Goal: Task Accomplishment & Management: Manage account settings

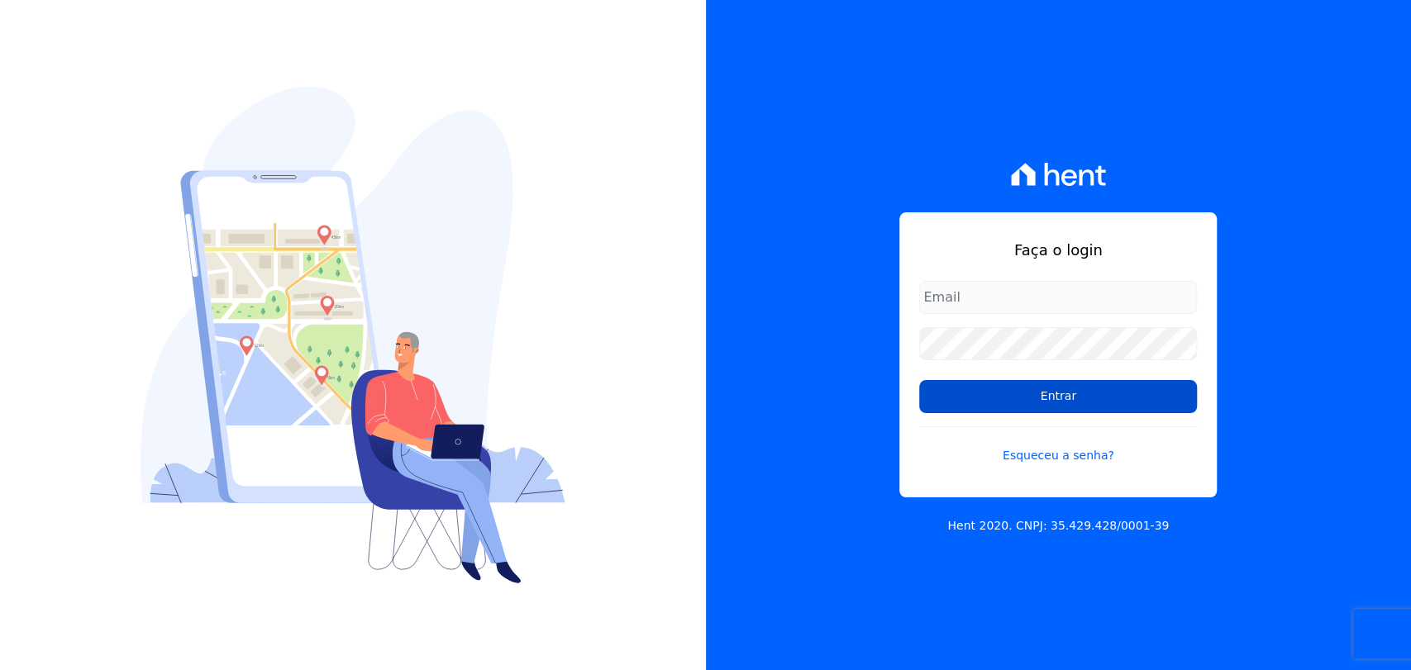
type input "[PERSON_NAME][EMAIL_ADDRESS][PERSON_NAME][DOMAIN_NAME]"
click at [1066, 396] on input "Entrar" at bounding box center [1058, 396] width 278 height 33
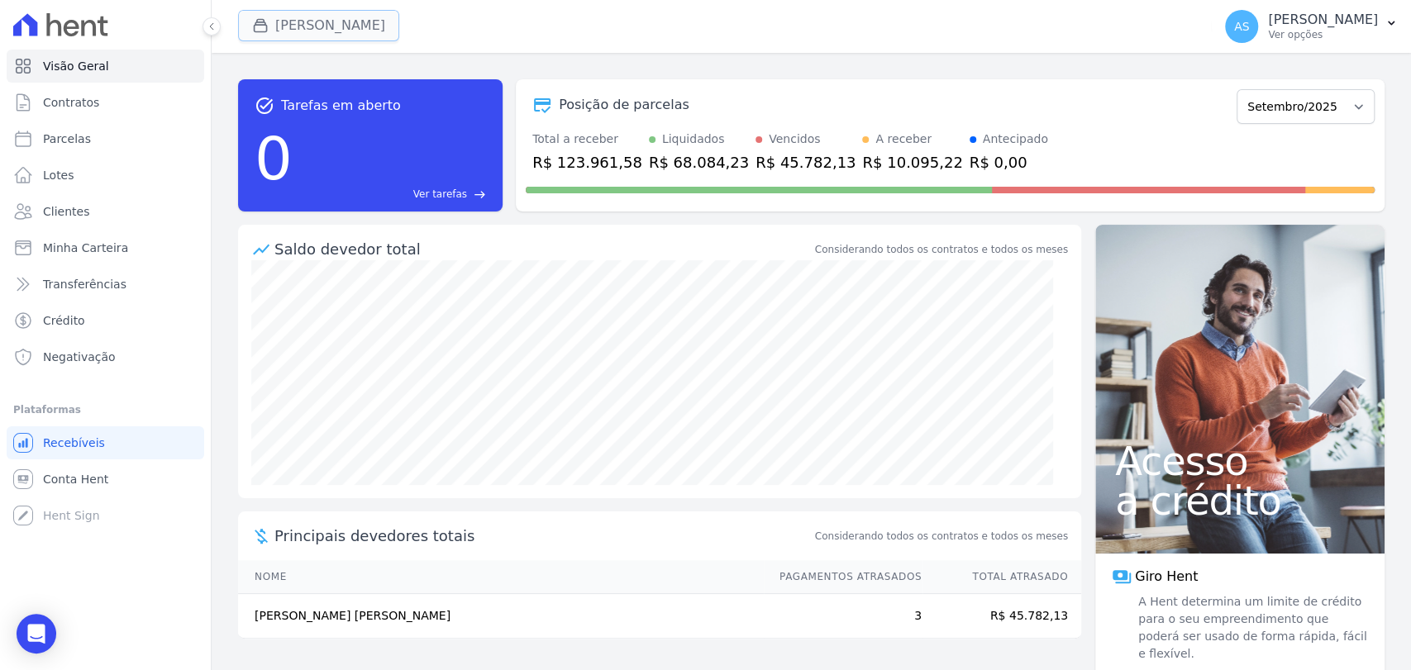
click at [276, 22] on button "Amaré Arpoador" at bounding box center [318, 25] width 161 height 31
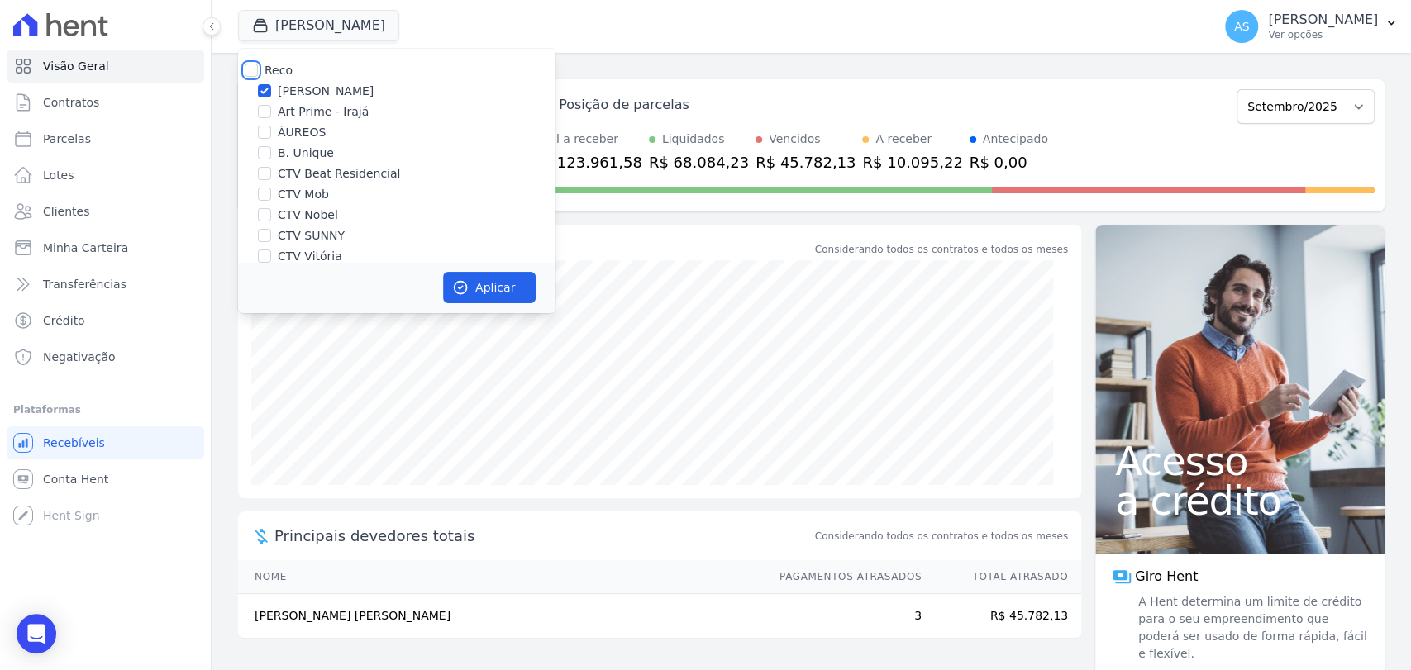
click at [245, 64] on input "Reco" at bounding box center [251, 70] width 13 height 13
checkbox input "true"
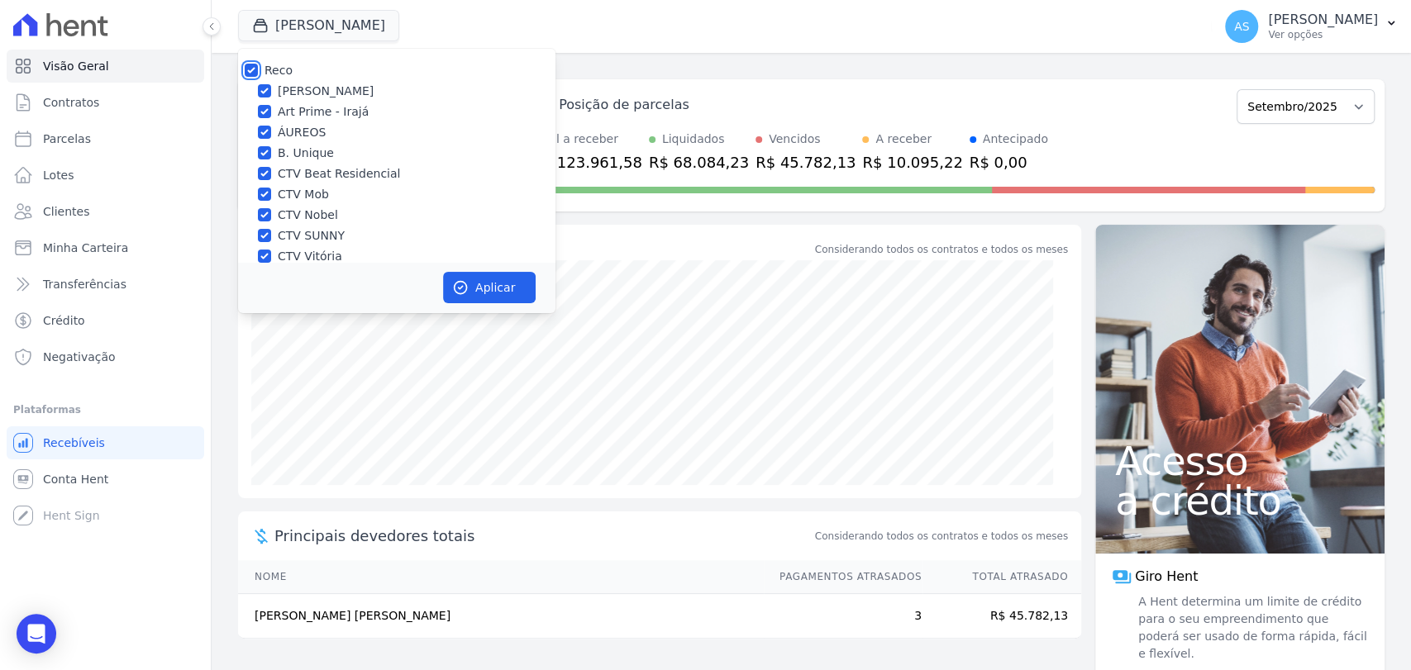
checkbox input "true"
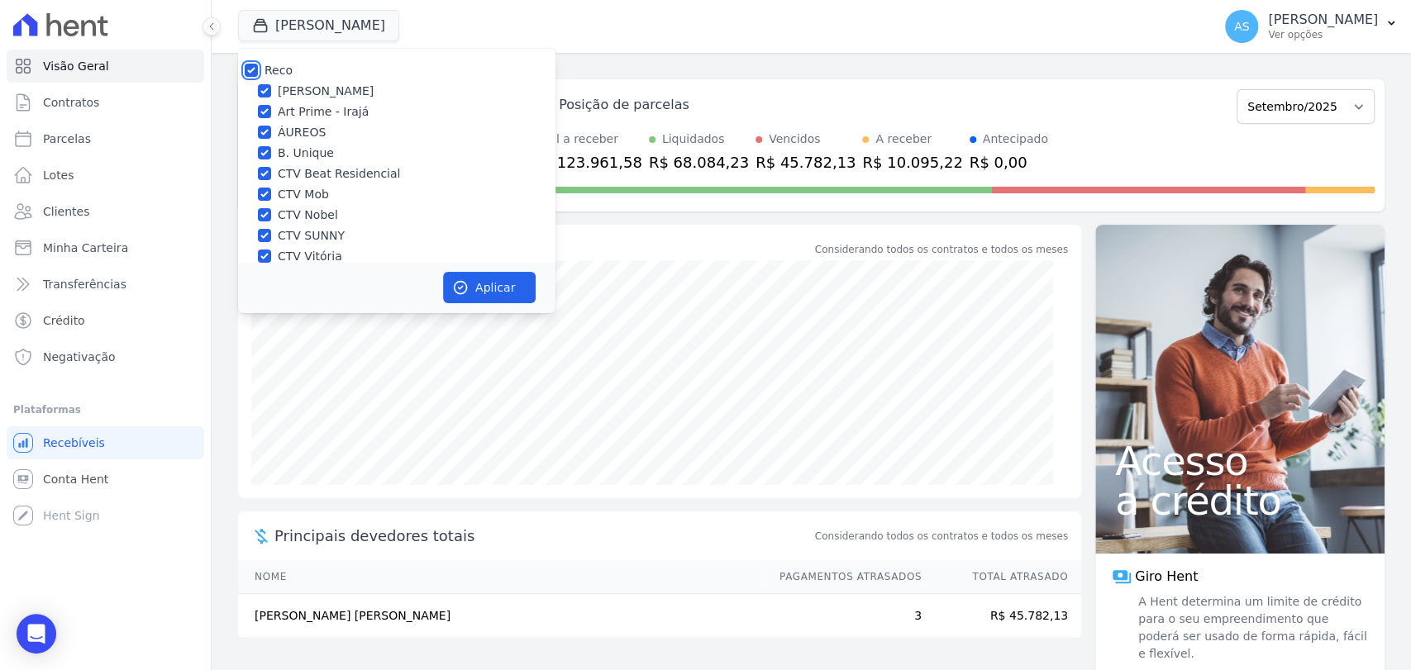
checkbox input "true"
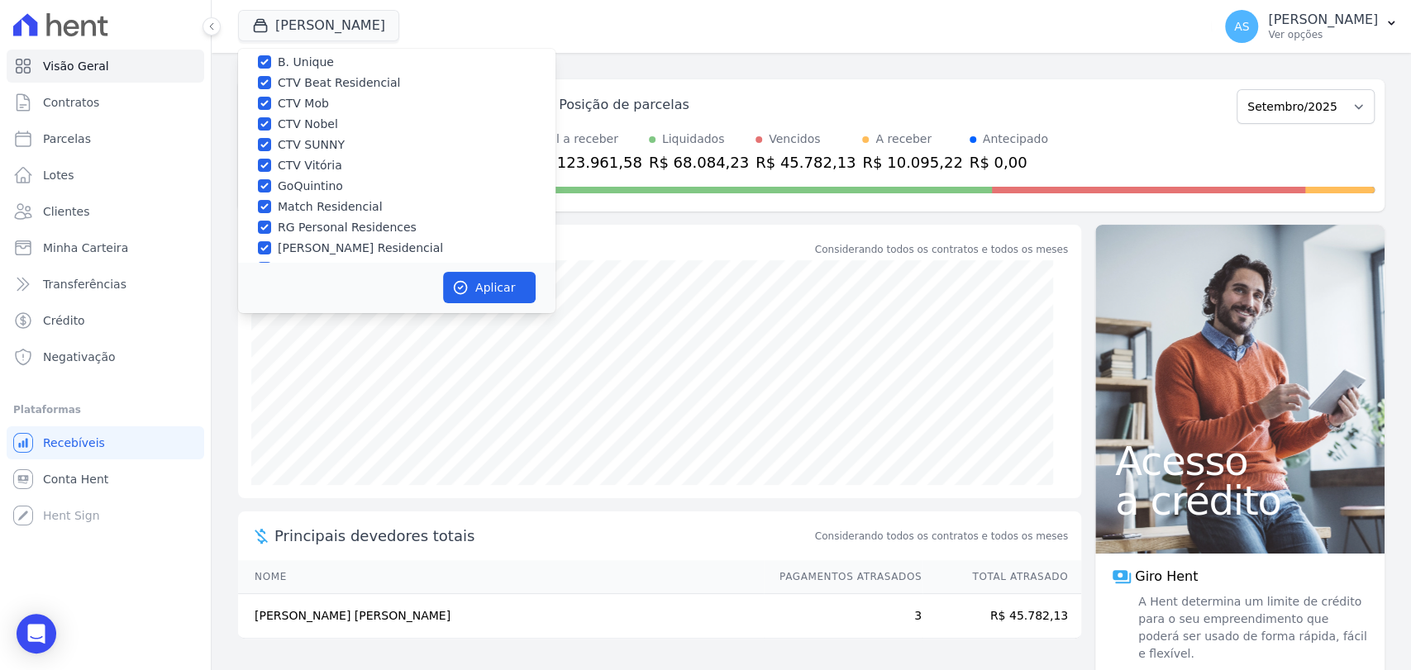
scroll to position [157, 0]
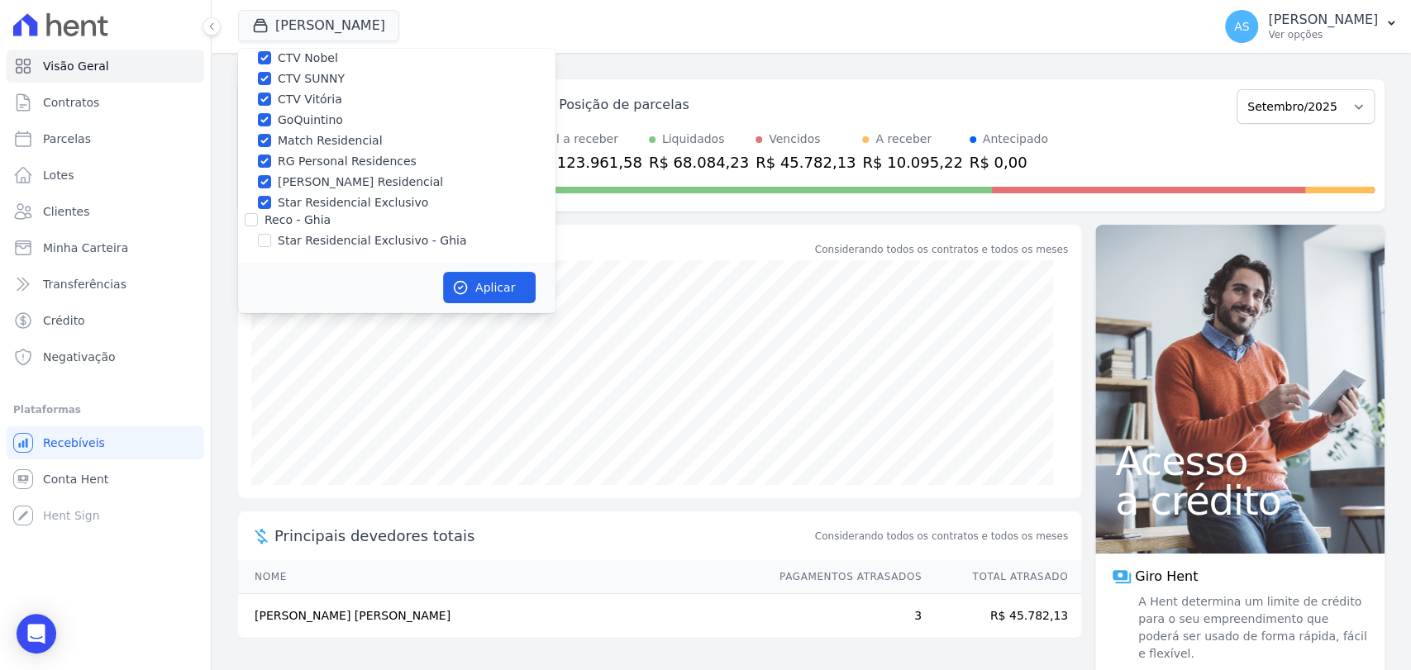
click at [271, 239] on div "Star Residencial Exclusivo - Ghia" at bounding box center [396, 240] width 317 height 17
click at [258, 240] on input "Star Residencial Exclusivo - Ghia" at bounding box center [264, 240] width 13 height 13
checkbox input "true"
click at [478, 289] on button "Aplicar" at bounding box center [489, 287] width 93 height 31
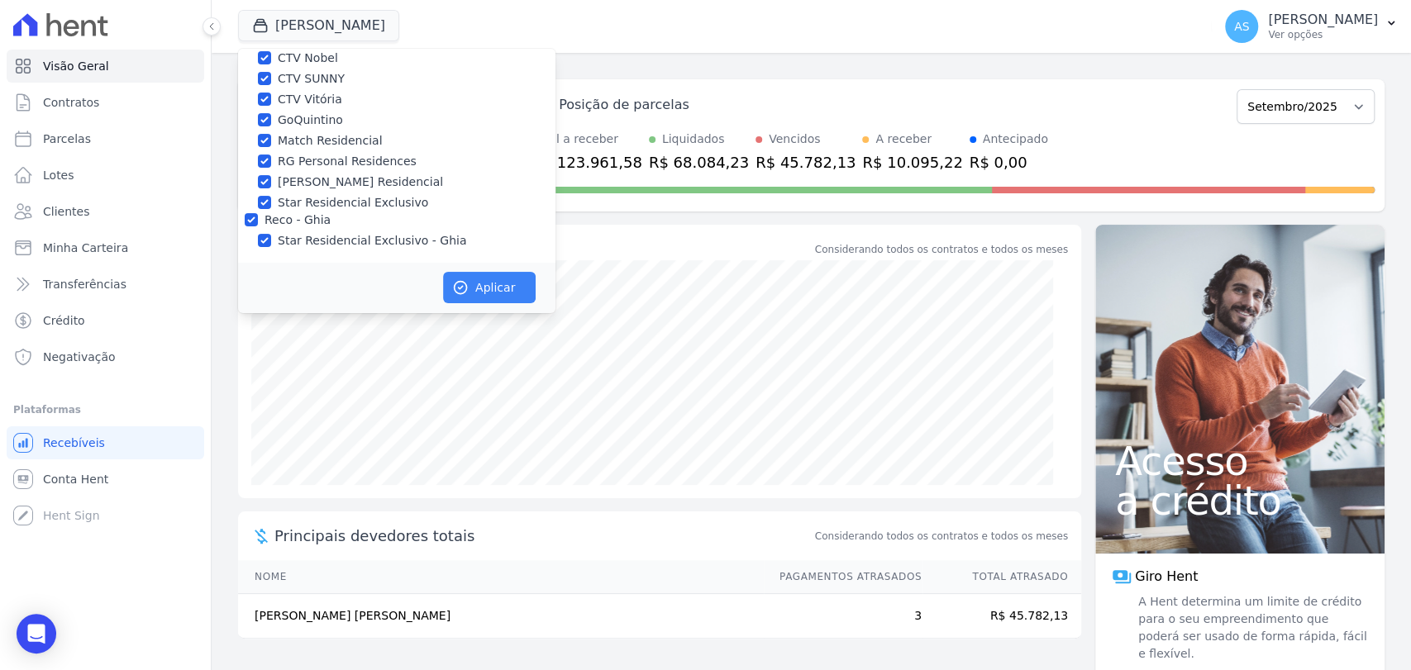
scroll to position [154, 0]
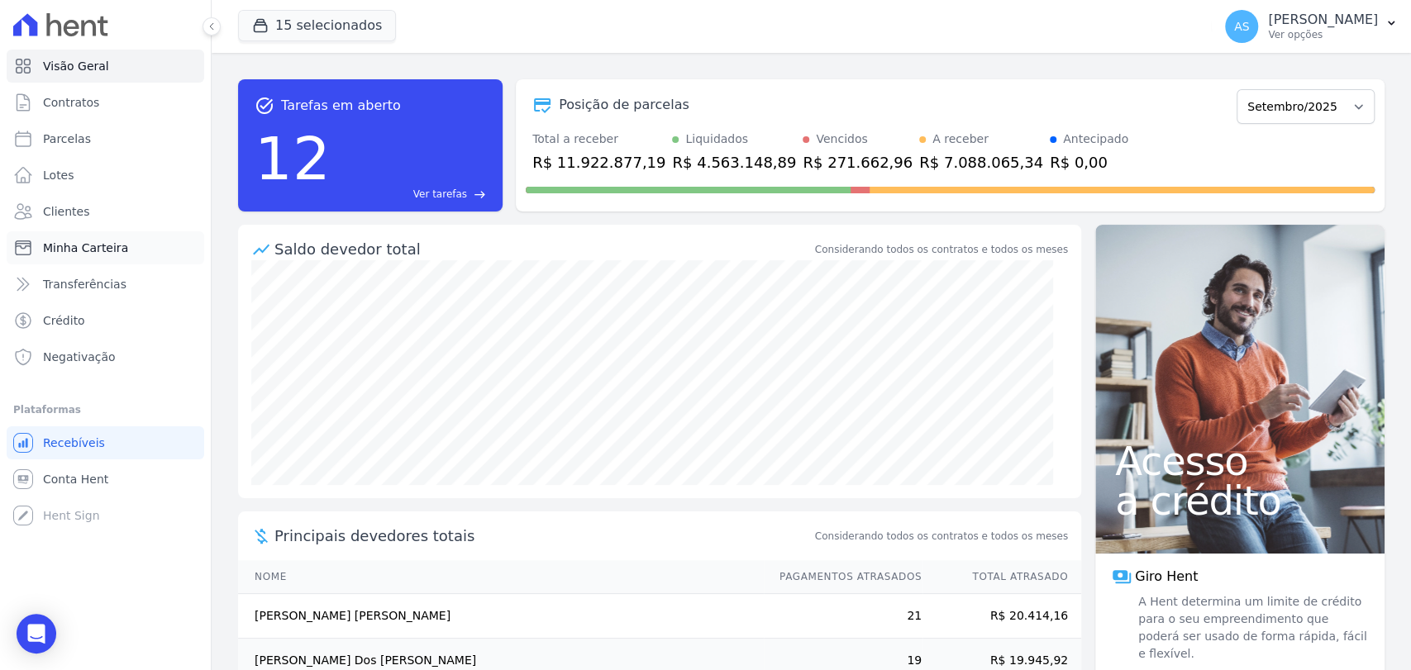
click at [85, 250] on span "Minha Carteira" at bounding box center [85, 248] width 85 height 17
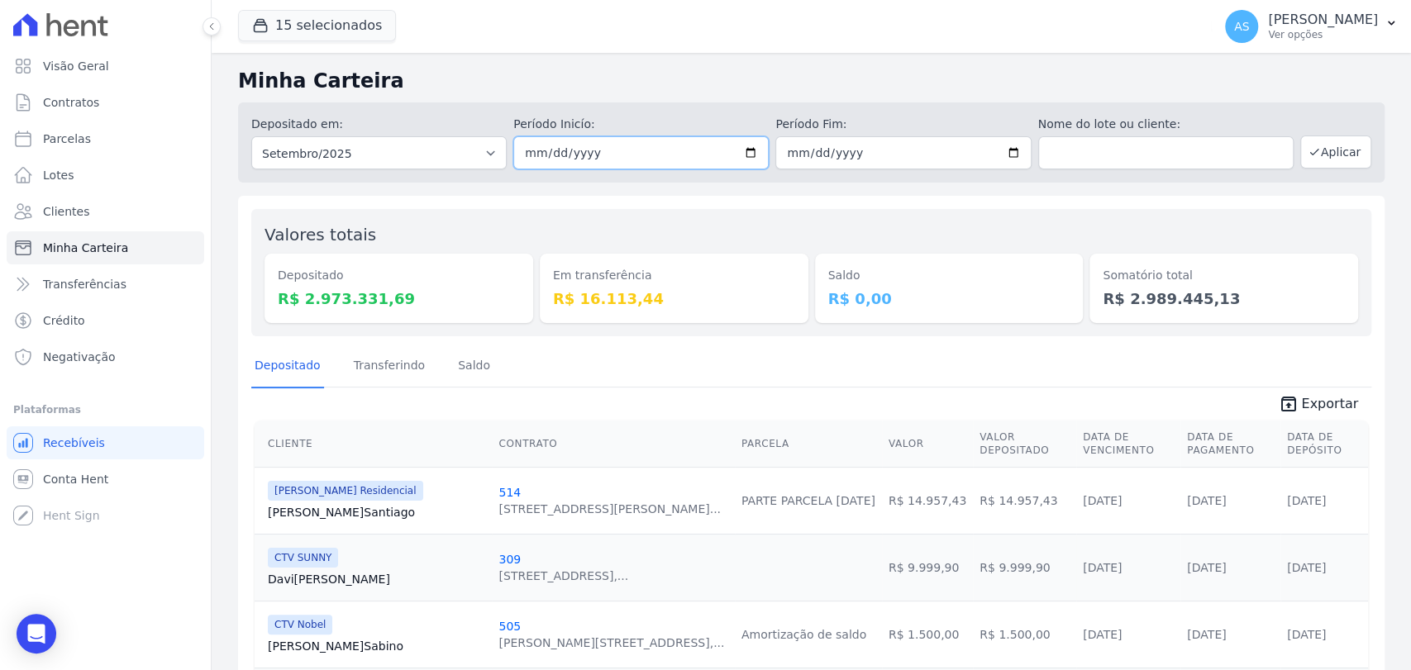
click at [749, 150] on input "[DATE]" at bounding box center [640, 152] width 255 height 33
type input "2025-09-29"
click at [1004, 152] on input "[DATE]" at bounding box center [902, 152] width 255 height 33
type input "2025-09-29"
click at [1307, 154] on icon "button" at bounding box center [1313, 151] width 13 height 13
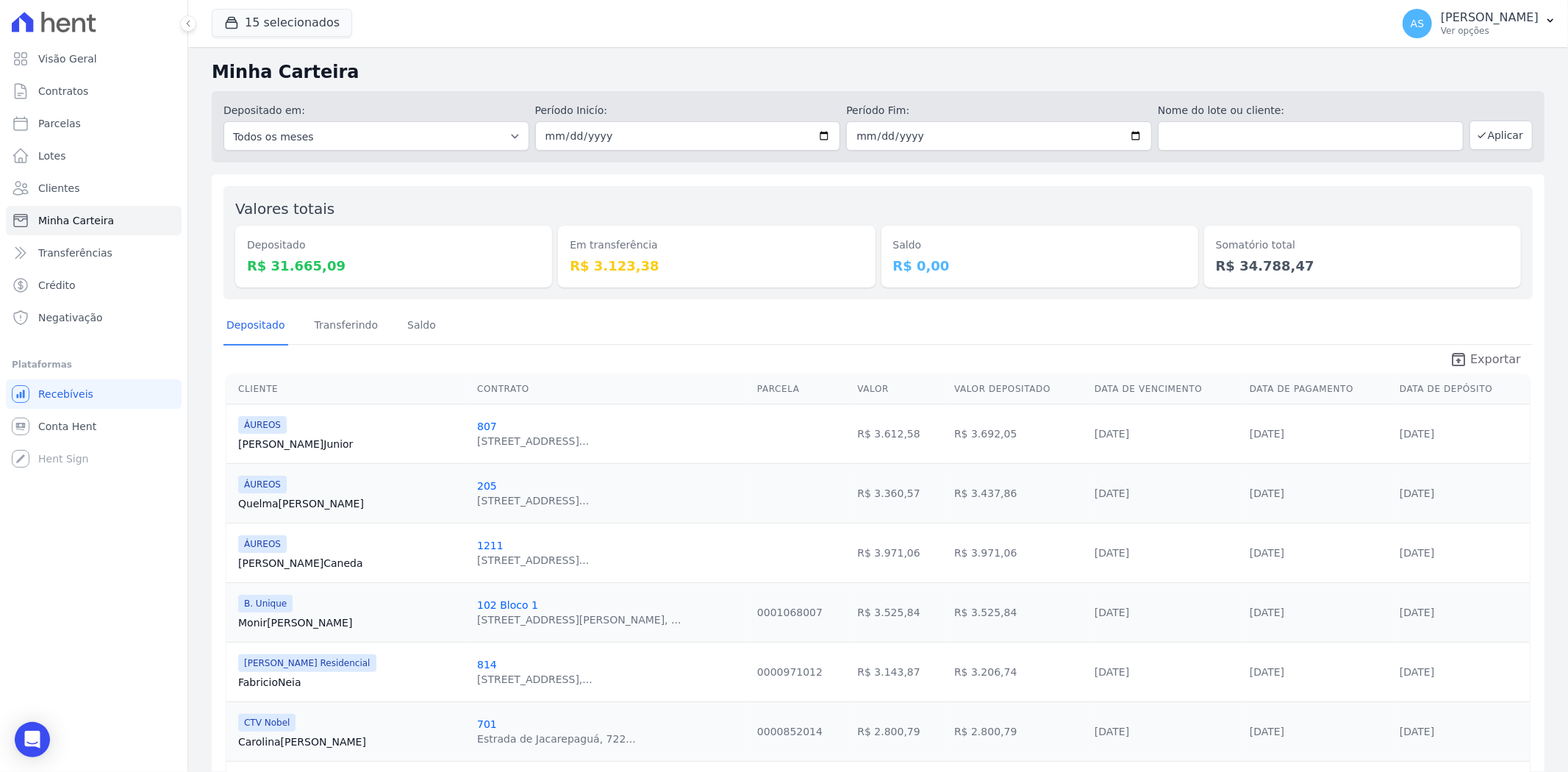
click at [1254, 351] on span "Exportar" at bounding box center [1495, 359] width 51 height 18
click at [821, 129] on input "2025-09-29" at bounding box center [688, 135] width 306 height 29
type input "[DATE]"
click at [1130, 131] on input "2025-09-29" at bounding box center [999, 135] width 306 height 29
type input "[DATE]"
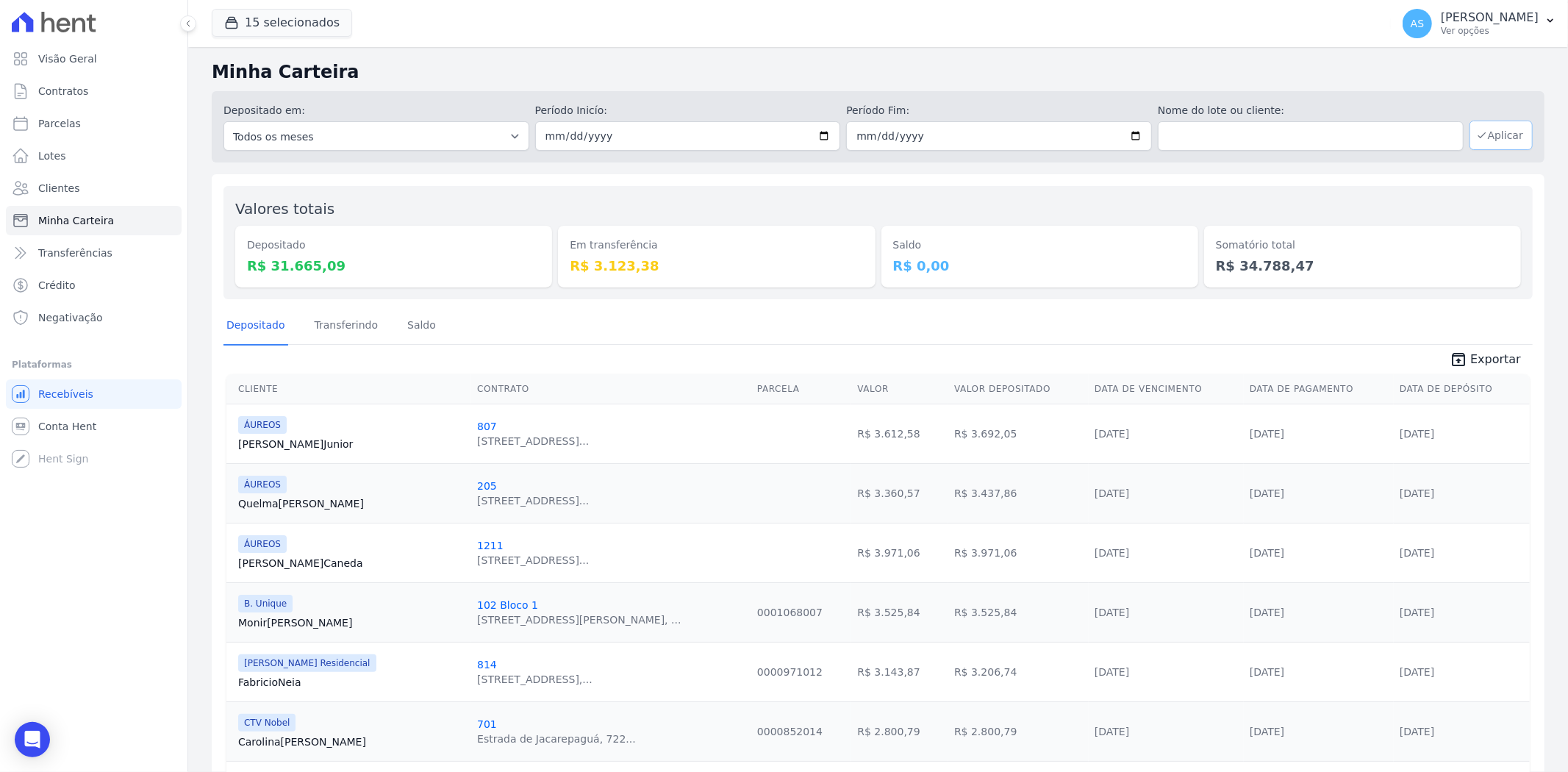
click at [1254, 134] on icon "button" at bounding box center [1481, 134] width 12 height 12
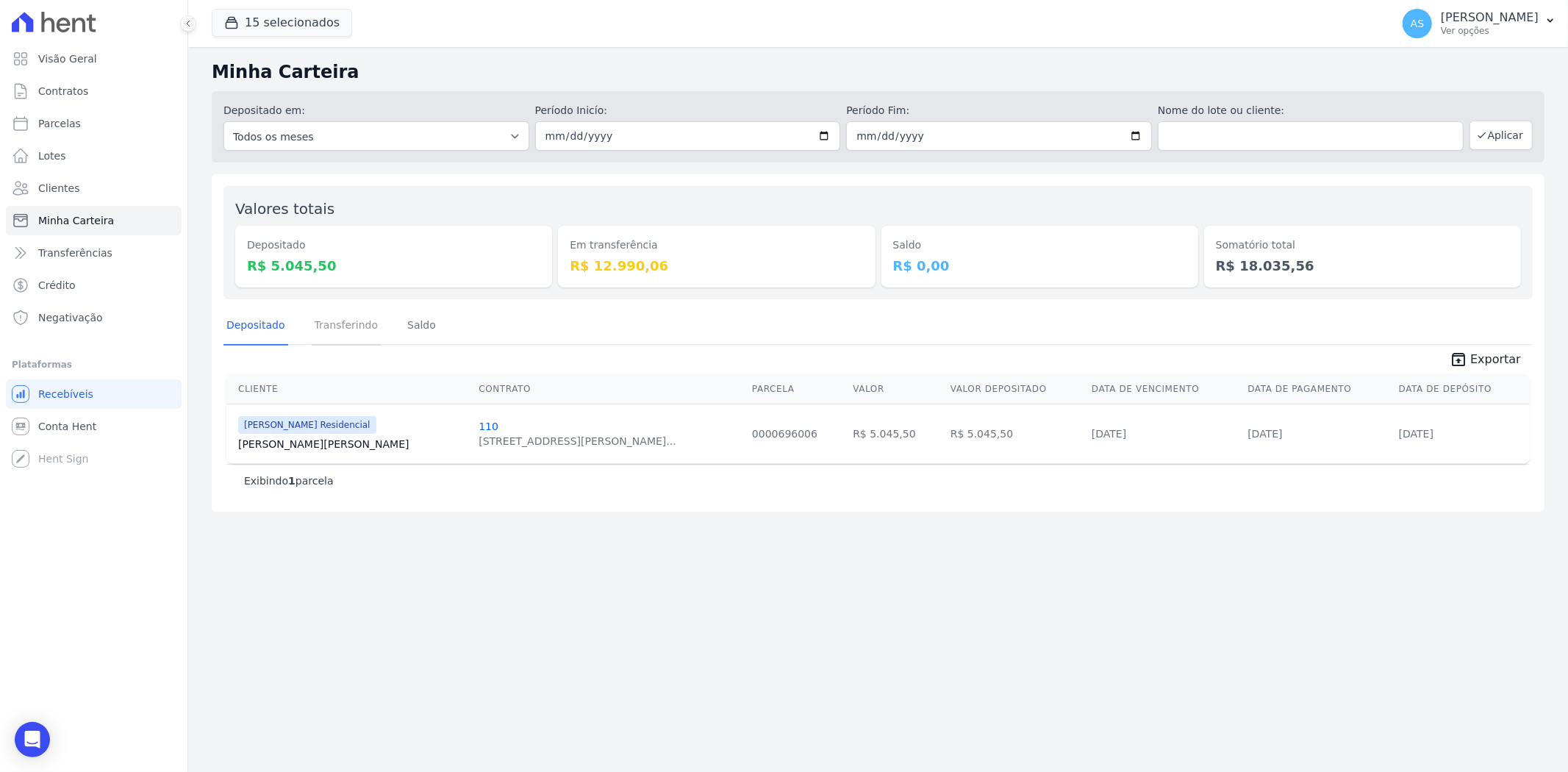
click at [343, 328] on link "Transferindo" at bounding box center [346, 326] width 70 height 38
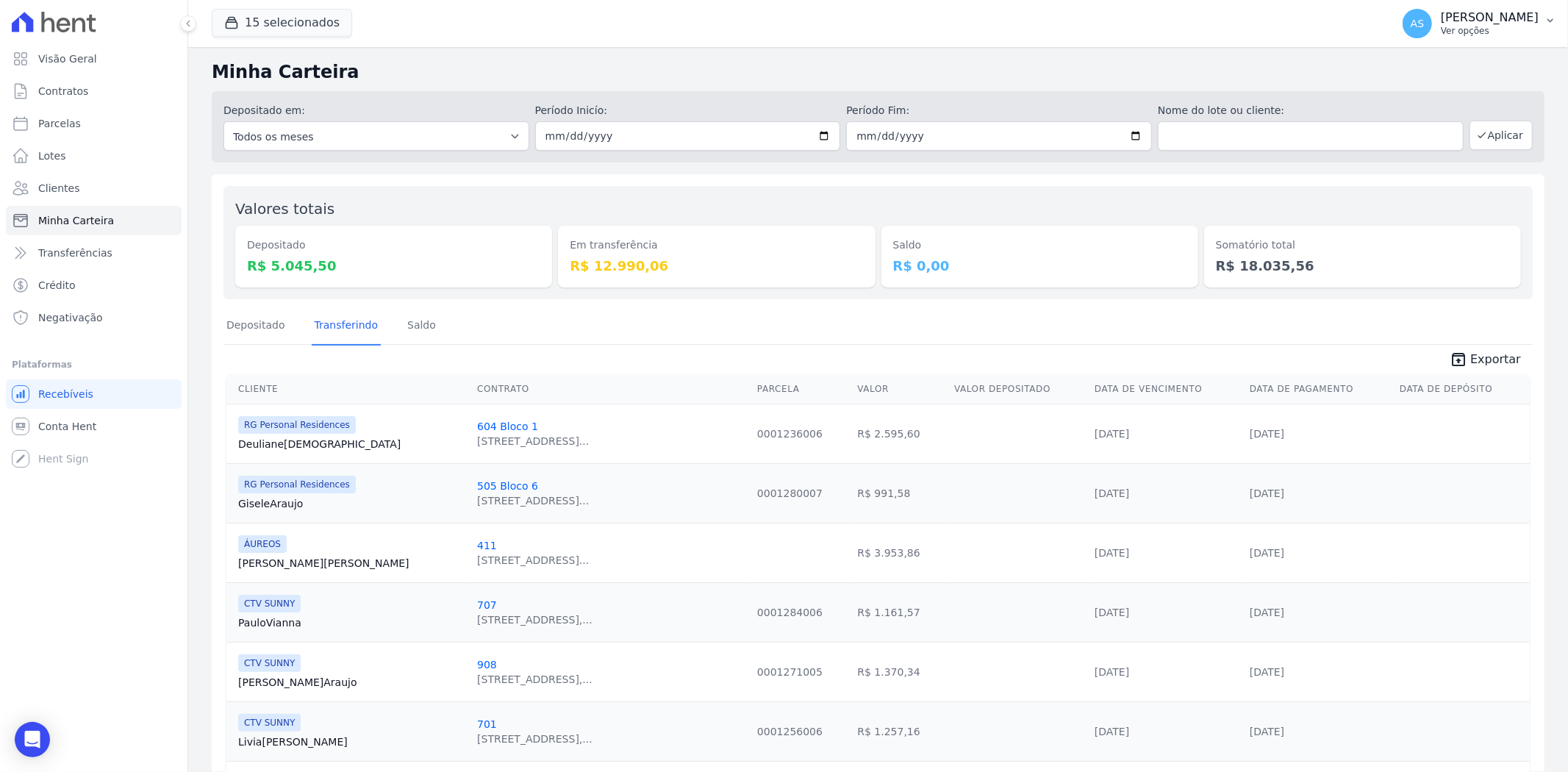
click at [1551, 19] on icon "button" at bounding box center [1549, 20] width 6 height 4
click at [1411, 196] on link "Importar de ERP" at bounding box center [1474, 195] width 189 height 27
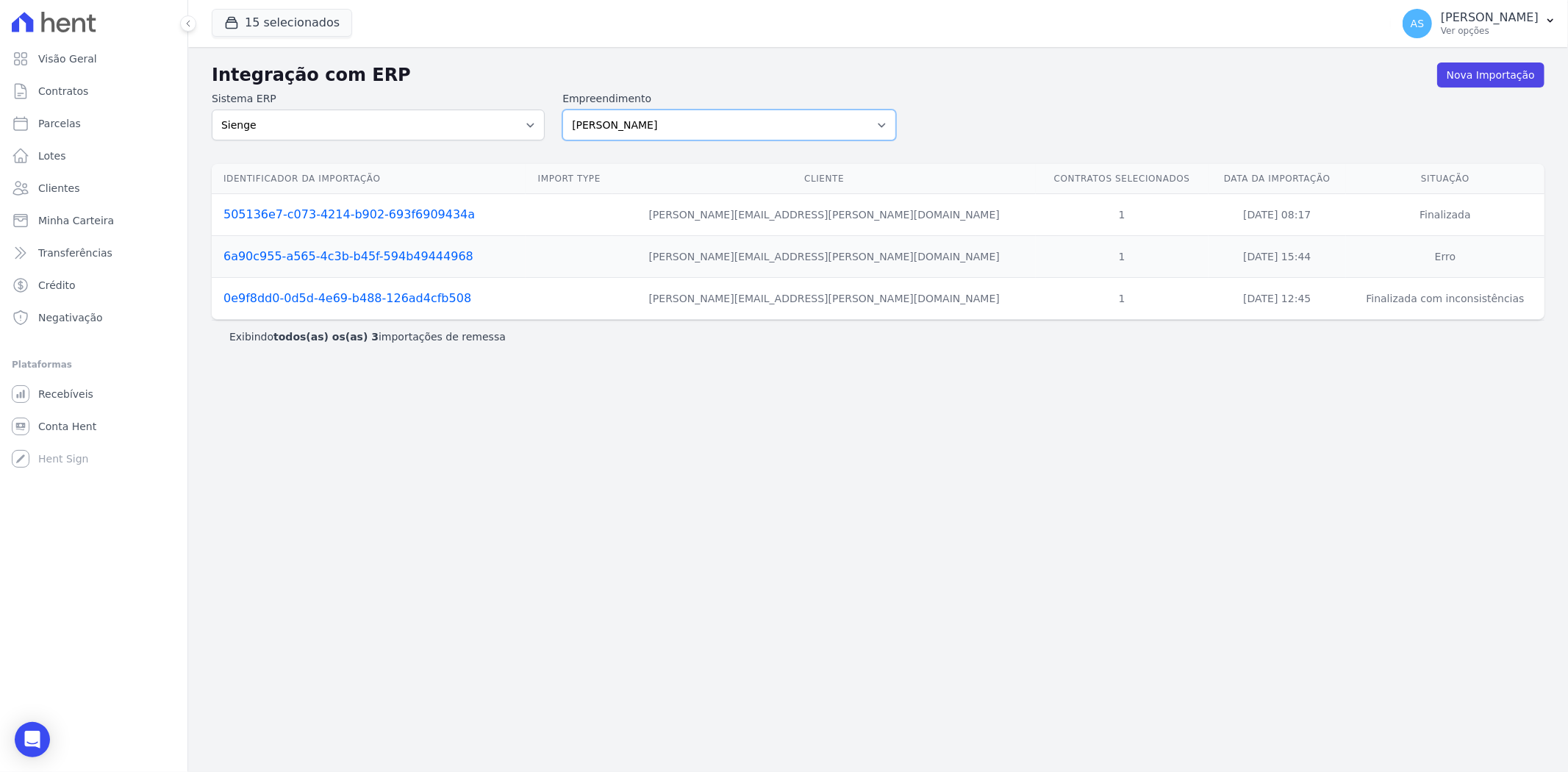
click at [878, 124] on select "[PERSON_NAME] Art Prime - [PERSON_NAME] Unique CTV Beat Residencial CTV Mob CTV…" at bounding box center [728, 125] width 333 height 31
select select "9db4d767-ec98-4519-aed7-f9568aa0b04c"
click at [562, 109] on select "[PERSON_NAME] Art Prime - [PERSON_NAME] Unique CTV Beat Residencial CTV Mob CTV…" at bounding box center [728, 125] width 333 height 31
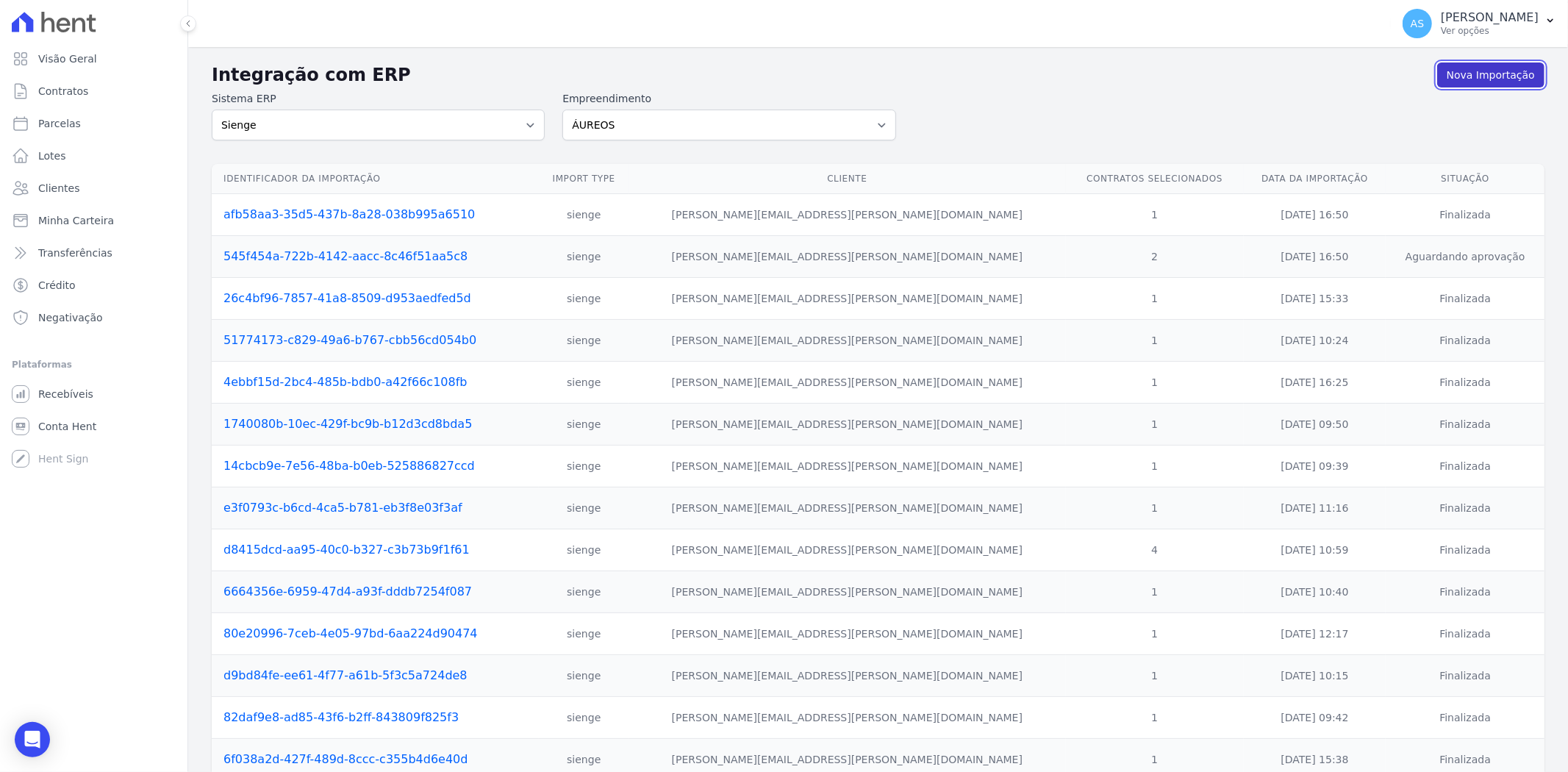
click at [1483, 76] on link "Nova Importação" at bounding box center [1491, 75] width 108 height 25
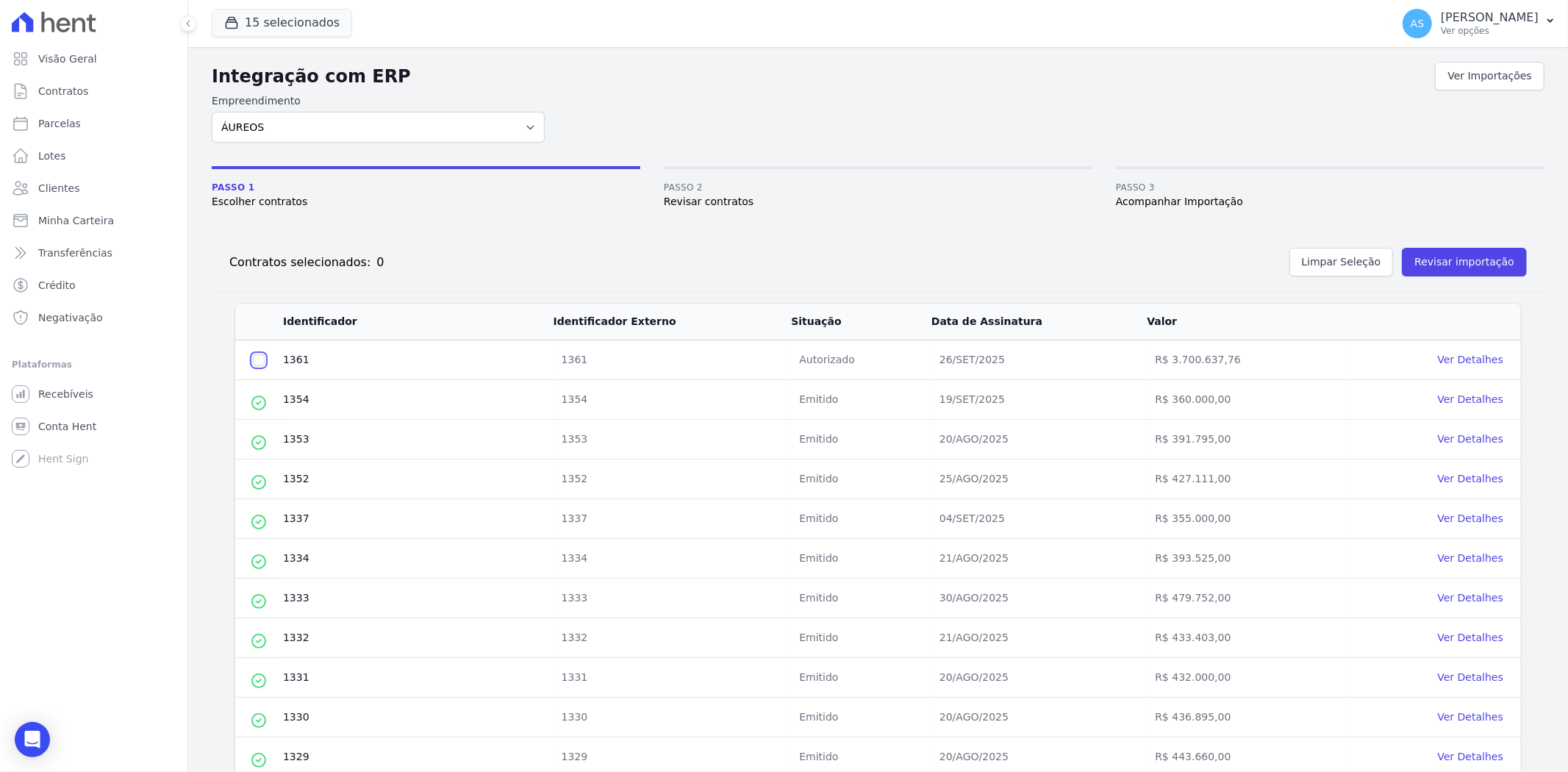
click at [258, 361] on input "checkbox" at bounding box center [258, 359] width 12 height 12
checkbox input "true"
click at [1436, 256] on button "Revisar importação" at bounding box center [1464, 261] width 125 height 28
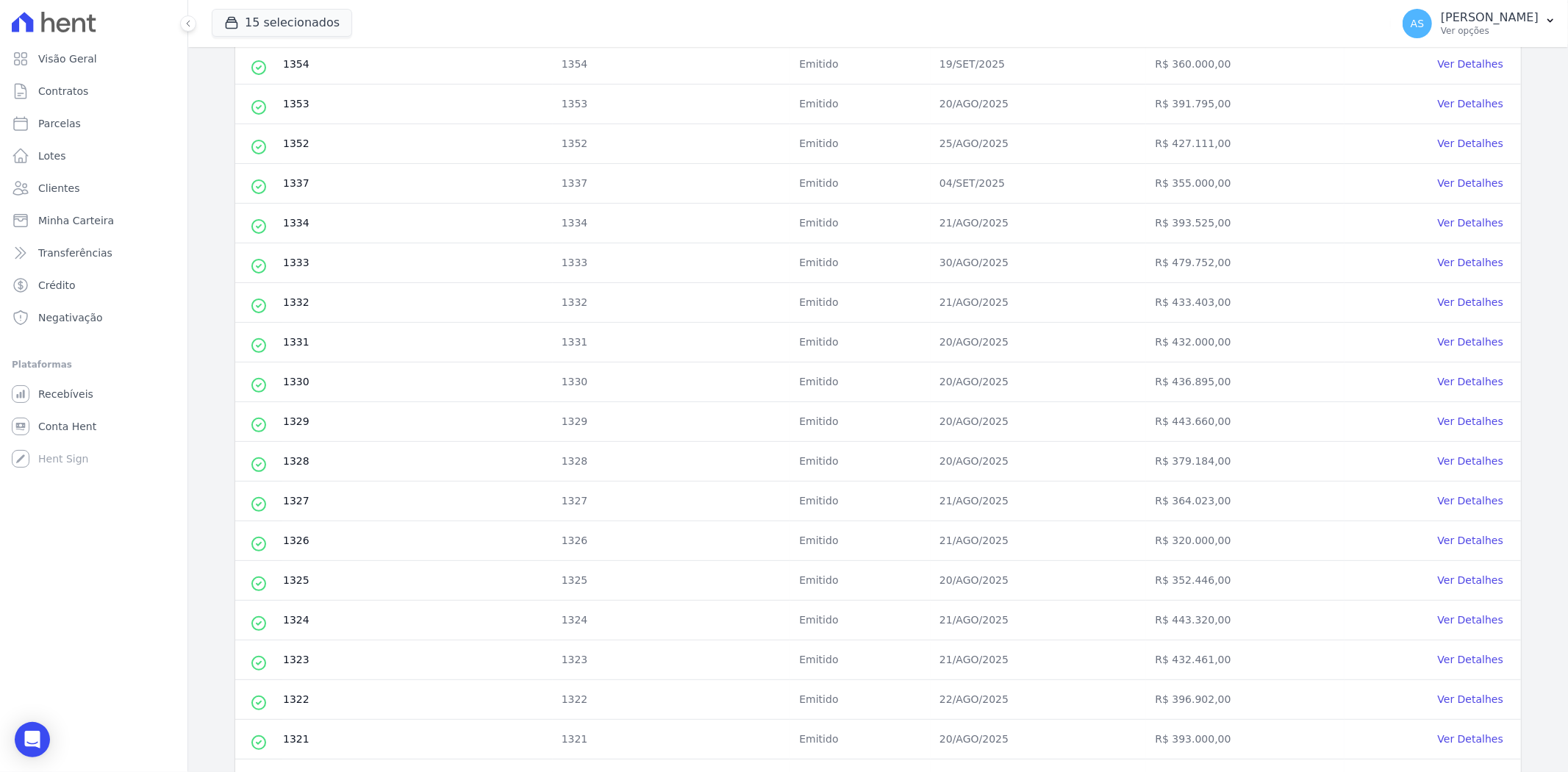
scroll to position [421, 0]
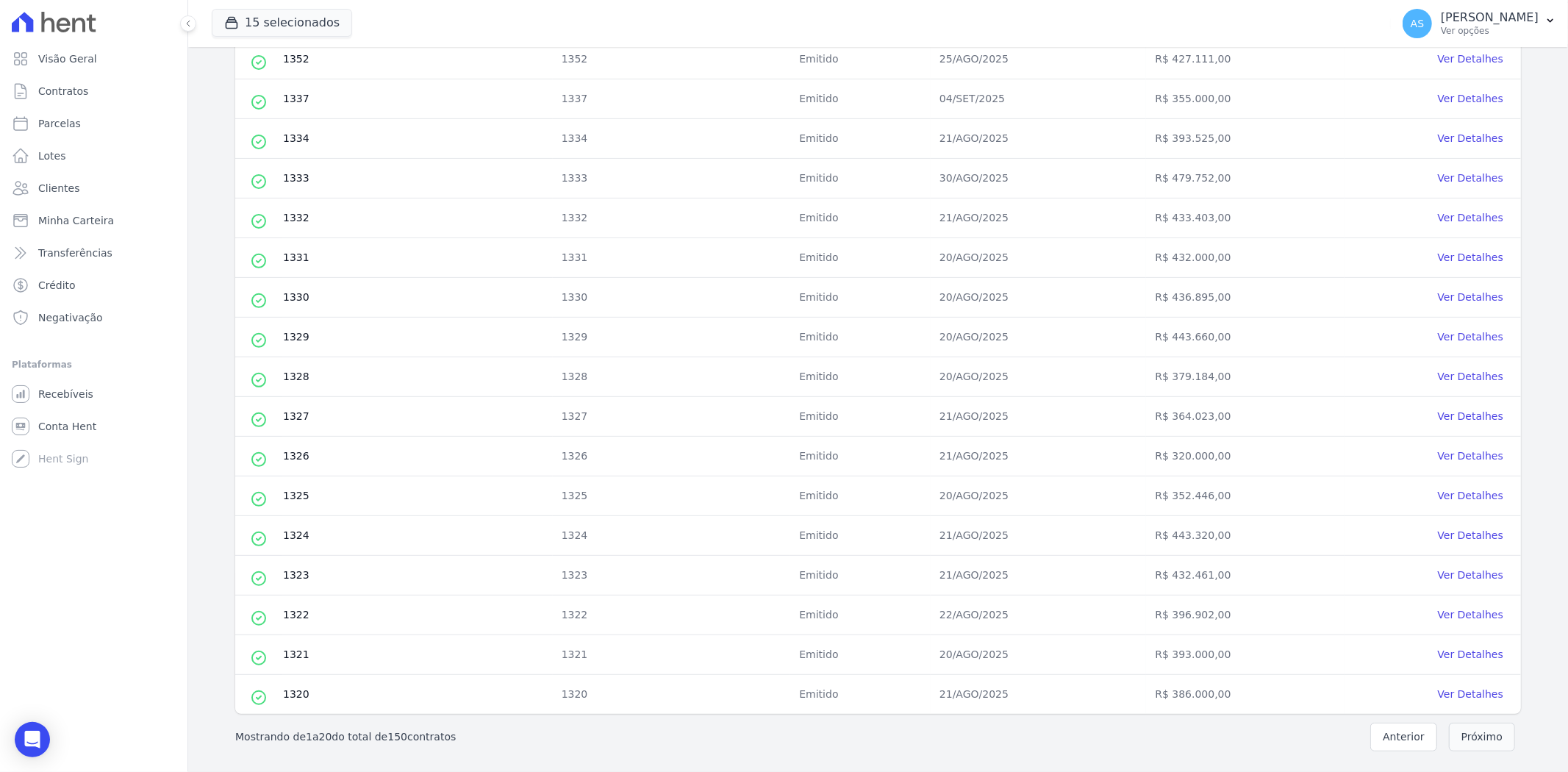
click at [1463, 739] on button "Próximo" at bounding box center [1482, 736] width 66 height 28
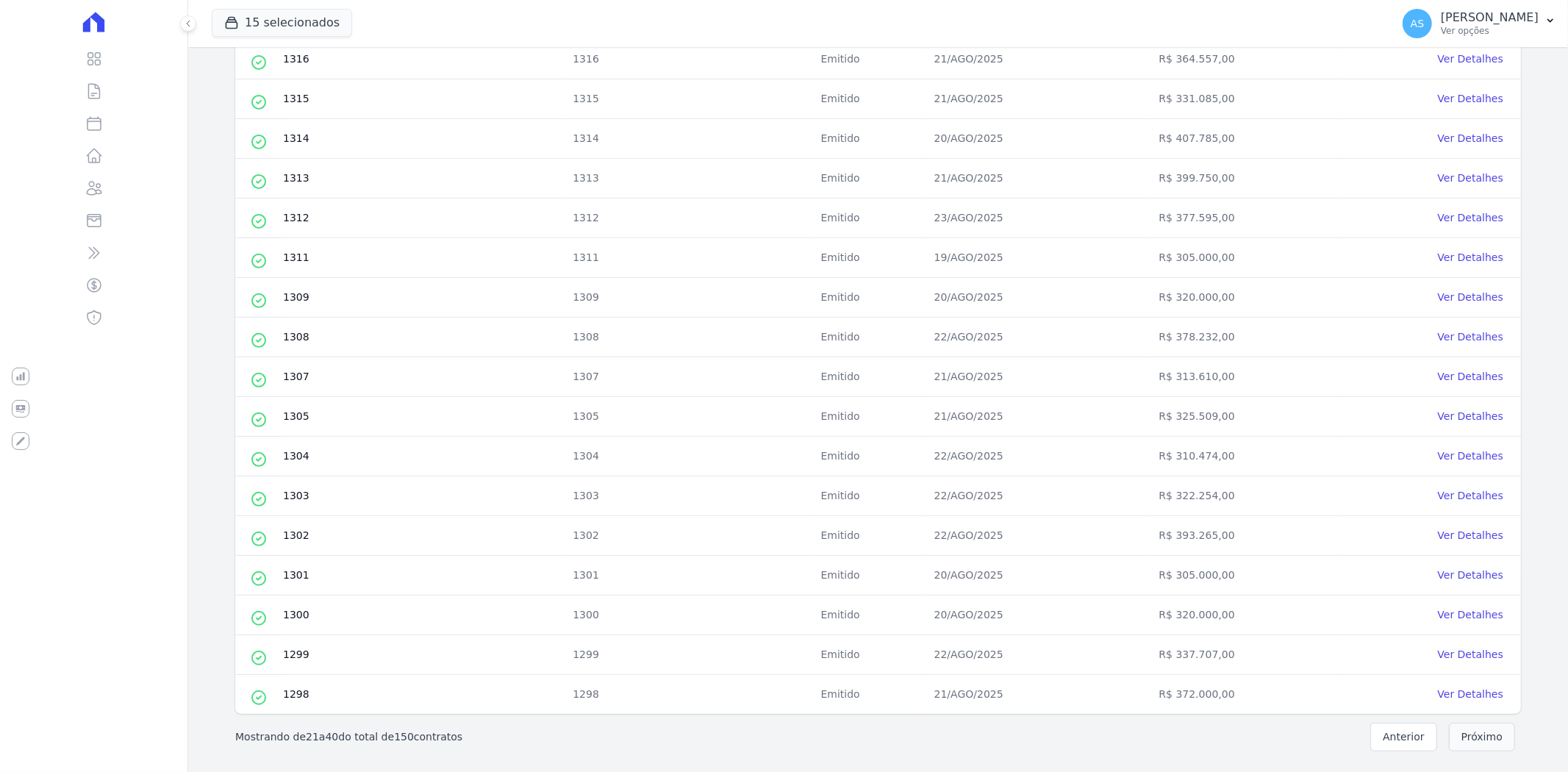
click at [1465, 736] on button "Próximo" at bounding box center [1482, 736] width 66 height 28
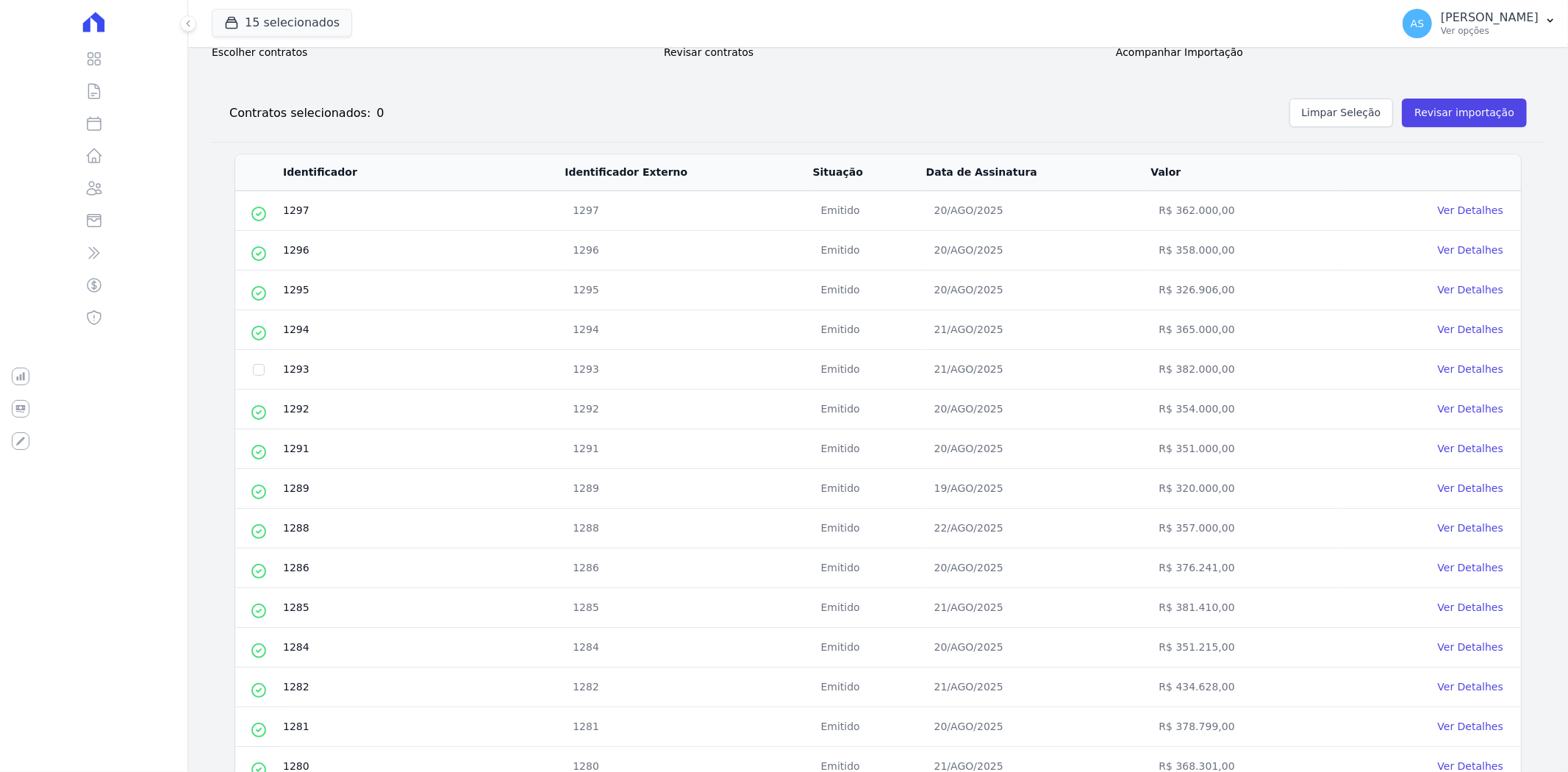
scroll to position [163, 0]
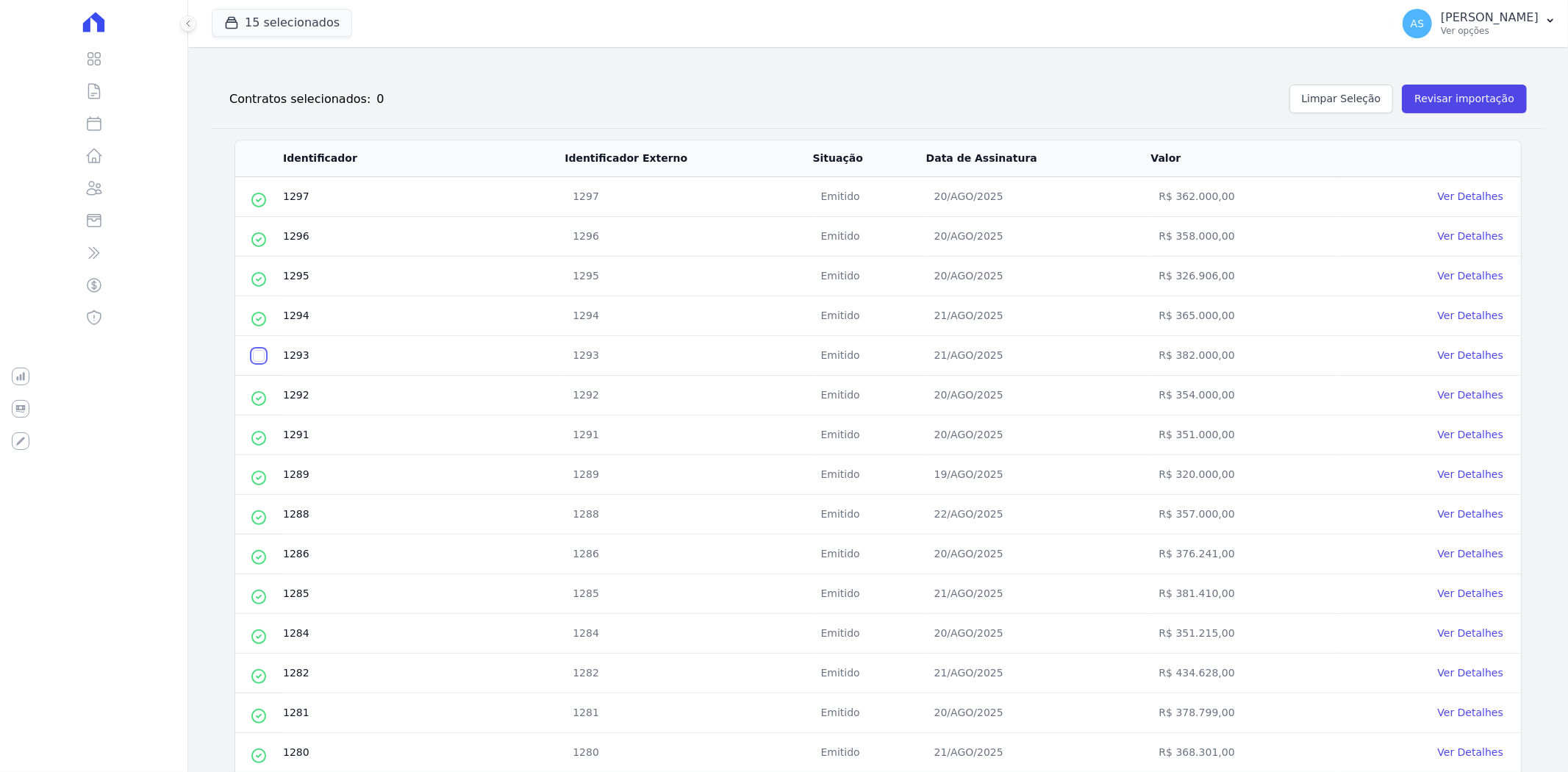
click at [257, 357] on input "checkbox" at bounding box center [258, 355] width 12 height 12
checkbox input "true"
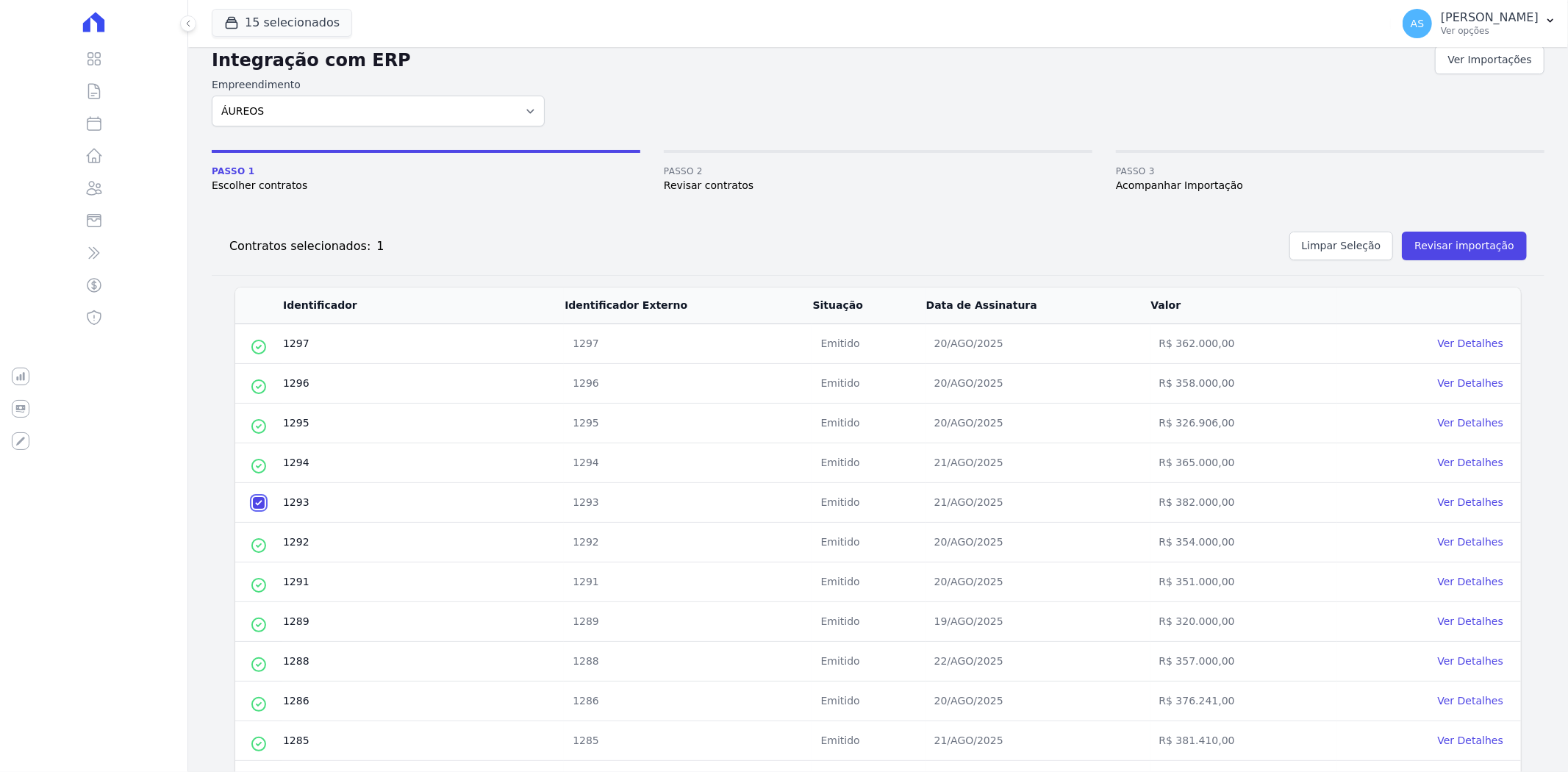
scroll to position [0, 0]
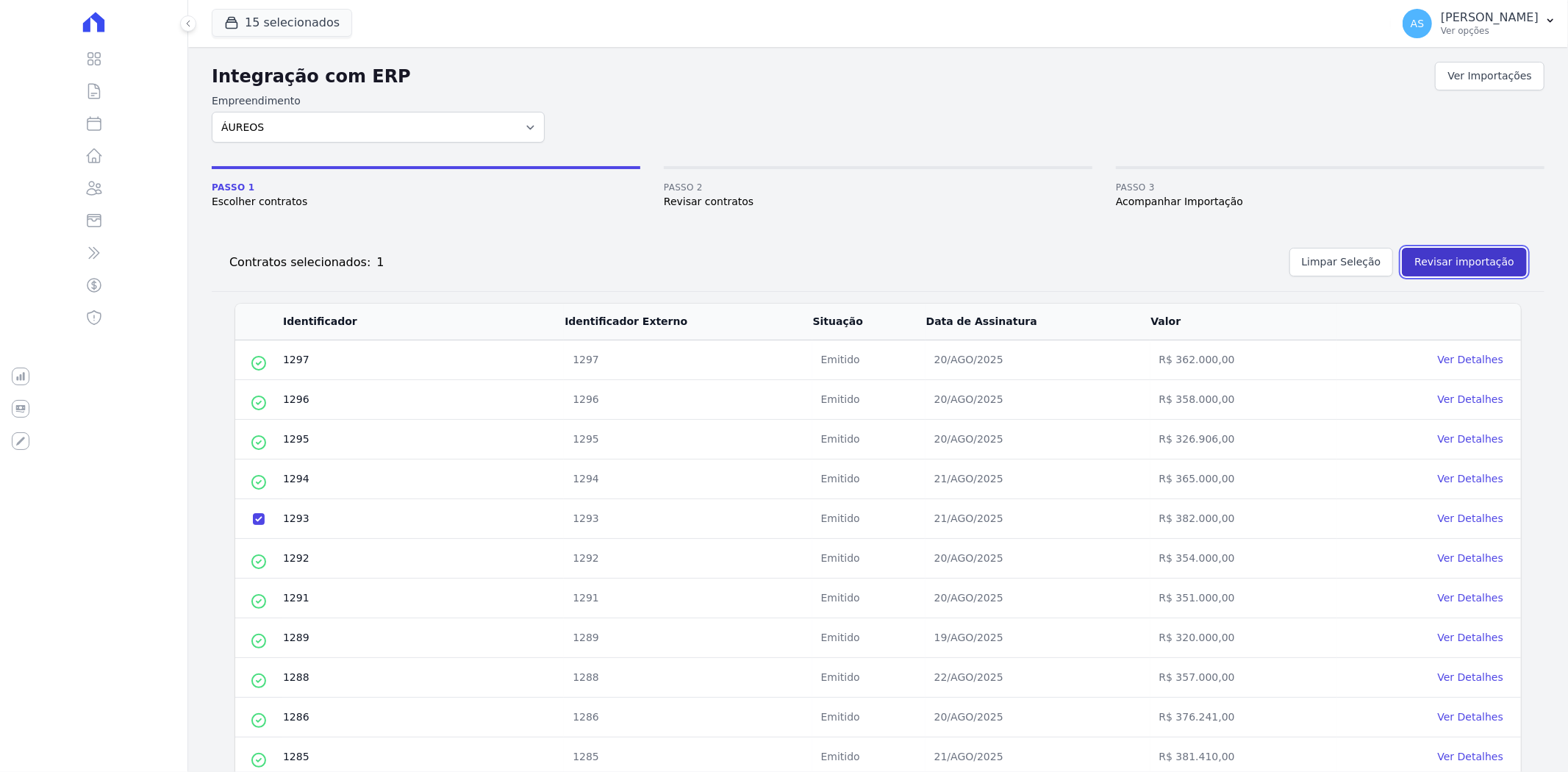
click at [1458, 261] on button "Revisar importação" at bounding box center [1464, 261] width 125 height 28
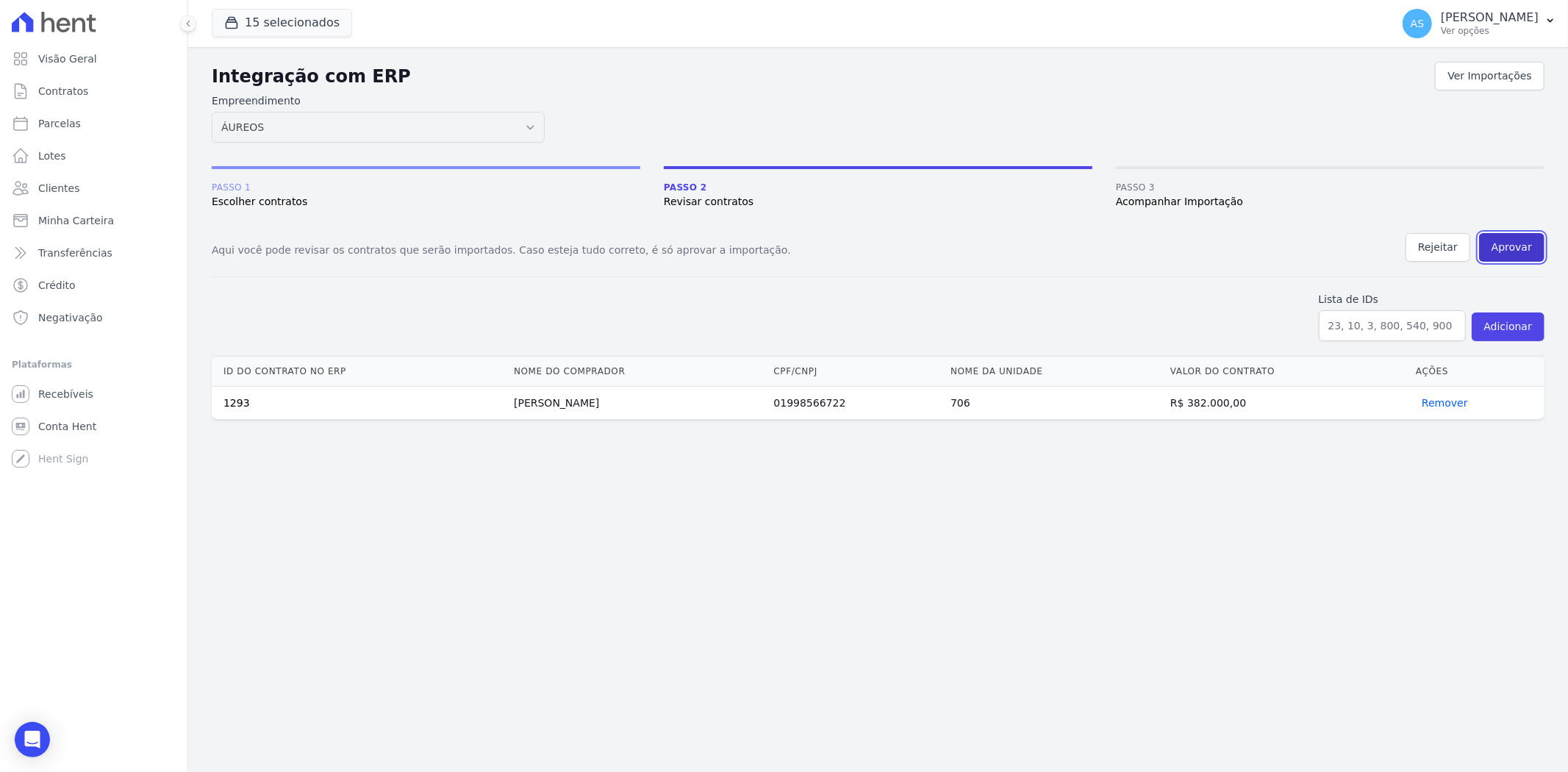
click at [1513, 245] on button "Aprovar" at bounding box center [1512, 247] width 66 height 28
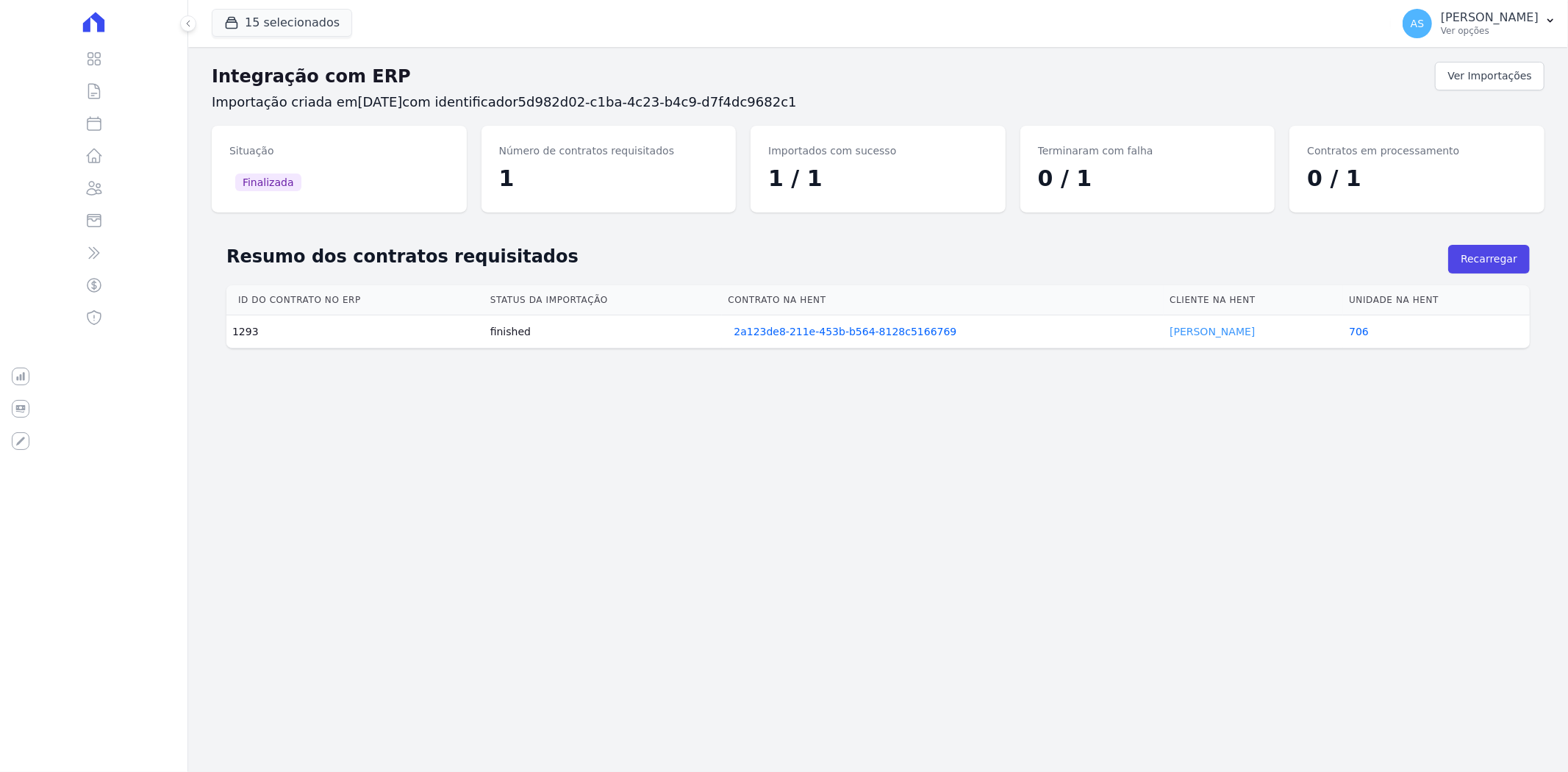
click at [1173, 329] on link "Fabio Silva" at bounding box center [1212, 331] width 85 height 12
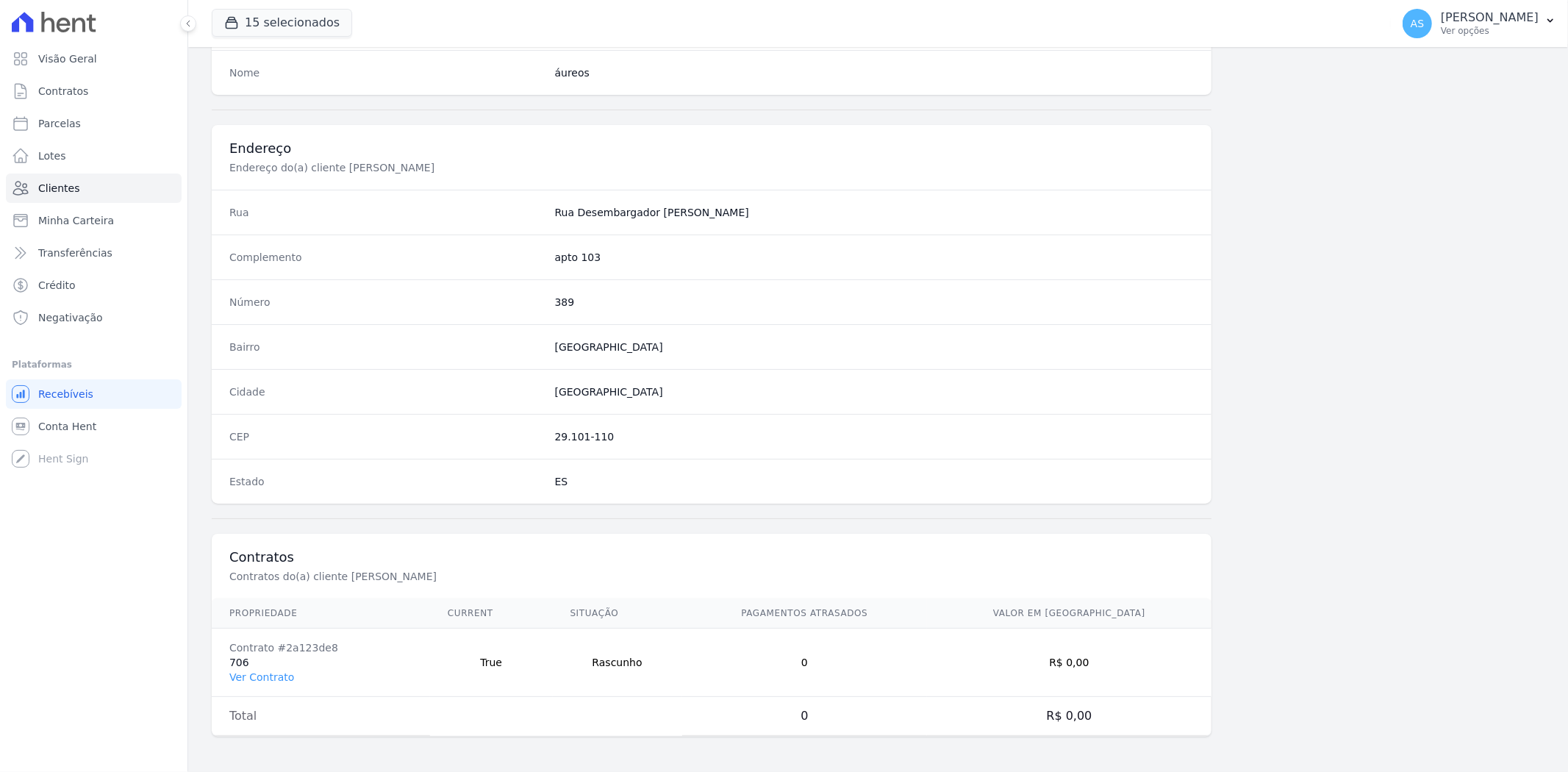
scroll to position [606, 0]
click at [261, 676] on link "Ver Contrato" at bounding box center [261, 676] width 65 height 12
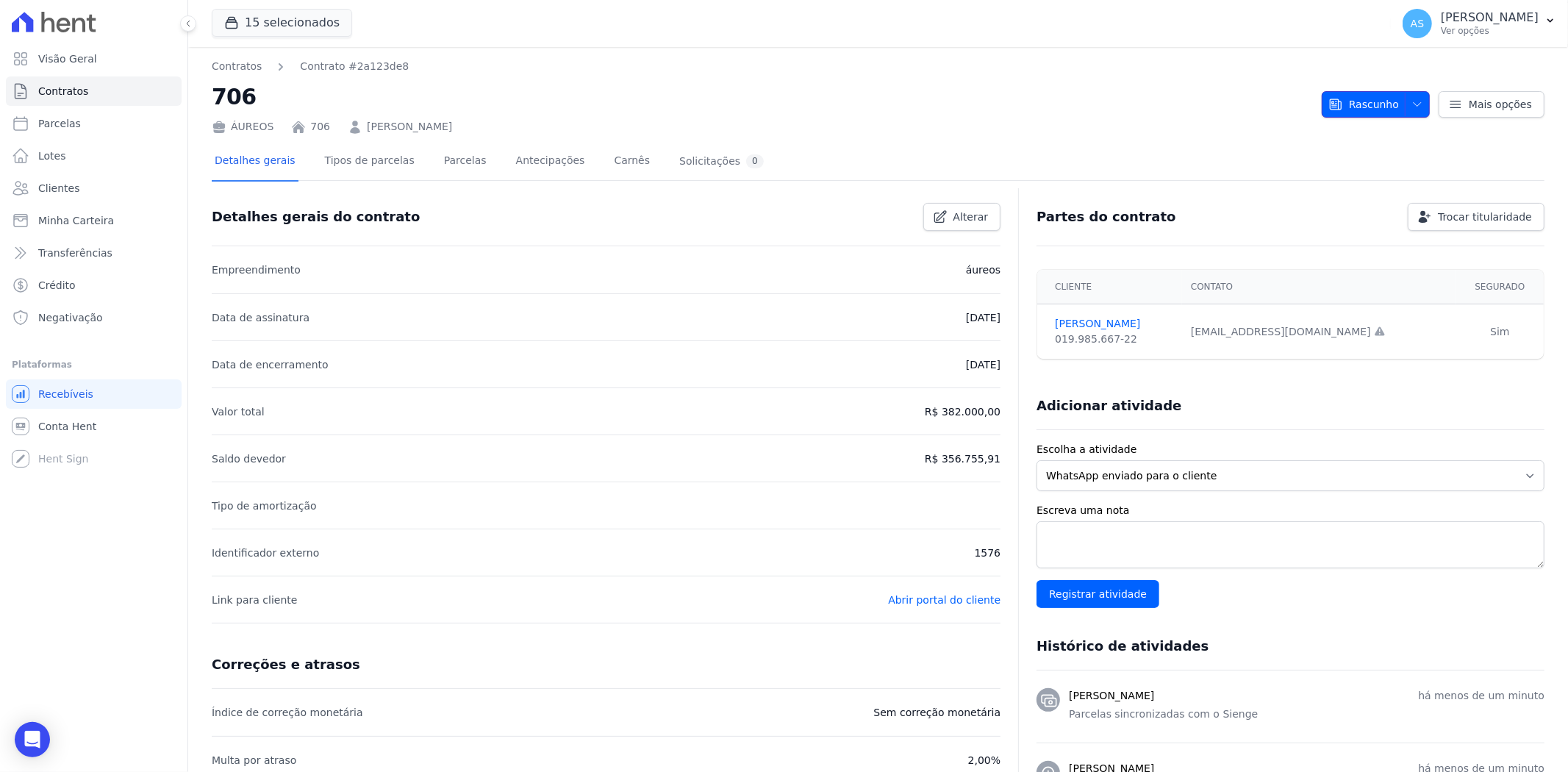
click at [1417, 101] on button "Rascunho" at bounding box center [1375, 104] width 108 height 27
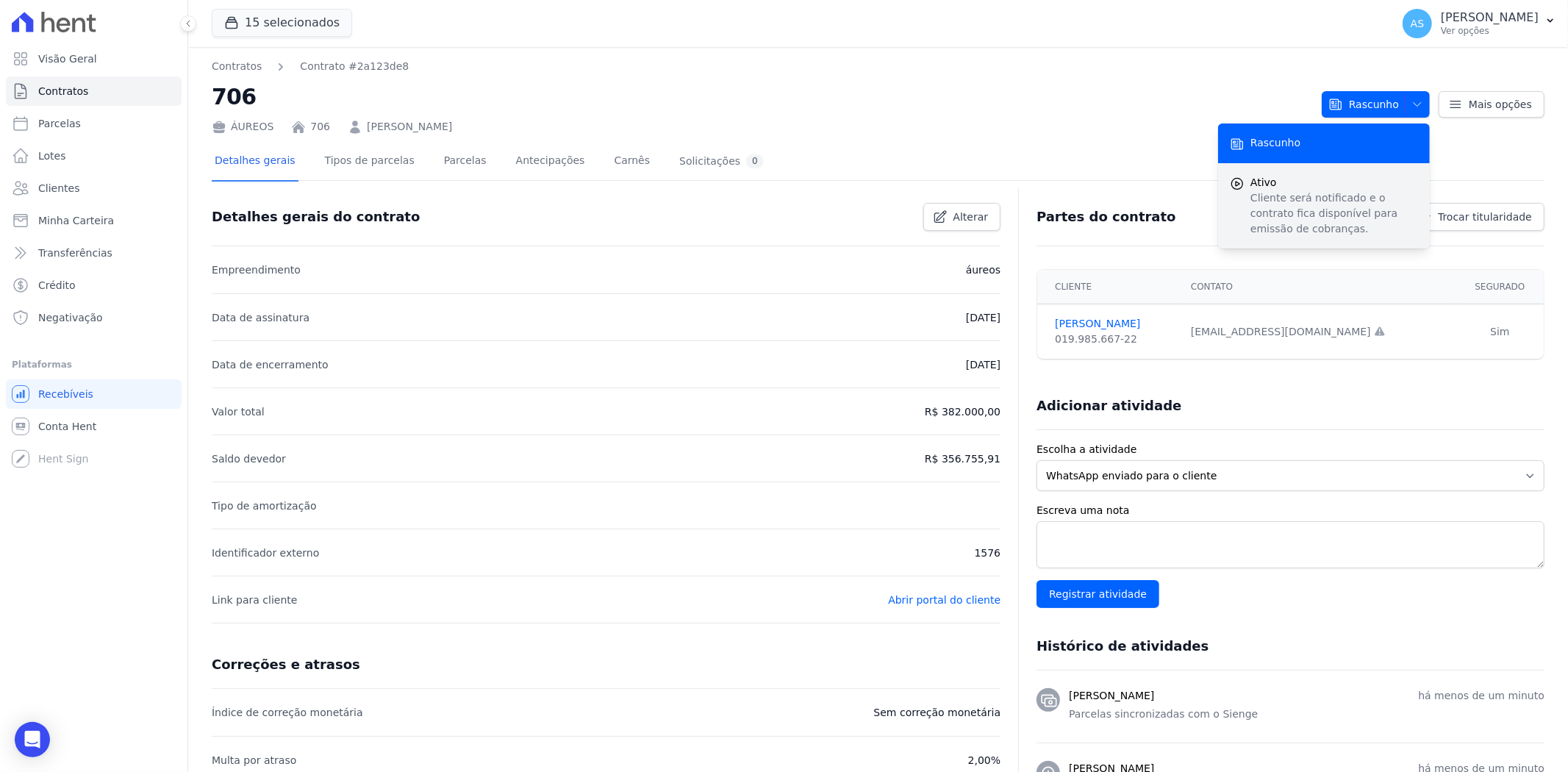
click at [1274, 201] on p "Cliente será notificado e o contrato fica disponível para emissão de cobranças." at bounding box center [1334, 213] width 167 height 46
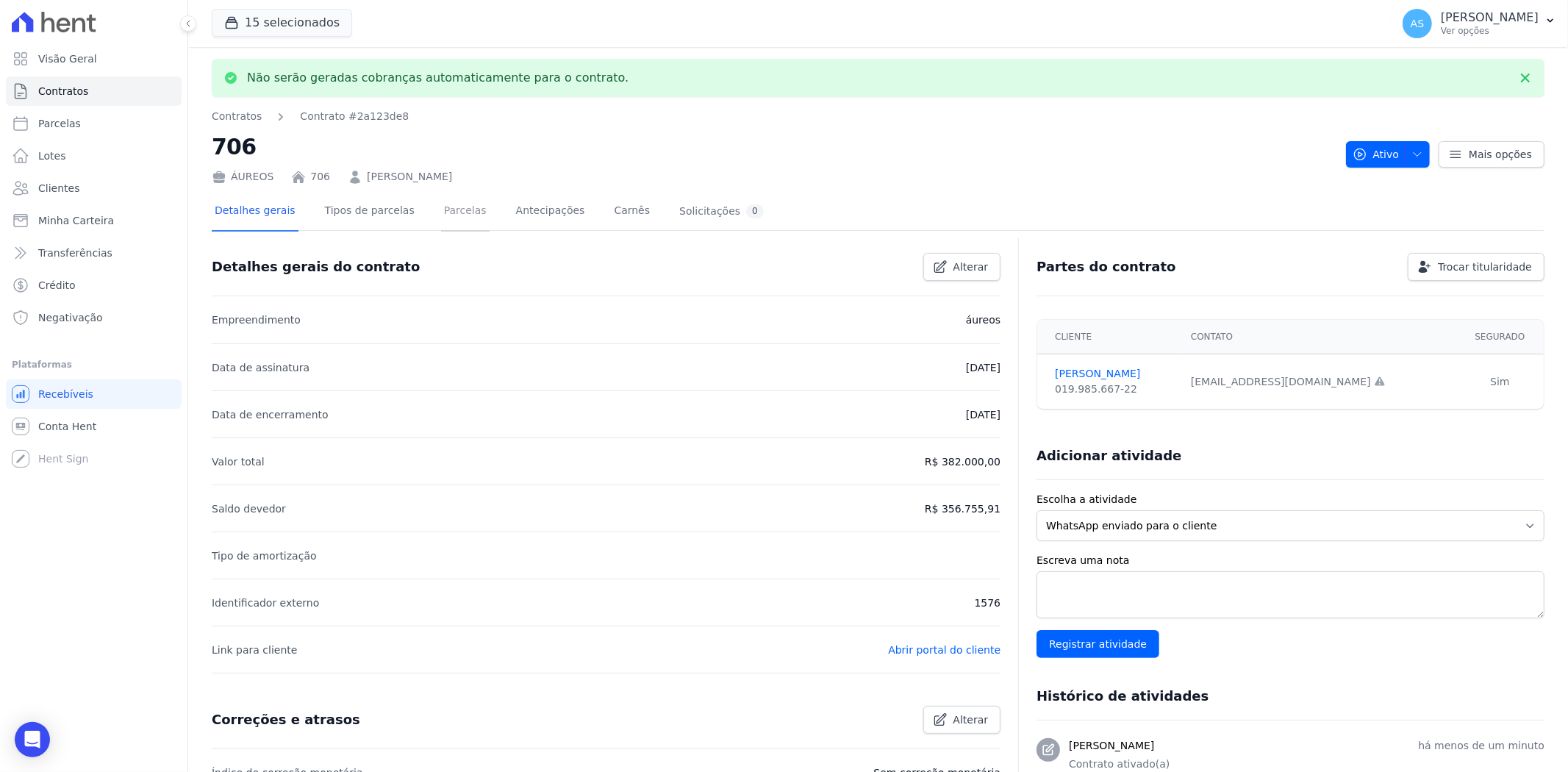
click at [441, 205] on link "Parcelas" at bounding box center [465, 213] width 49 height 39
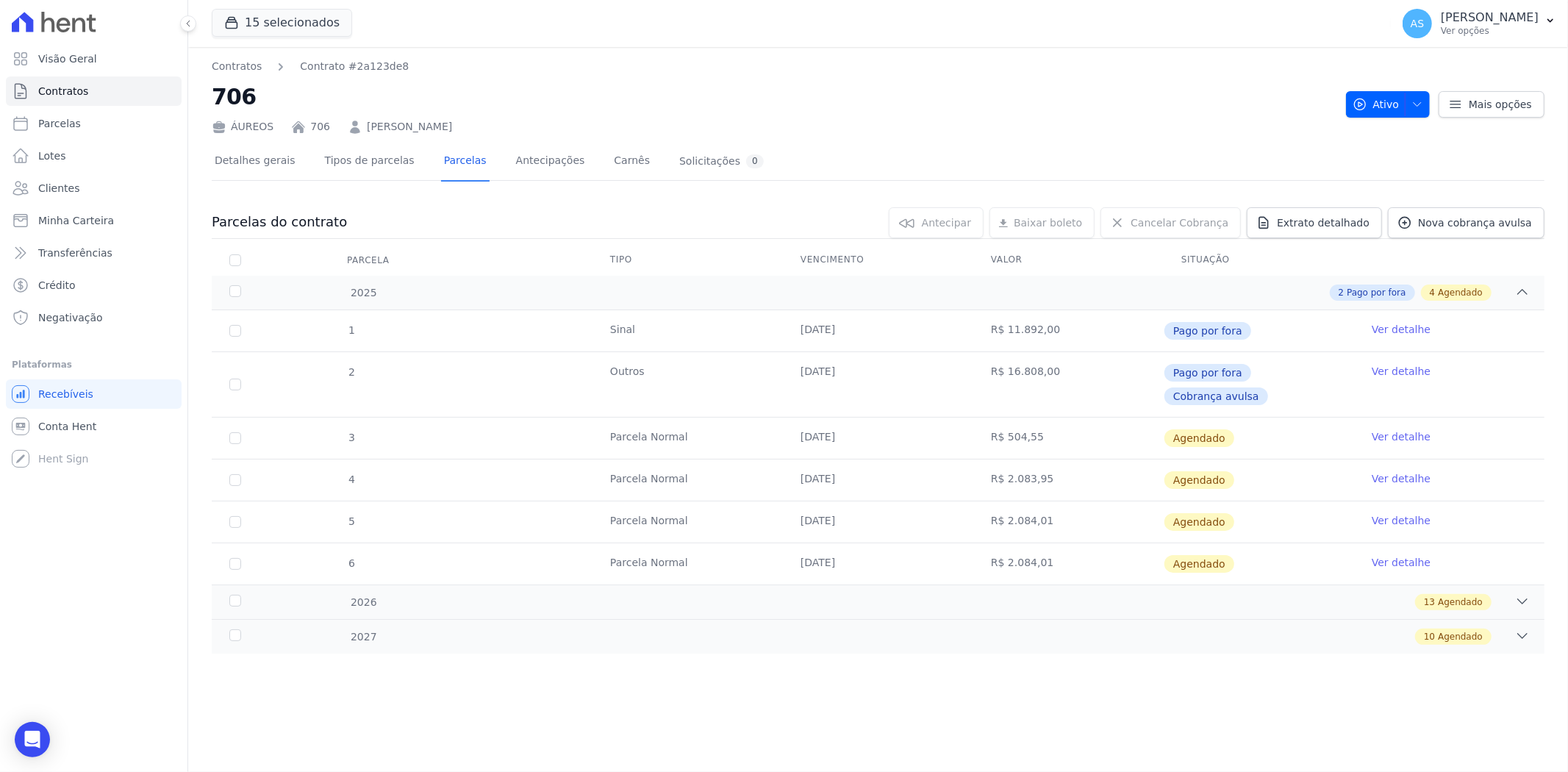
click at [1399, 430] on link "Ver detalhe" at bounding box center [1401, 437] width 59 height 15
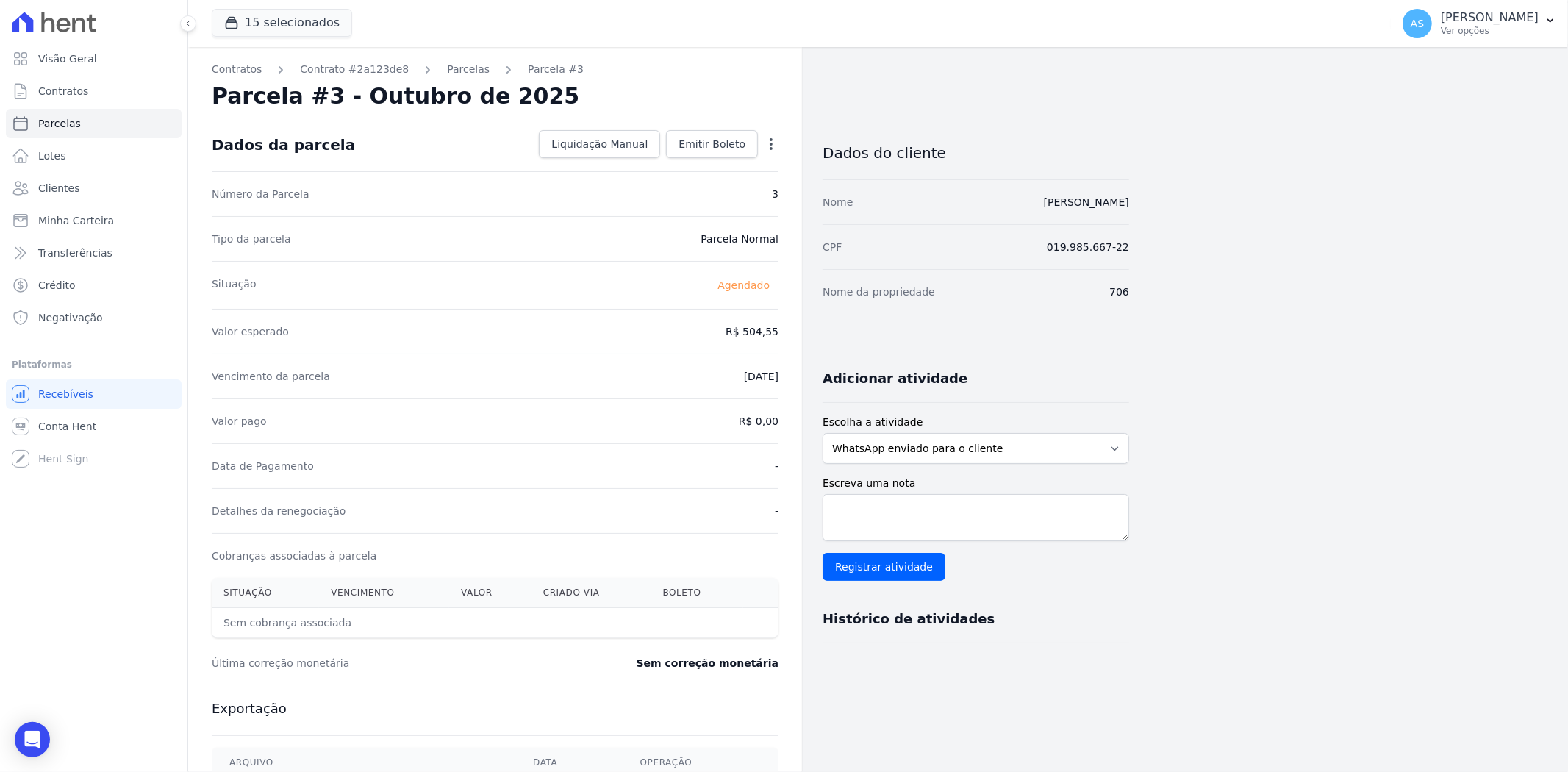
click at [772, 137] on icon "button" at bounding box center [771, 144] width 15 height 15
click at [676, 164] on link "Alterar" at bounding box center [707, 164] width 129 height 27
click at [689, 336] on input "504.55" at bounding box center [707, 330] width 141 height 31
drag, startPoint x: 689, startPoint y: 336, endPoint x: 780, endPoint y: 334, distance: 91.0
click at [780, 334] on div "Contratos Contrato #2a123de8 Parcelas Parcela #3 Parcela #3 - Outubro de 2025 C…" at bounding box center [495, 519] width 614 height 944
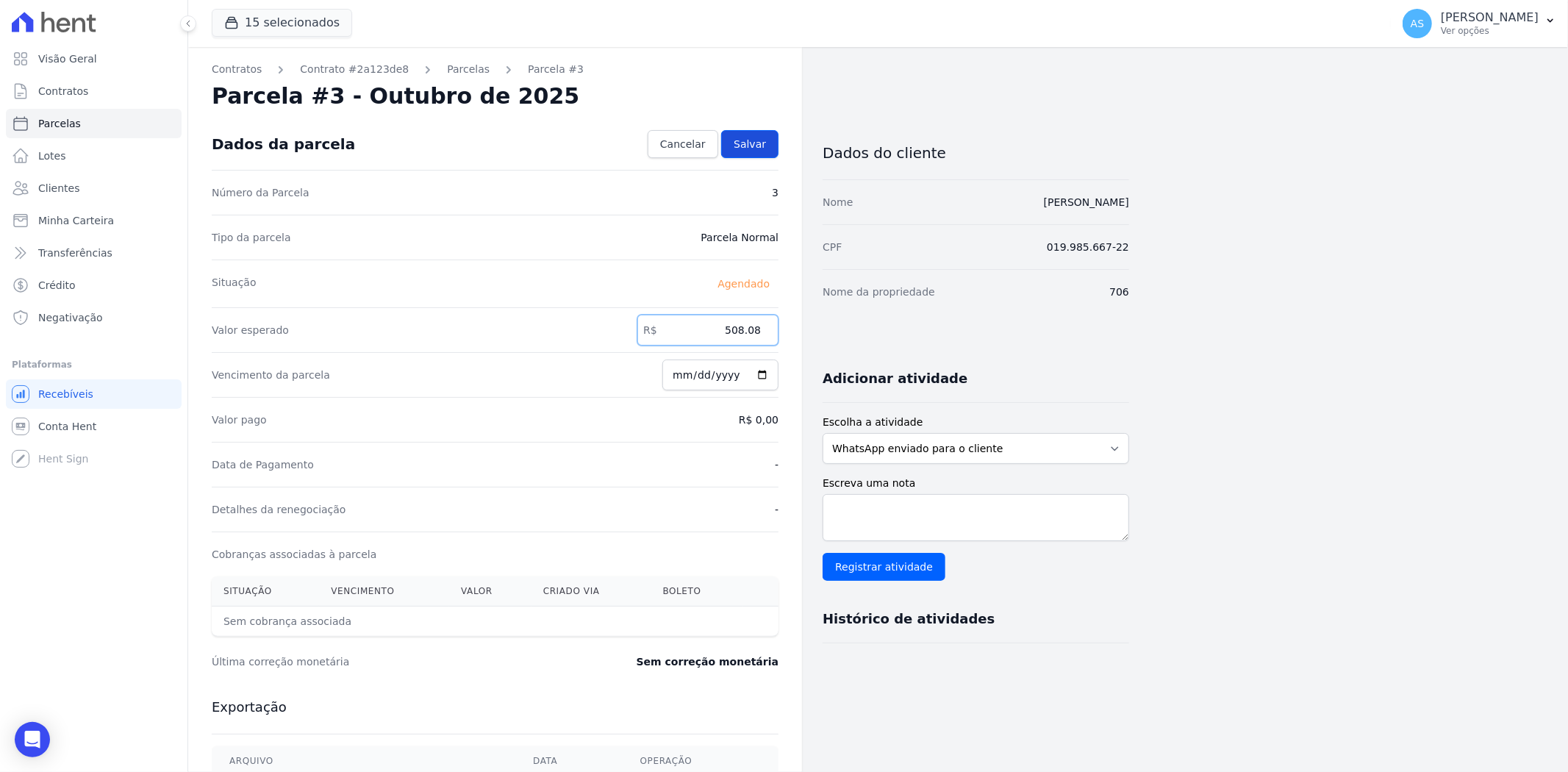
type input "508.08"
click at [752, 144] on span "Salvar" at bounding box center [750, 144] width 32 height 15
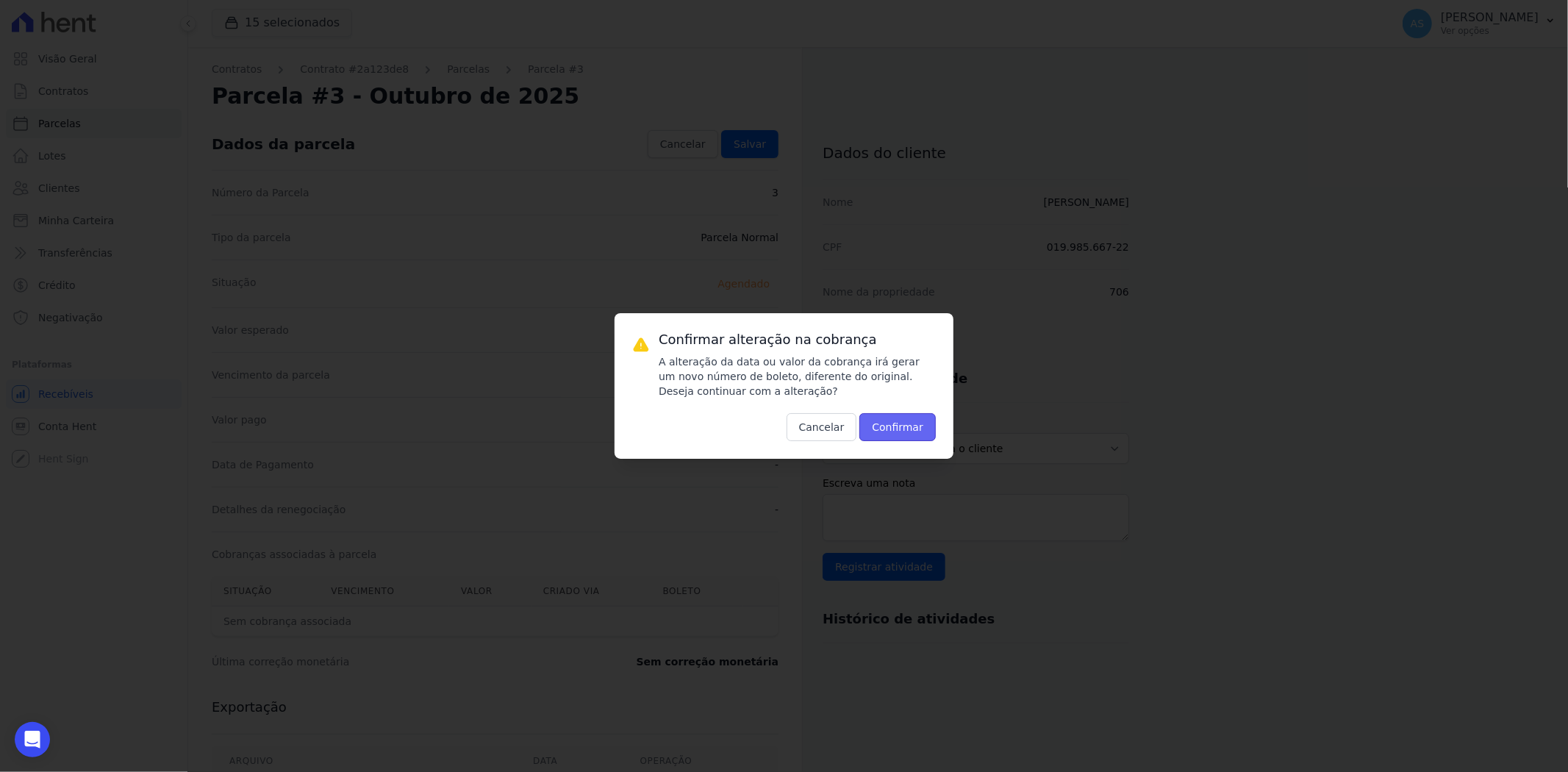
click at [914, 423] on button "Confirmar" at bounding box center [897, 426] width 76 height 28
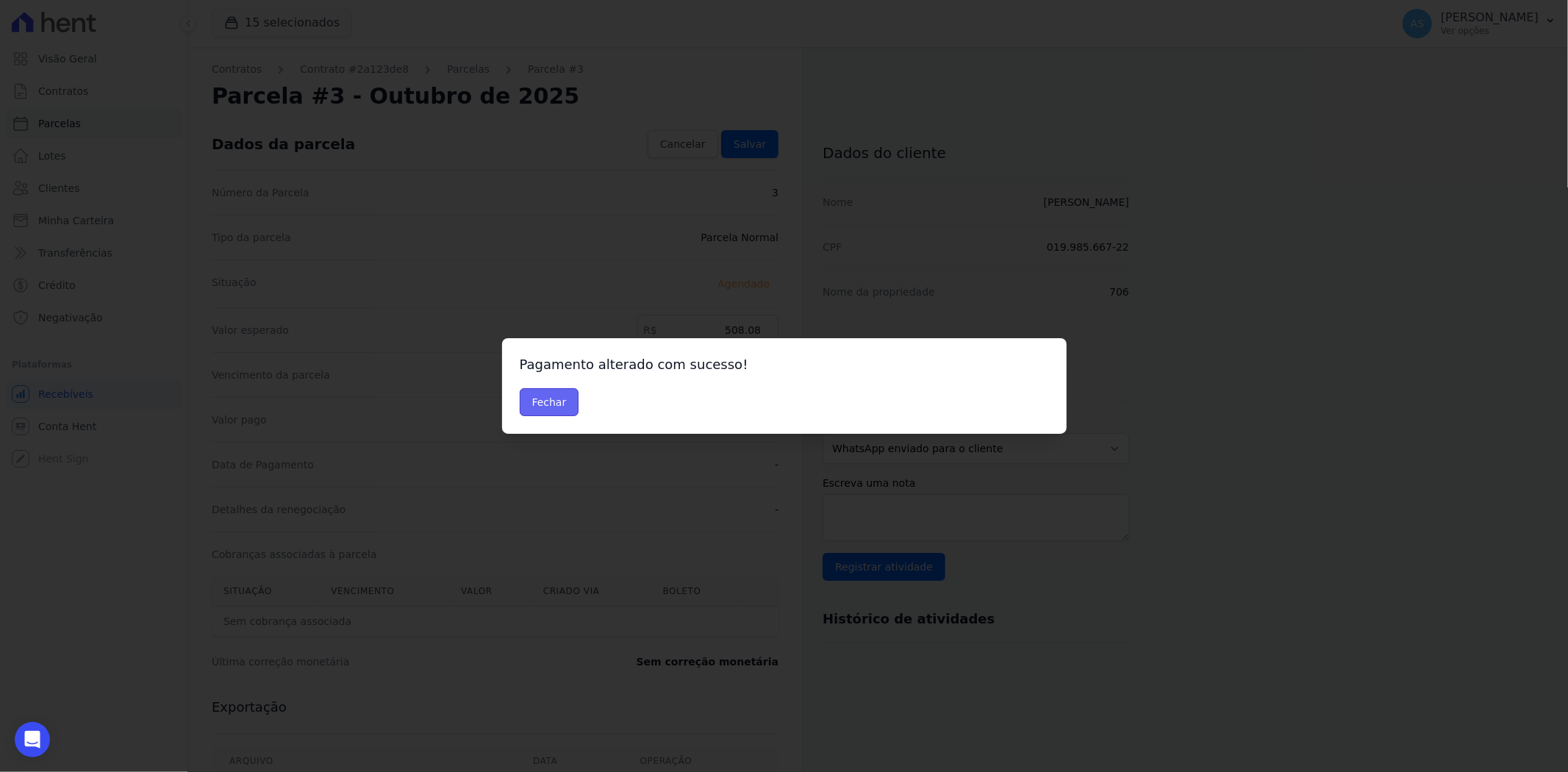
click at [549, 395] on button "Fechar" at bounding box center [549, 401] width 60 height 28
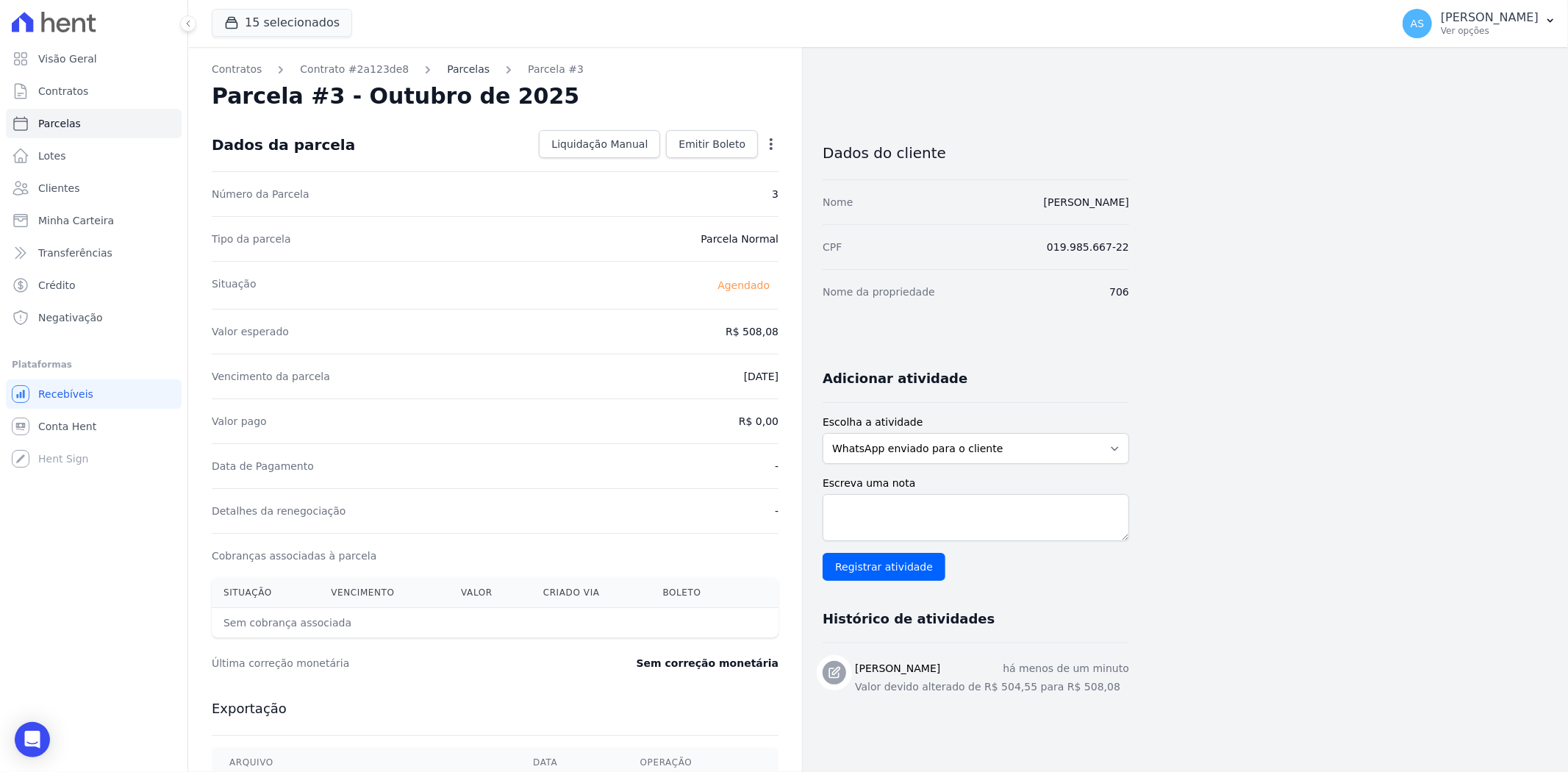
click at [446, 75] on link "Parcelas" at bounding box center [468, 68] width 43 height 15
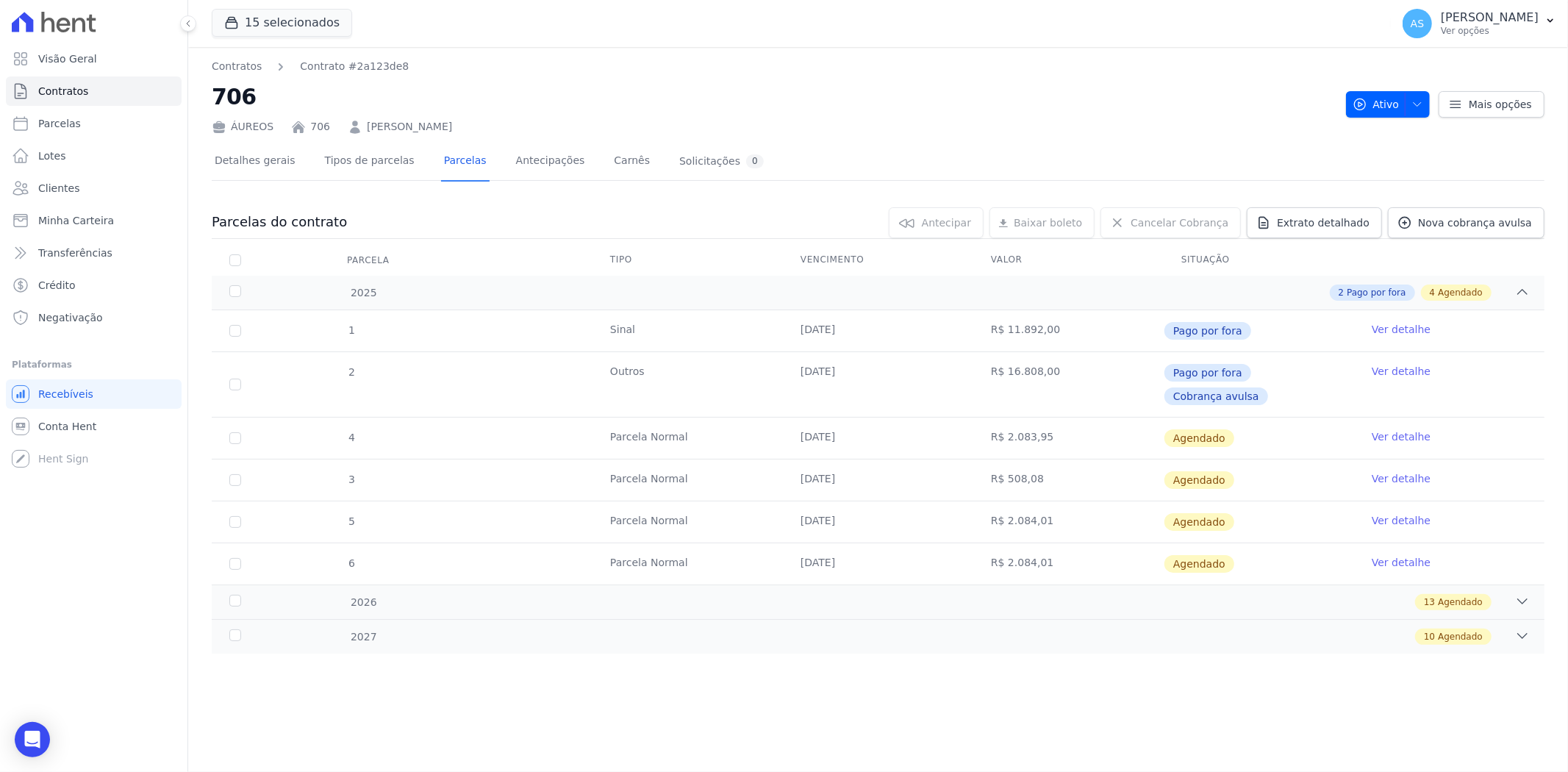
click at [1391, 430] on link "Ver detalhe" at bounding box center [1401, 437] width 59 height 15
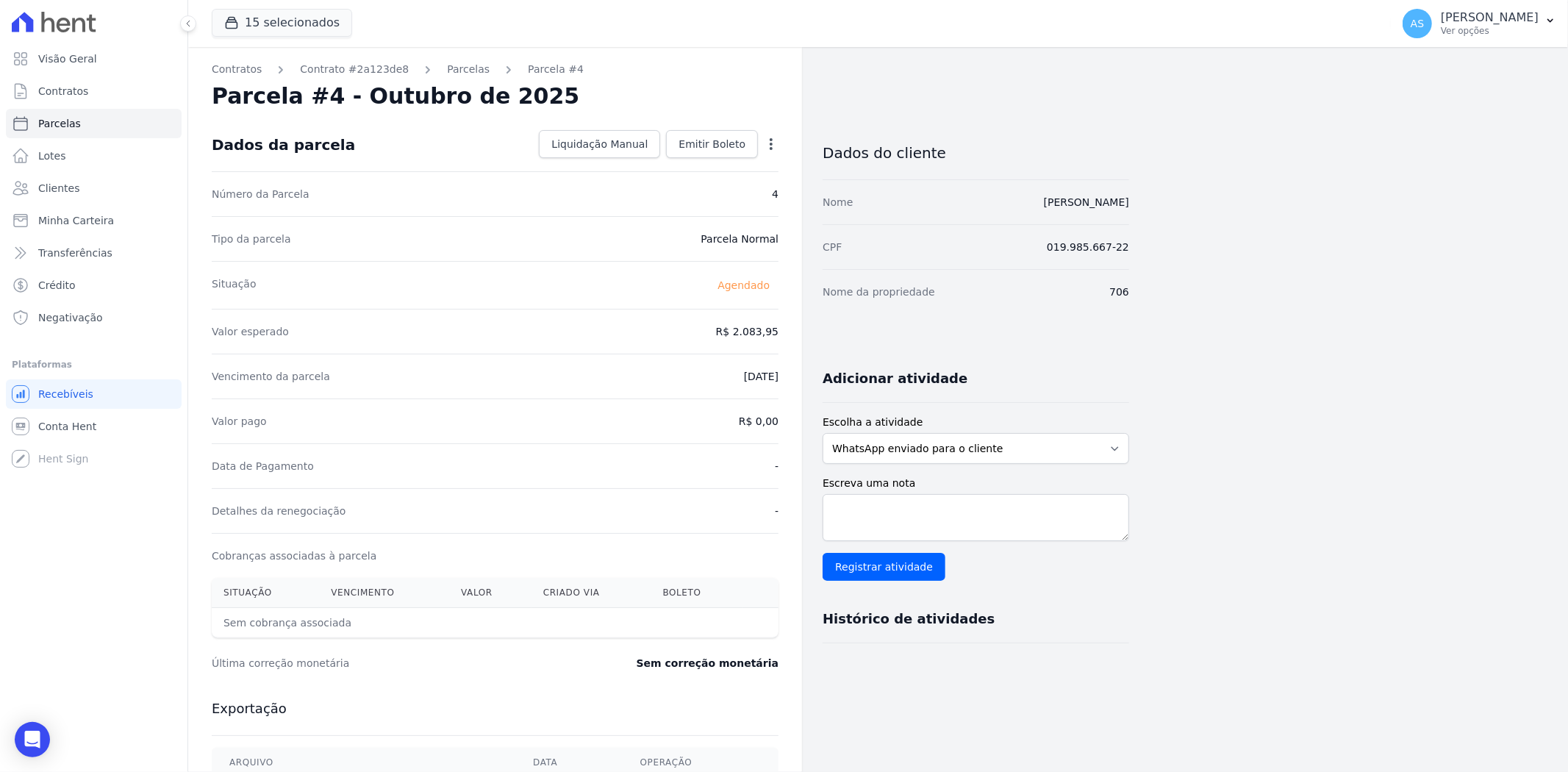
click at [774, 141] on icon "button" at bounding box center [771, 144] width 15 height 15
click at [674, 167] on link "Alterar" at bounding box center [707, 164] width 129 height 27
drag, startPoint x: 688, startPoint y: 341, endPoint x: 796, endPoint y: 338, distance: 108.0
click at [796, 338] on div "Contratos Contrato #2a123de8 [GEOGRAPHIC_DATA] Parcela #4 [GEOGRAPHIC_DATA] #4 …" at bounding box center [495, 519] width 614 height 944
type input "2098.54"
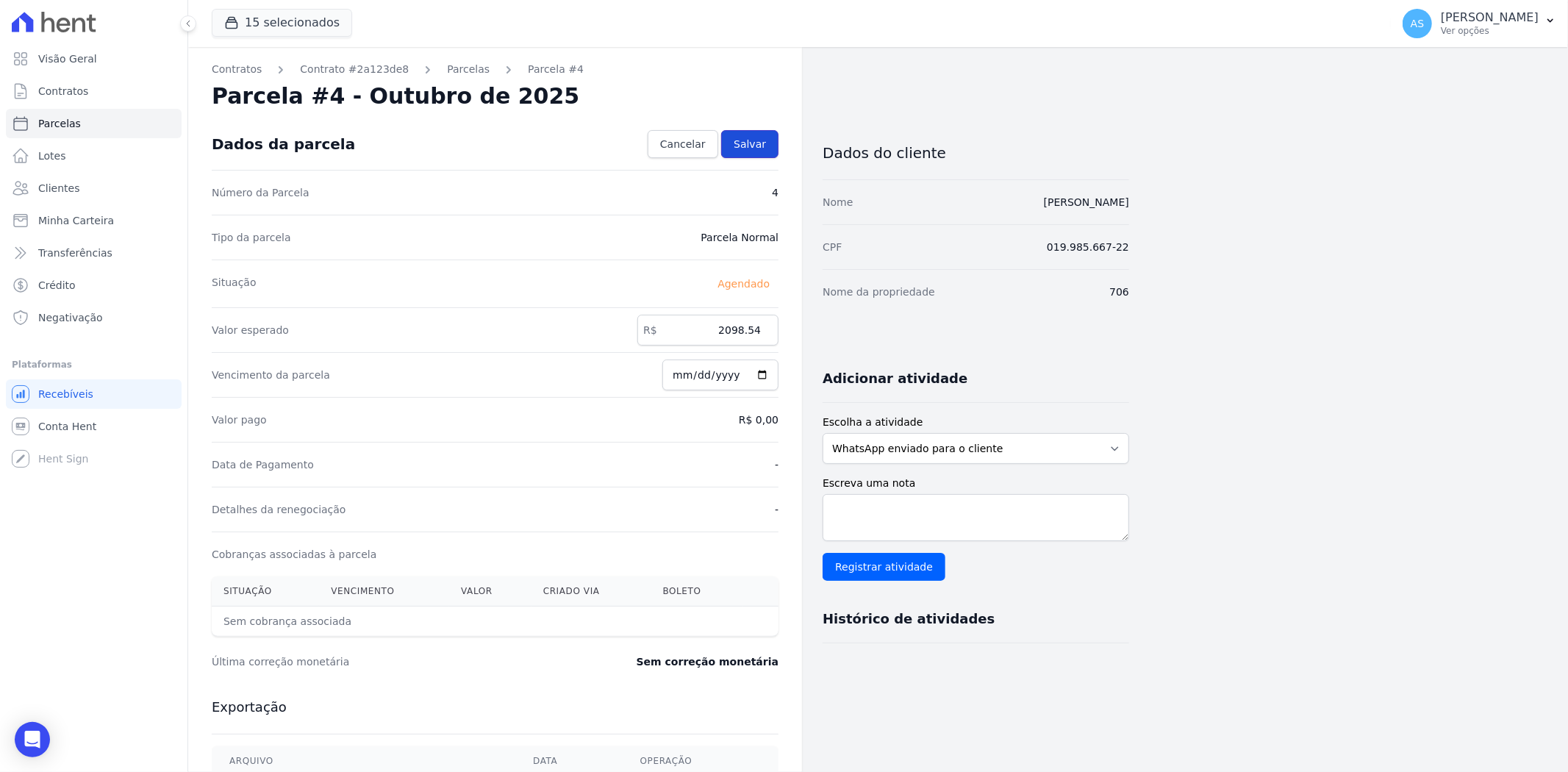
click at [757, 138] on span "Salvar" at bounding box center [750, 144] width 32 height 15
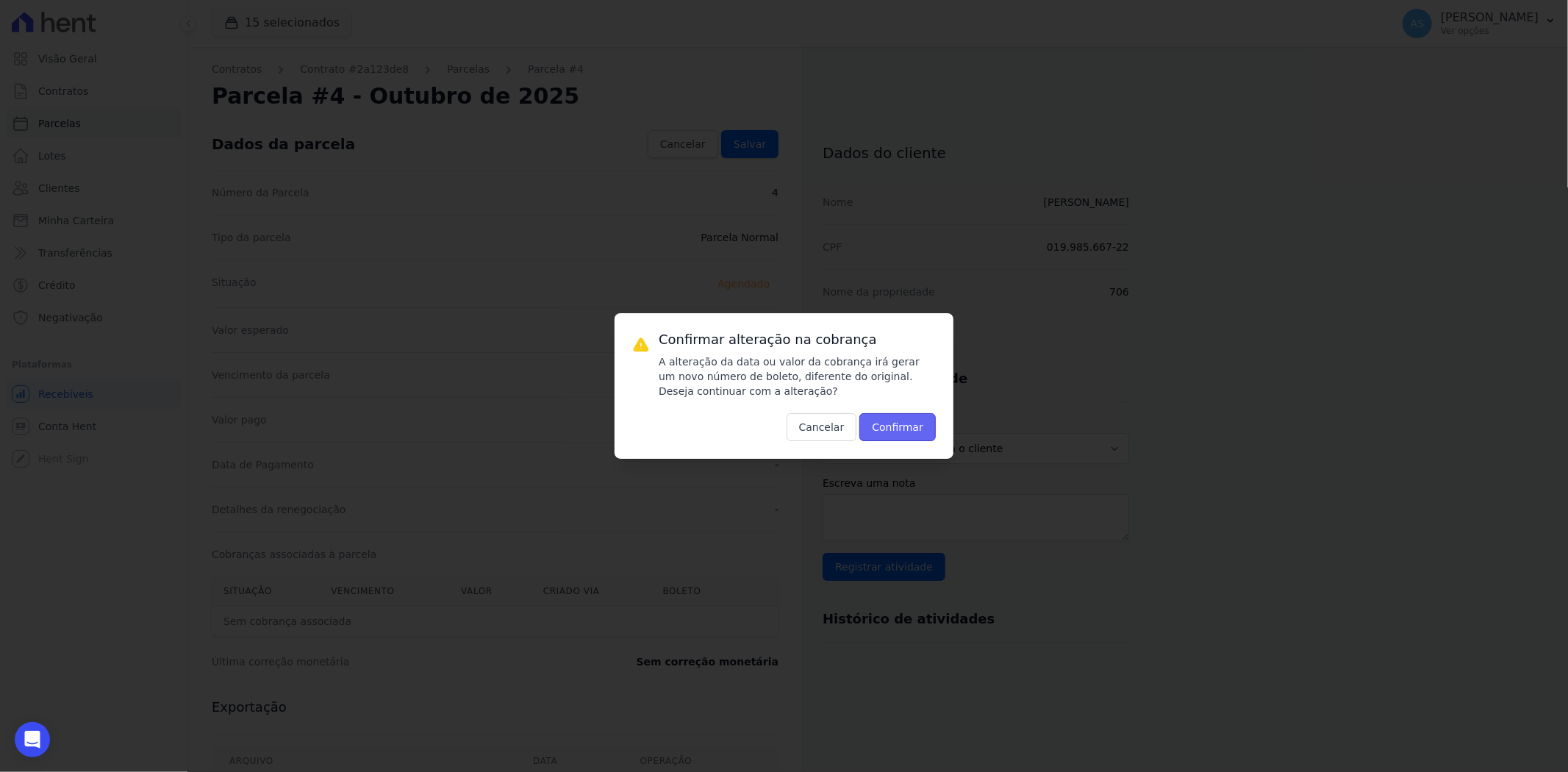
click at [894, 419] on button "Confirmar" at bounding box center [897, 426] width 76 height 28
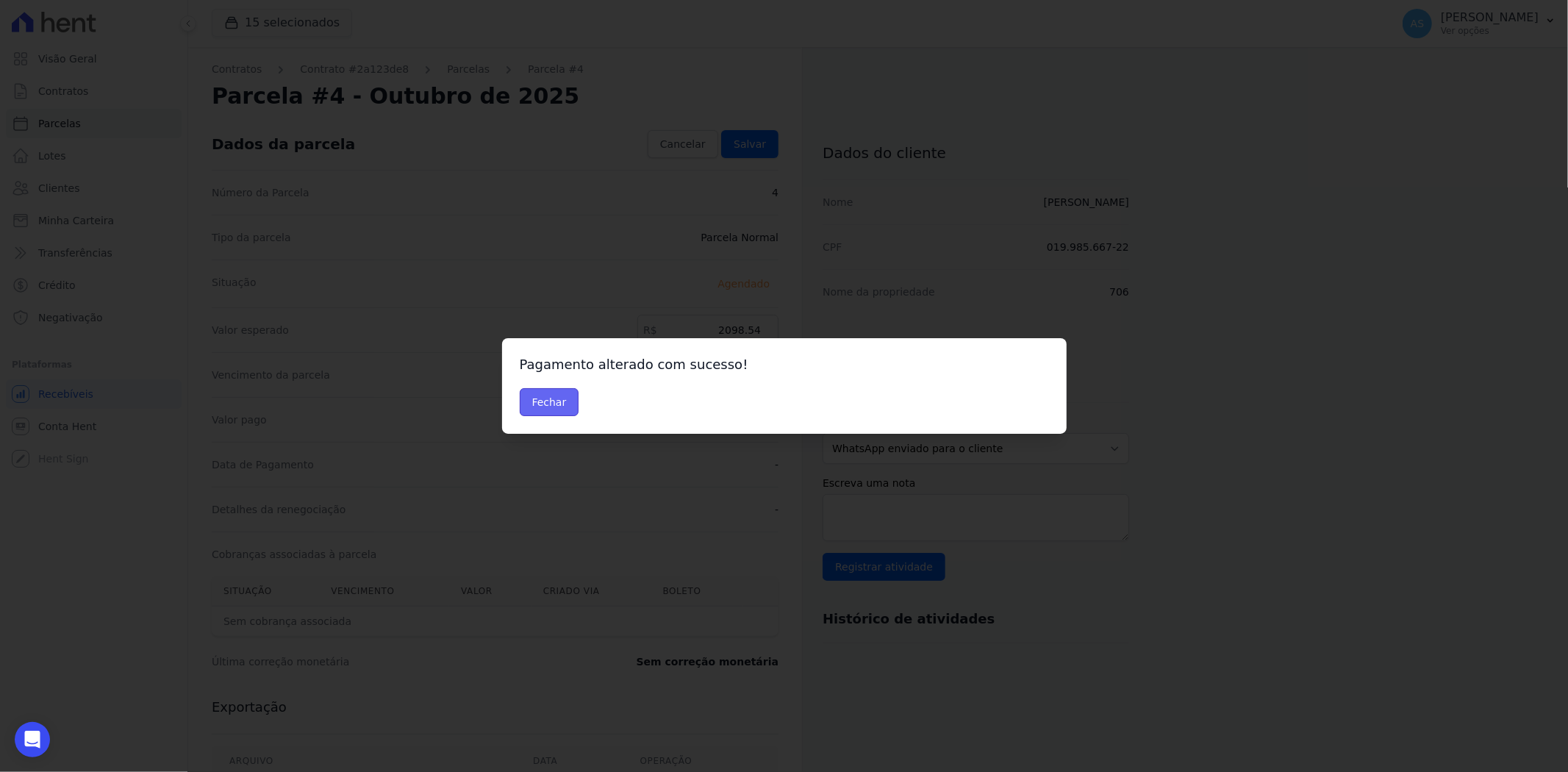
click at [545, 398] on button "Fechar" at bounding box center [549, 401] width 60 height 28
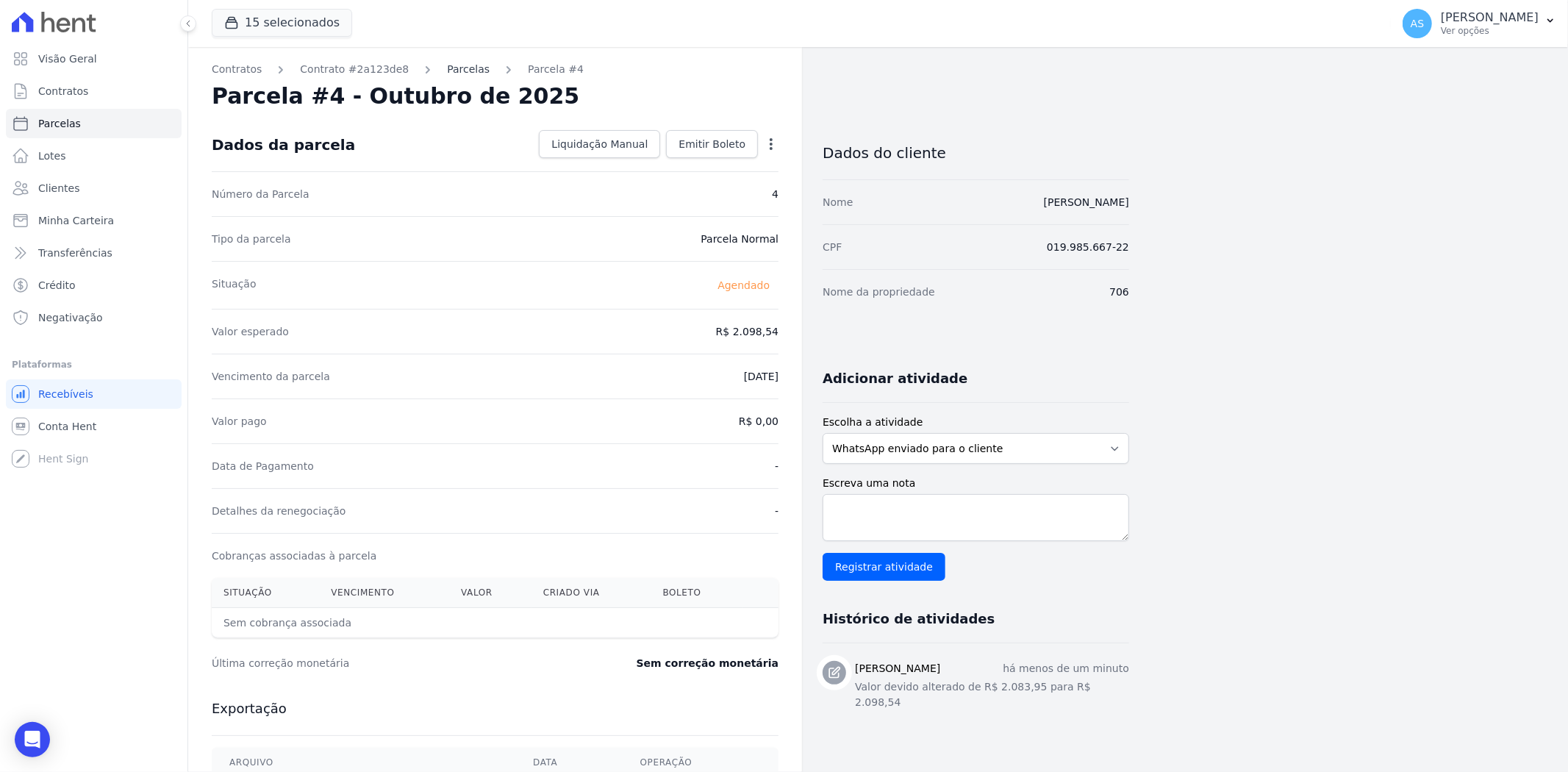
click at [449, 67] on link "Parcelas" at bounding box center [468, 68] width 43 height 15
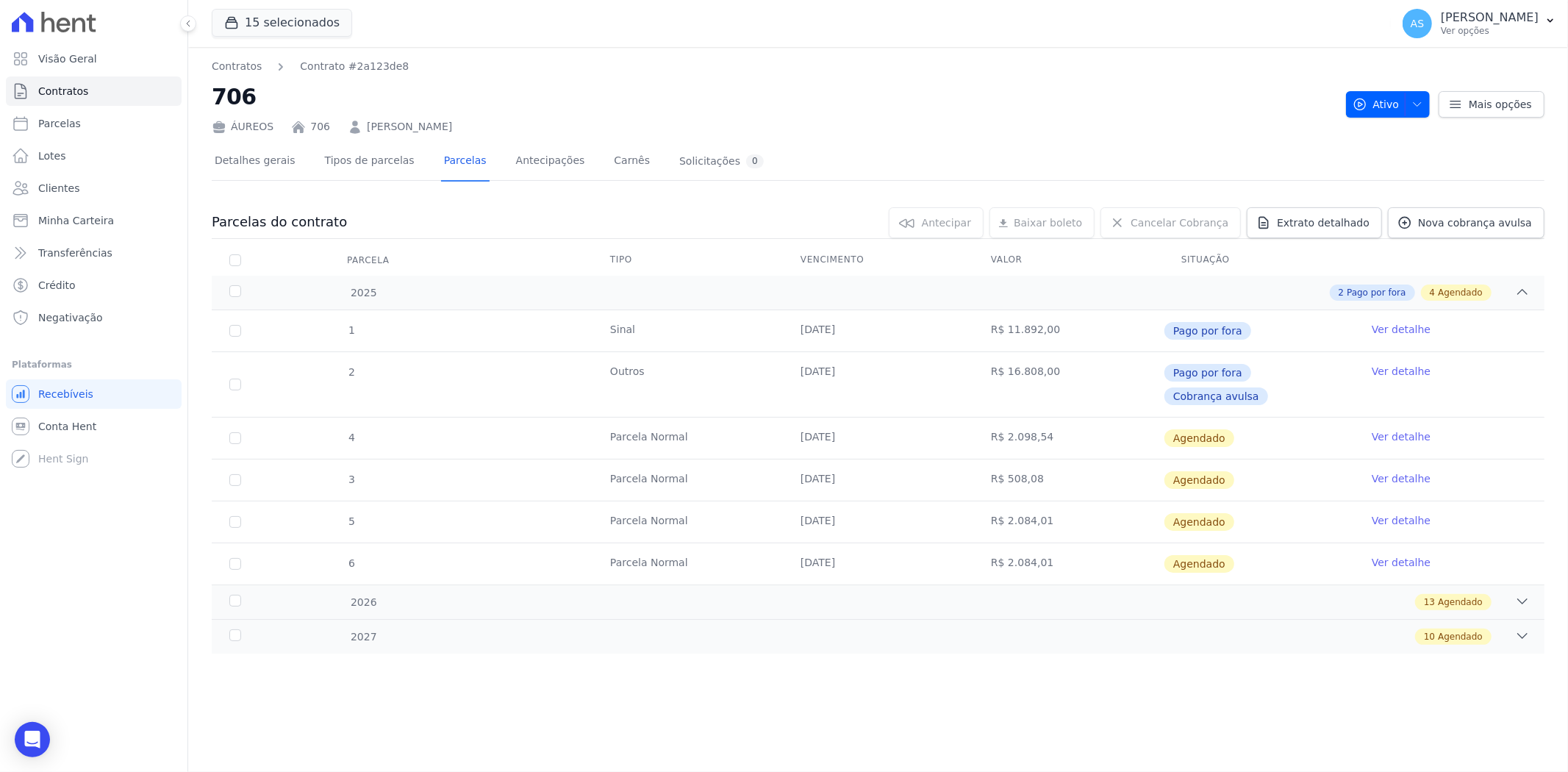
click at [1397, 430] on link "Ver detalhe" at bounding box center [1401, 437] width 59 height 15
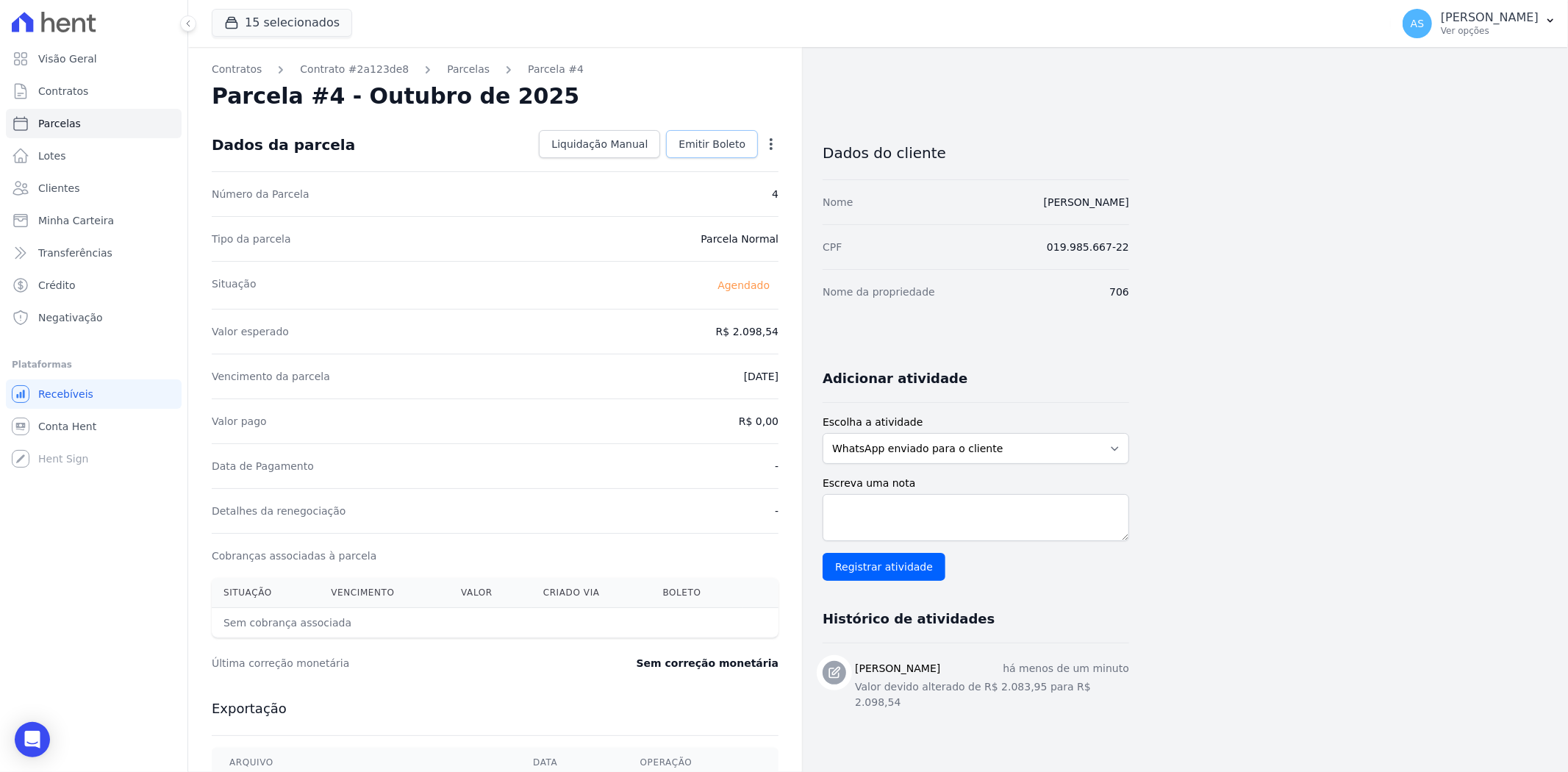
click at [714, 147] on span "Emitir Boleto" at bounding box center [712, 144] width 67 height 15
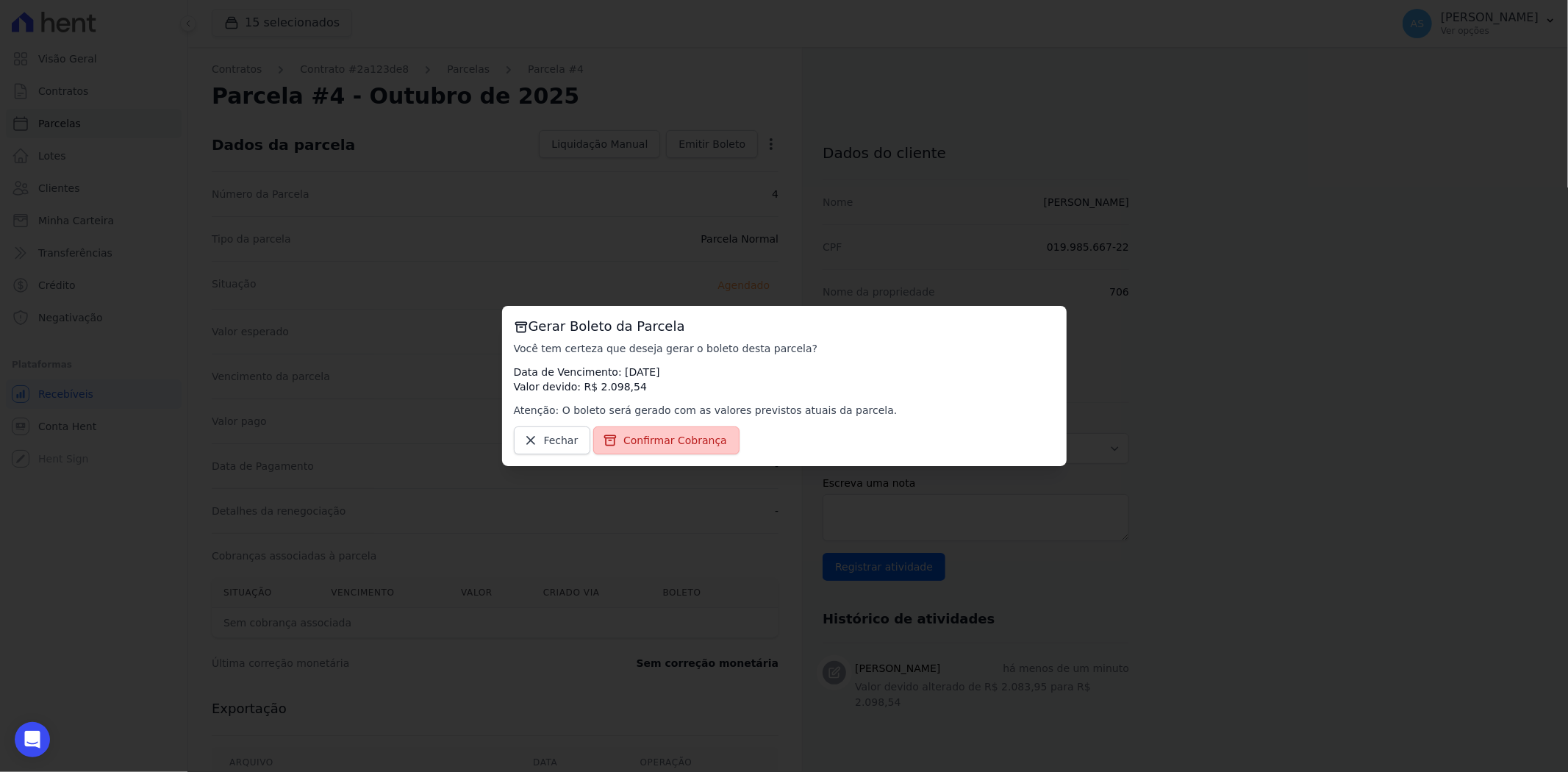
click at [658, 438] on span "Confirmar Cobrança" at bounding box center [675, 440] width 104 height 15
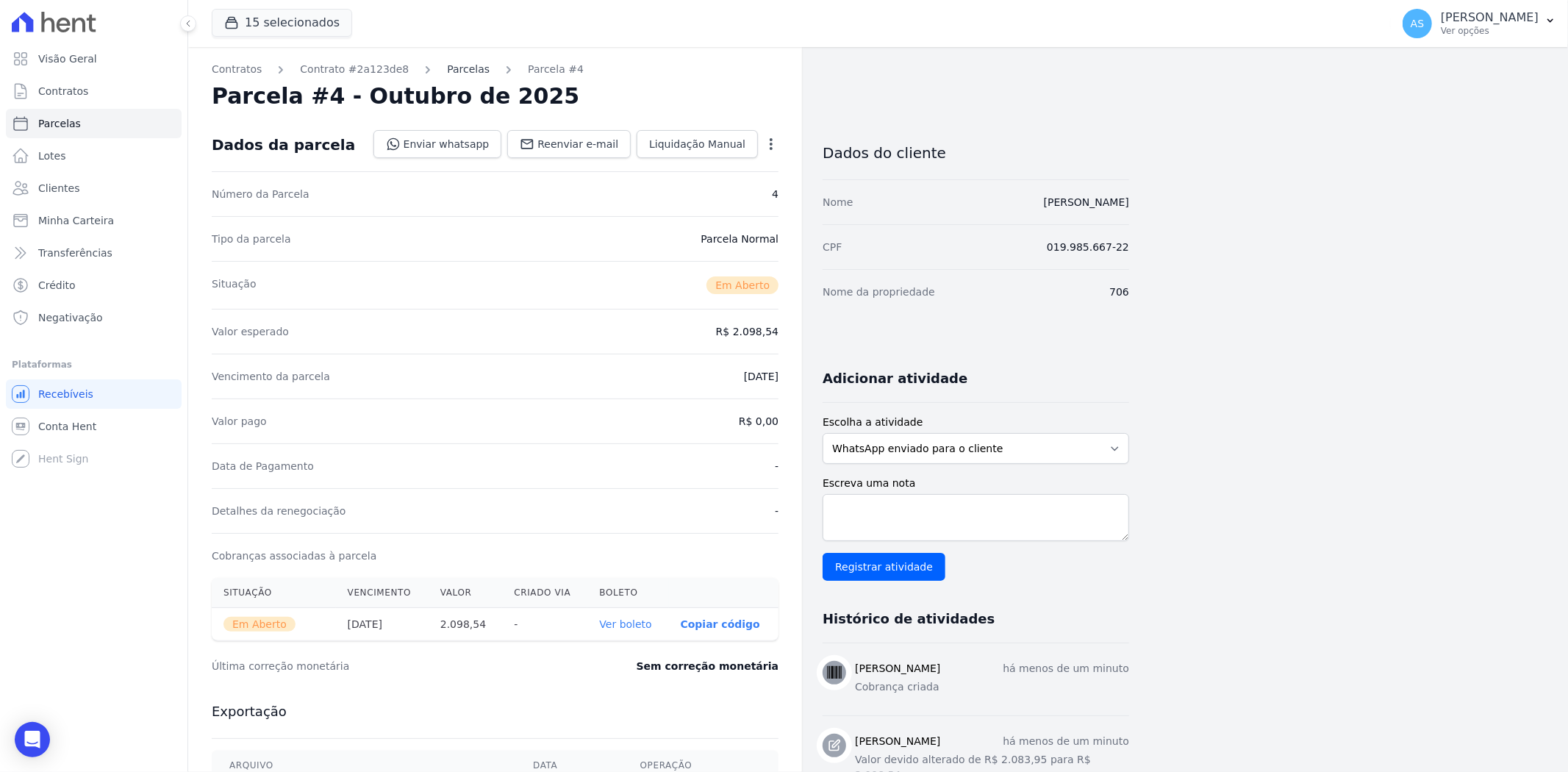
click at [446, 68] on link "Parcelas" at bounding box center [468, 68] width 43 height 15
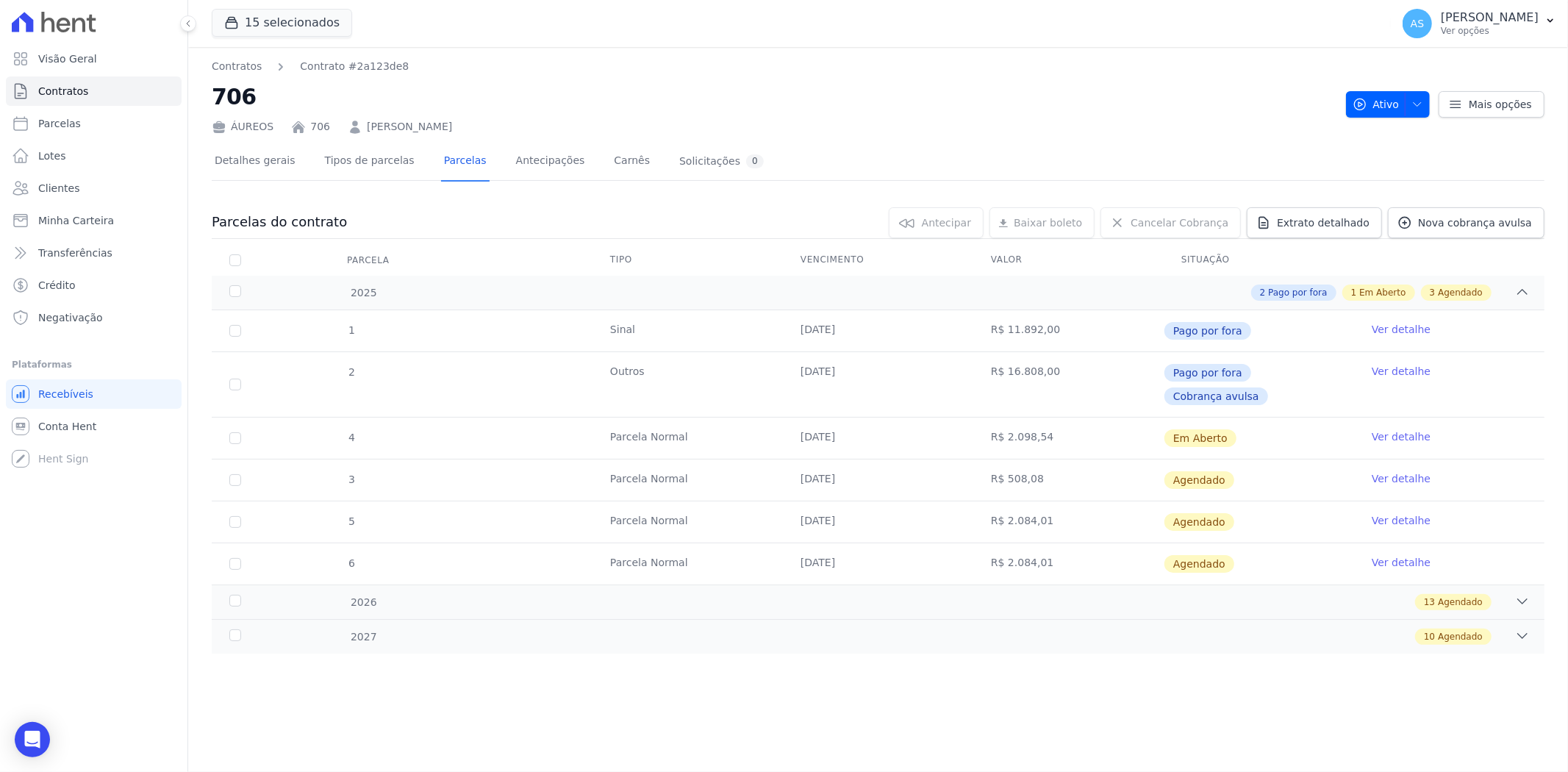
click at [1386, 471] on link "Ver detalhe" at bounding box center [1401, 478] width 59 height 15
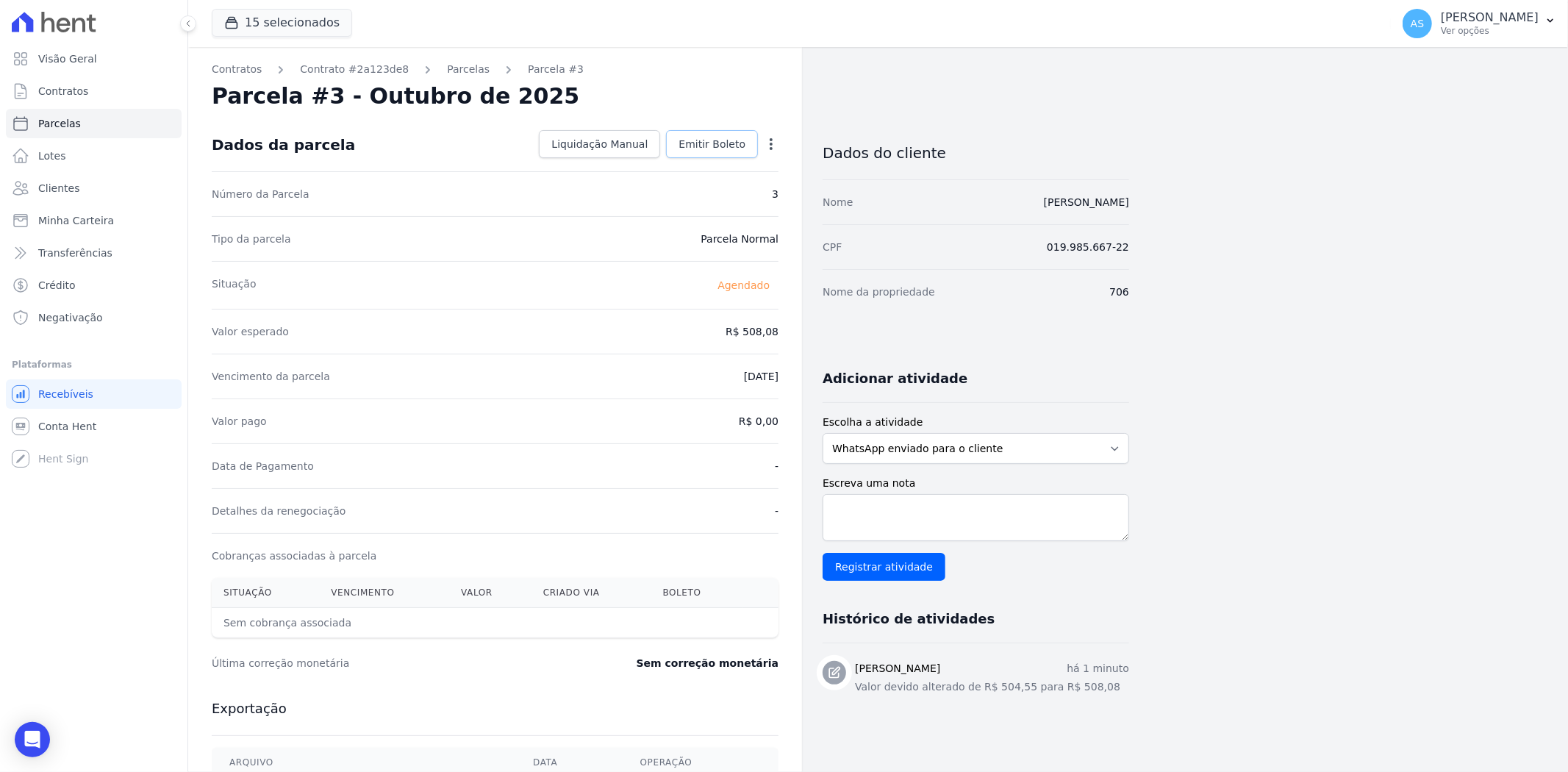
click at [724, 141] on span "Emitir Boleto" at bounding box center [712, 144] width 67 height 15
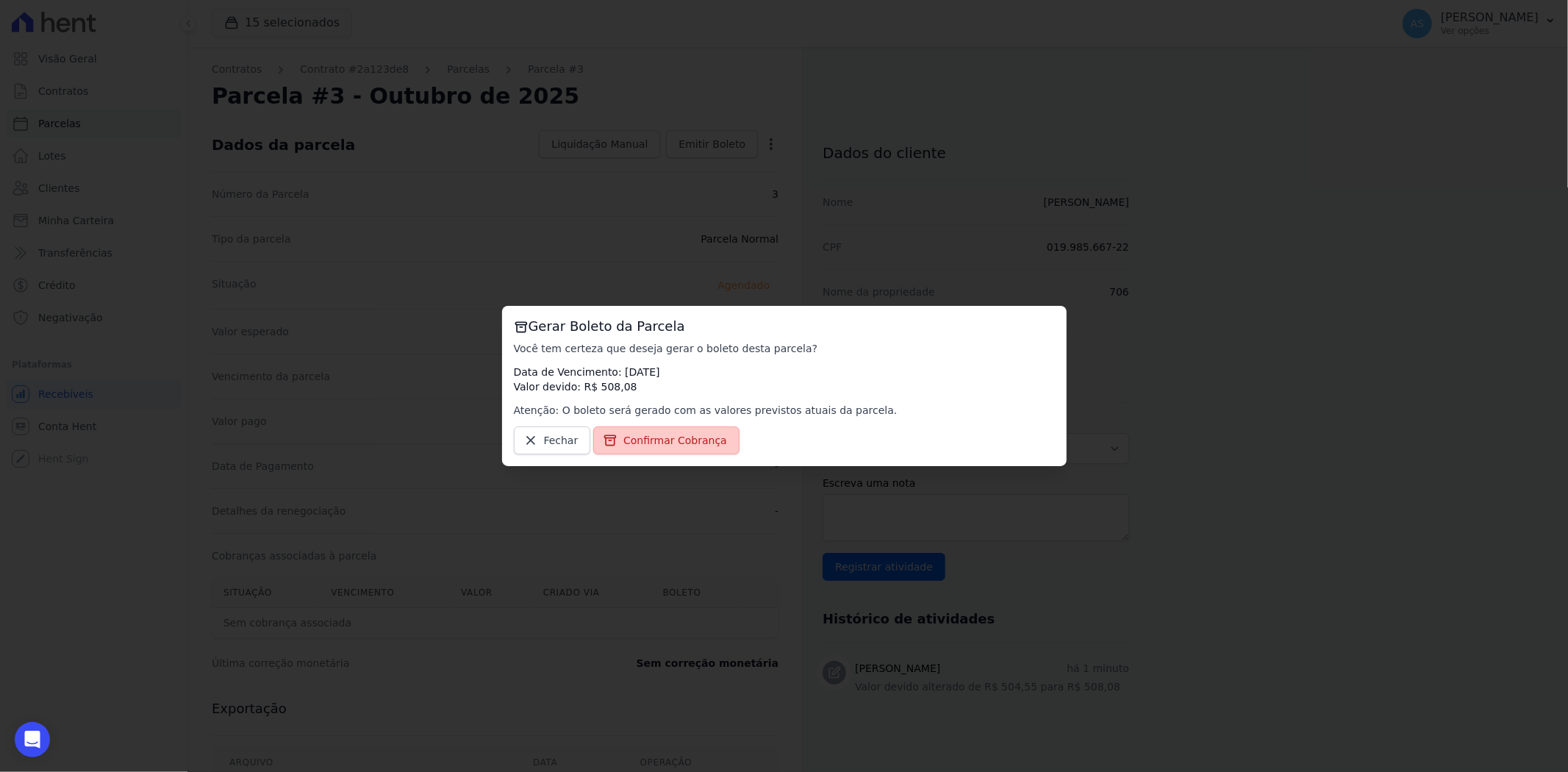
click at [666, 442] on span "Confirmar Cobrança" at bounding box center [675, 440] width 104 height 15
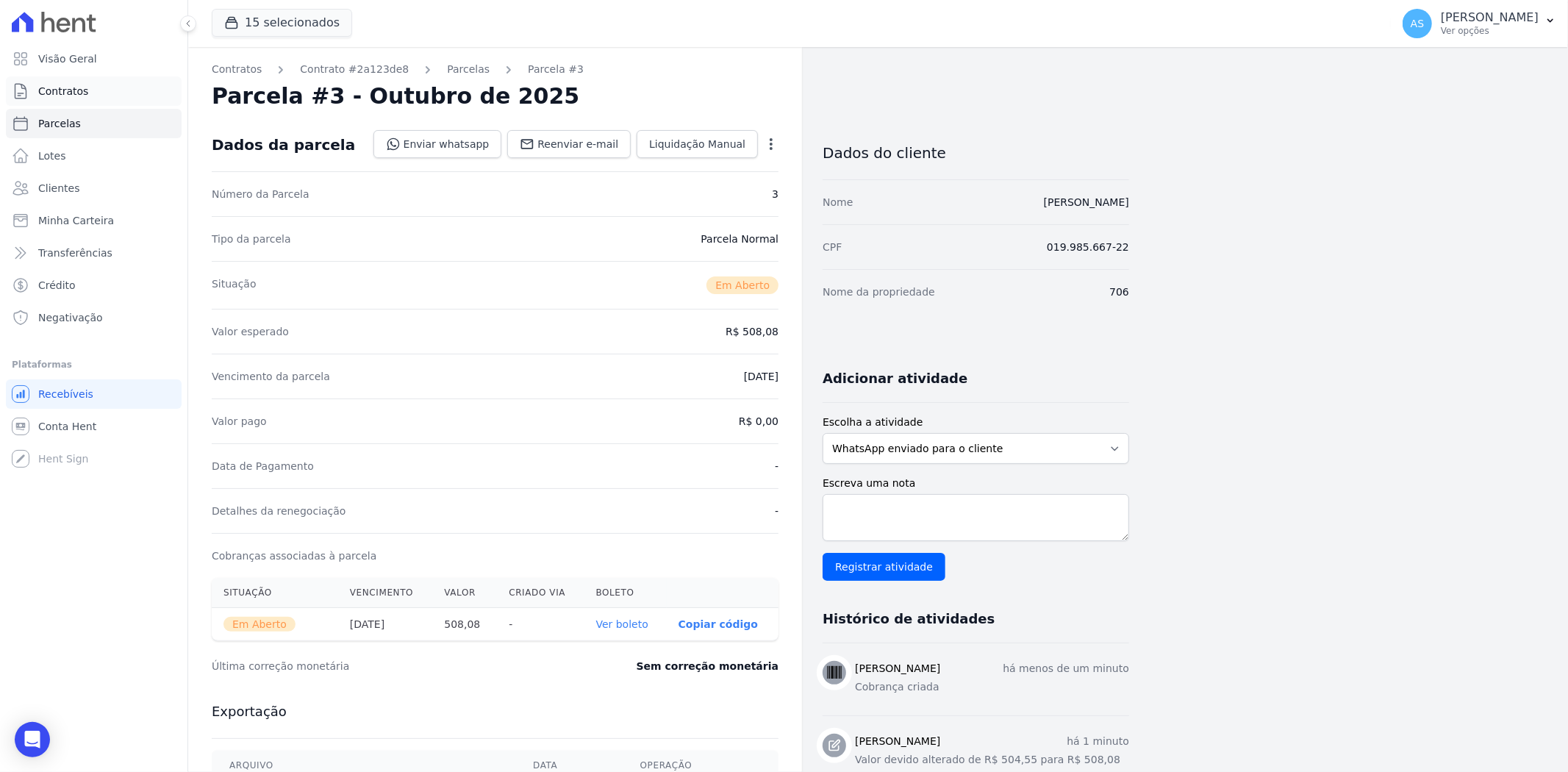
click at [59, 86] on span "Contratos" at bounding box center [63, 91] width 50 height 15
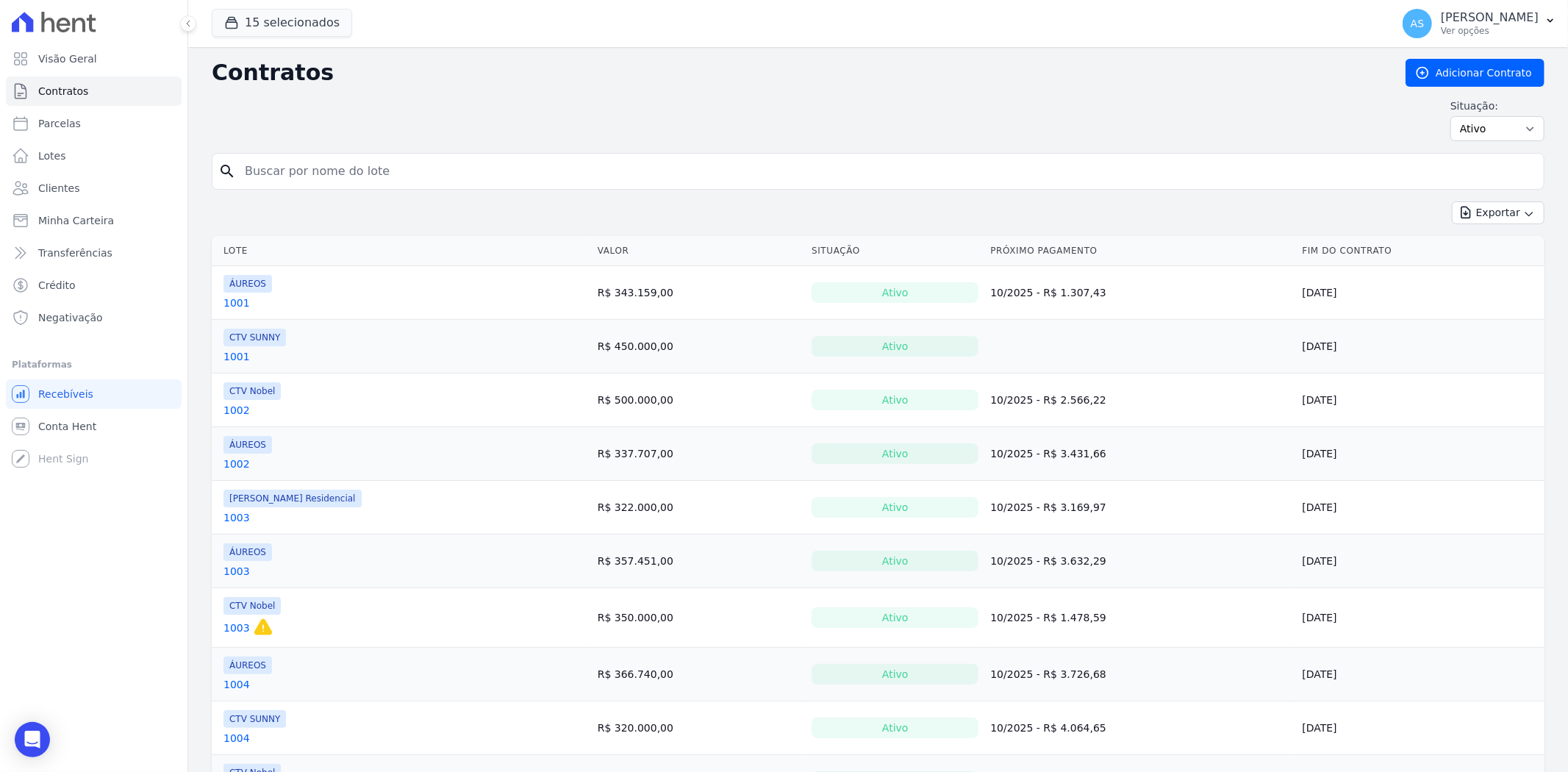
click at [307, 172] on input "search" at bounding box center [886, 171] width 1301 height 29
type input "606"
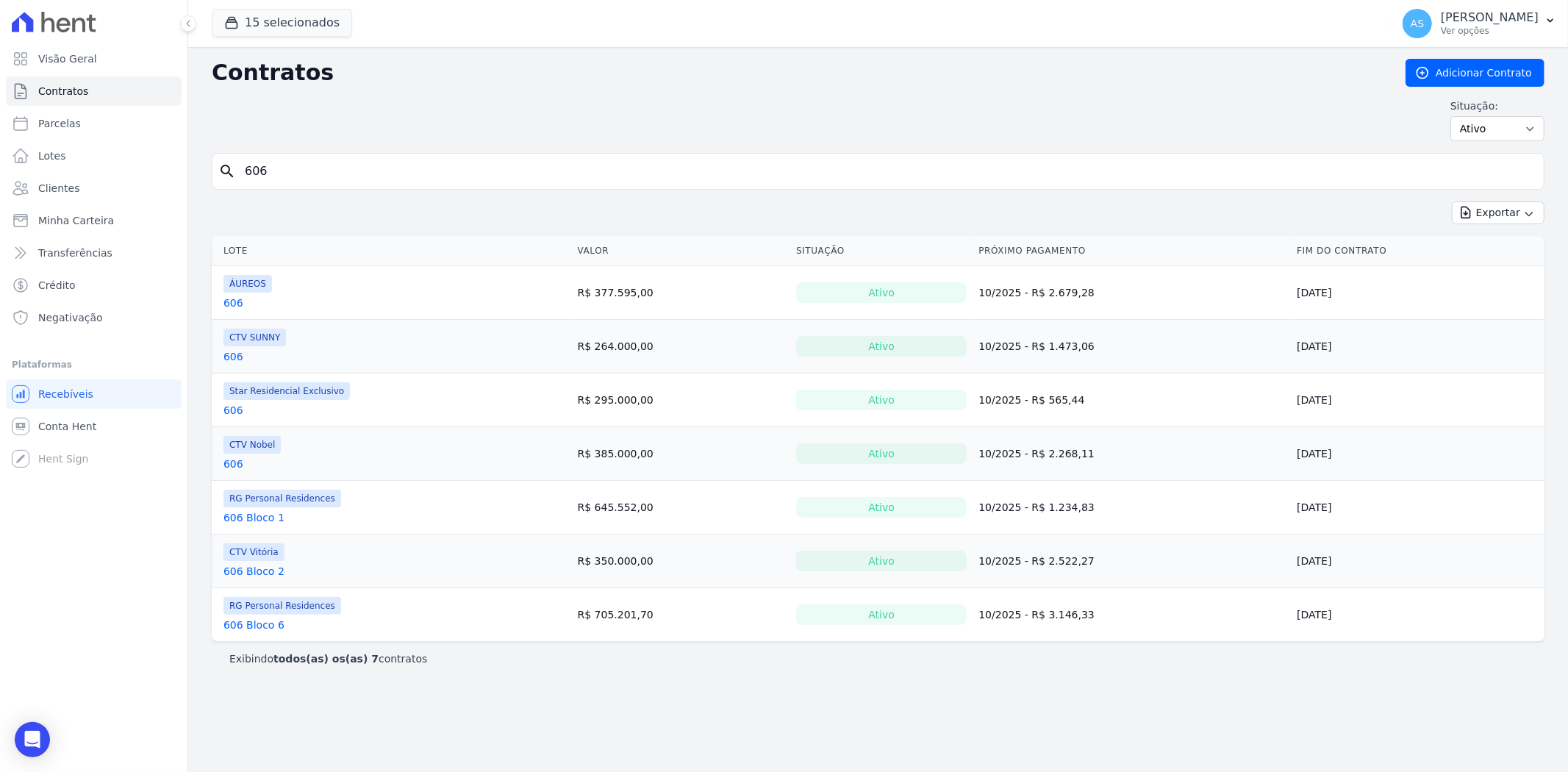
click at [229, 302] on link "606" at bounding box center [233, 302] width 20 height 15
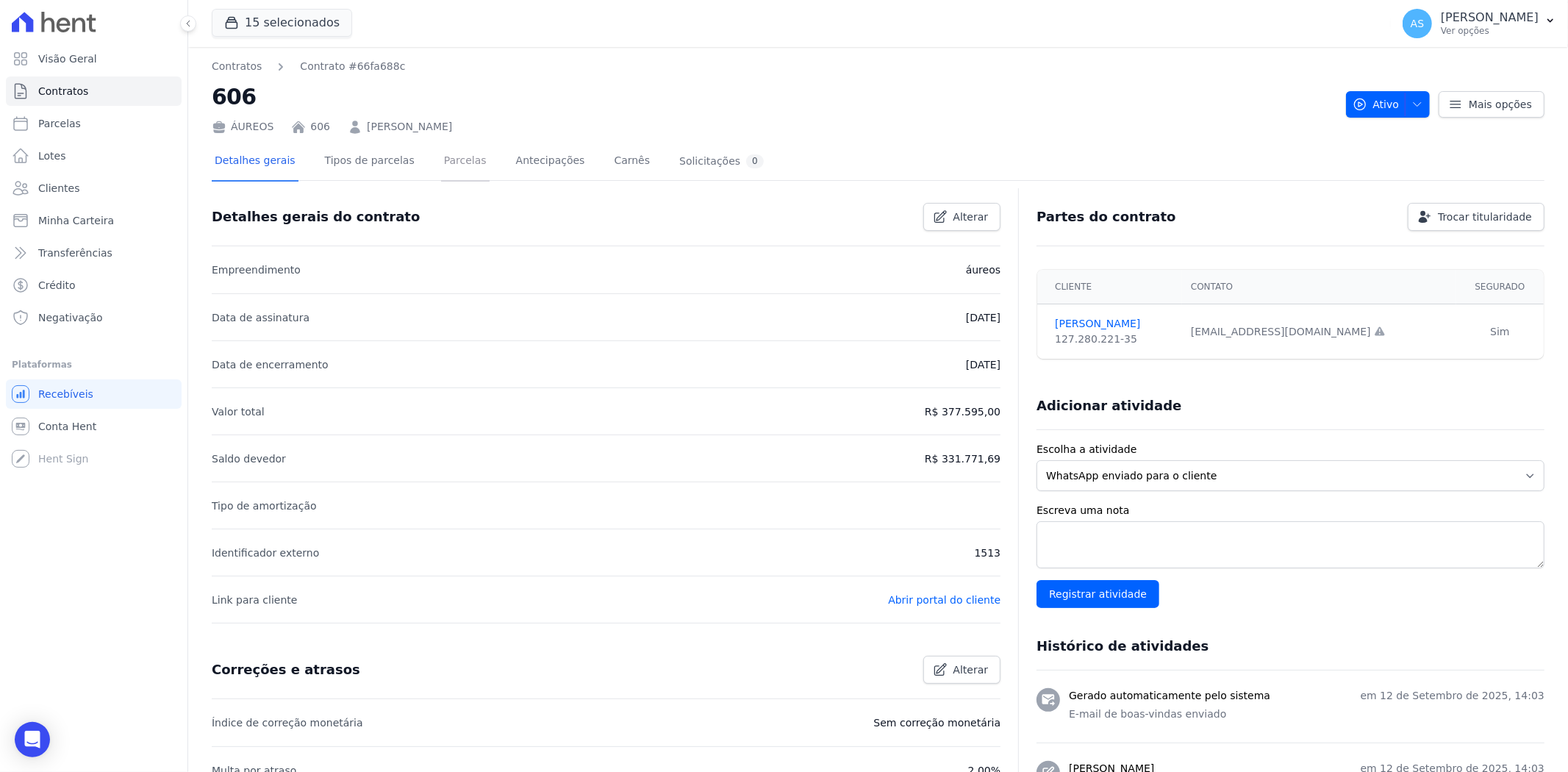
click at [446, 160] on link "Parcelas" at bounding box center [465, 162] width 49 height 39
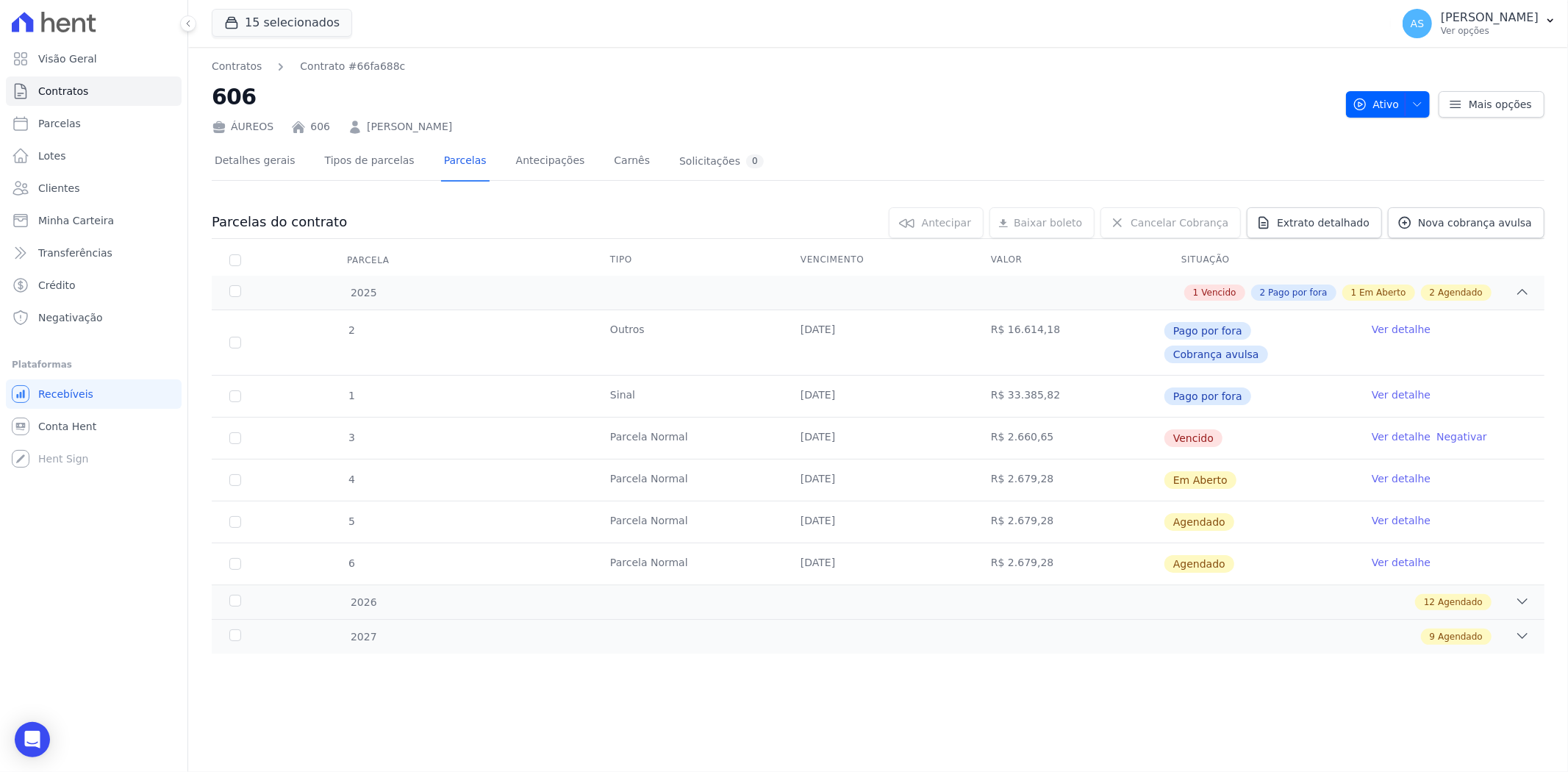
click at [1387, 430] on link "Ver detalhe" at bounding box center [1401, 437] width 59 height 15
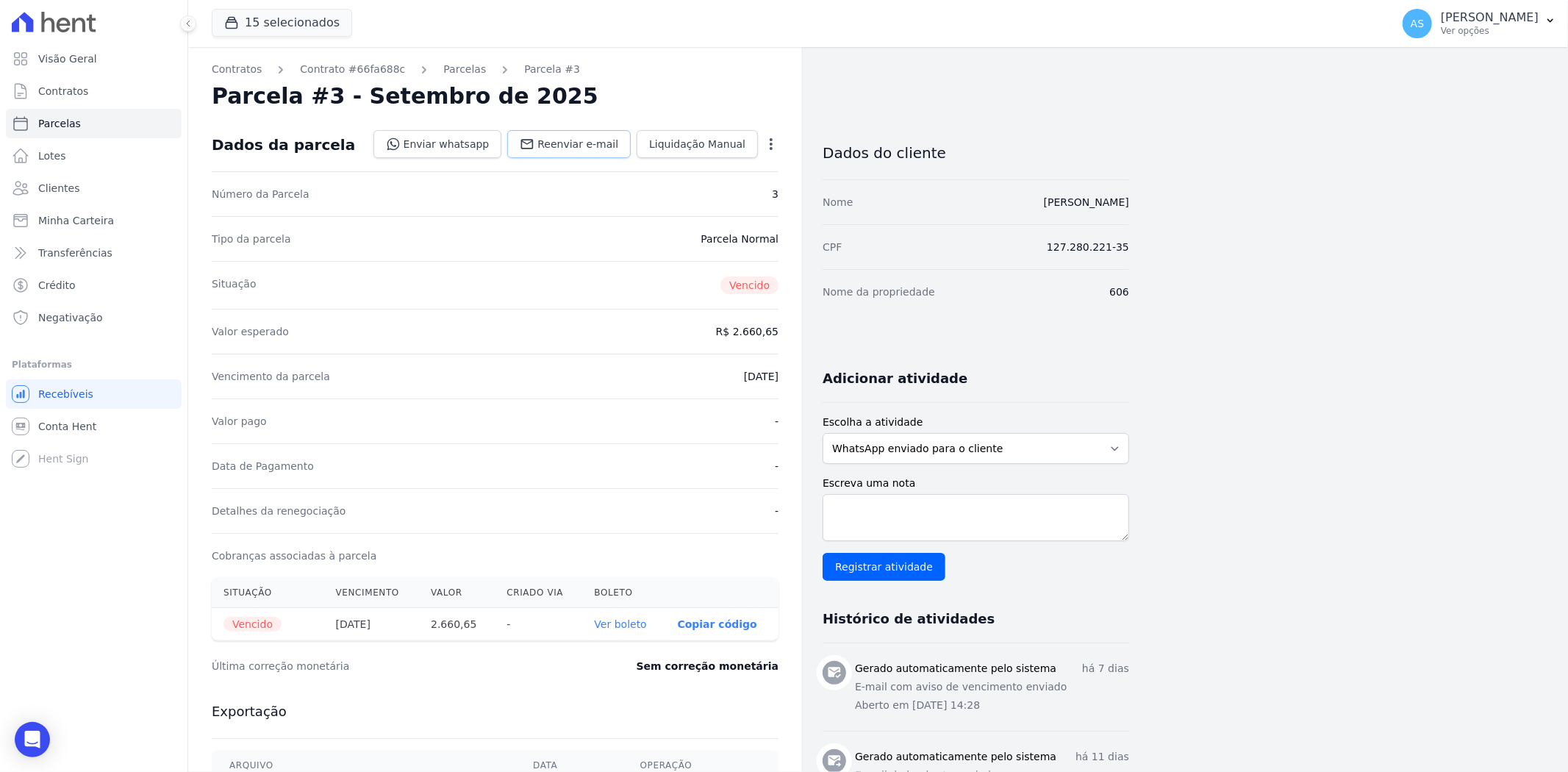
click at [570, 149] on span "Reenviar e-mail" at bounding box center [577, 144] width 81 height 15
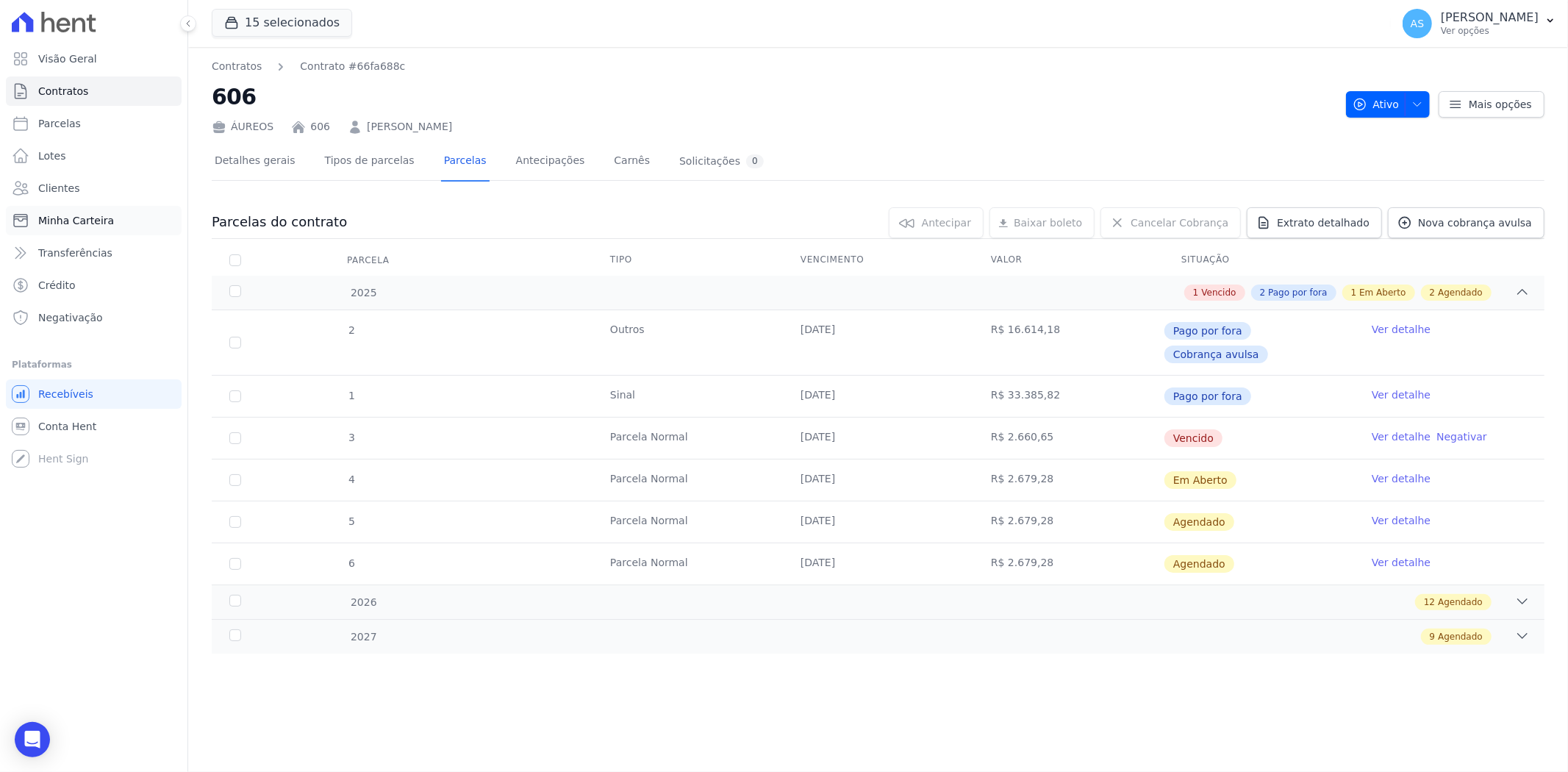
click at [59, 225] on span "Minha Carteira" at bounding box center [76, 221] width 76 height 15
click at [47, 61] on span "Visão Geral" at bounding box center [68, 59] width 59 height 15
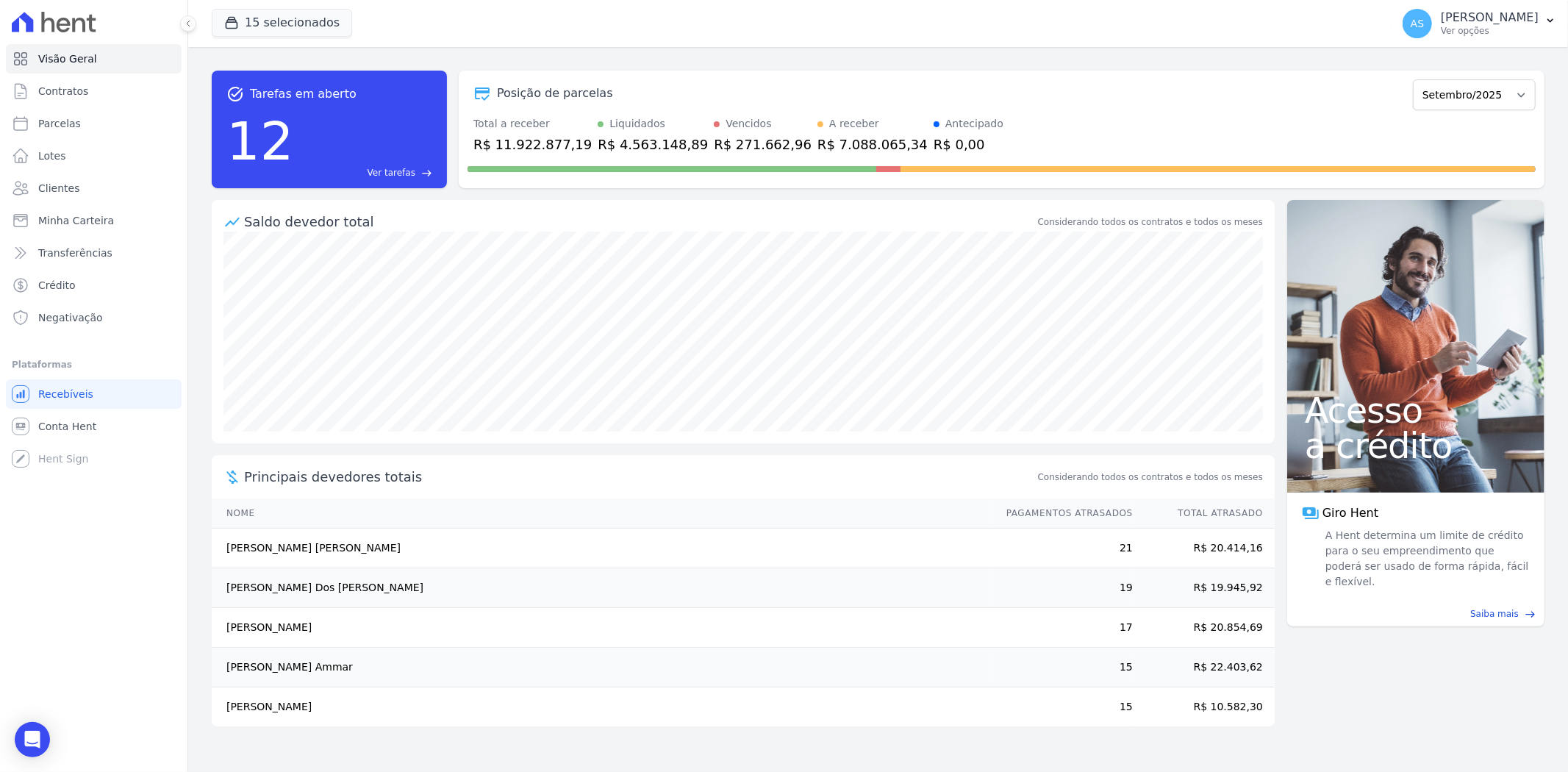
click at [401, 177] on span "Ver tarefas" at bounding box center [391, 173] width 48 height 13
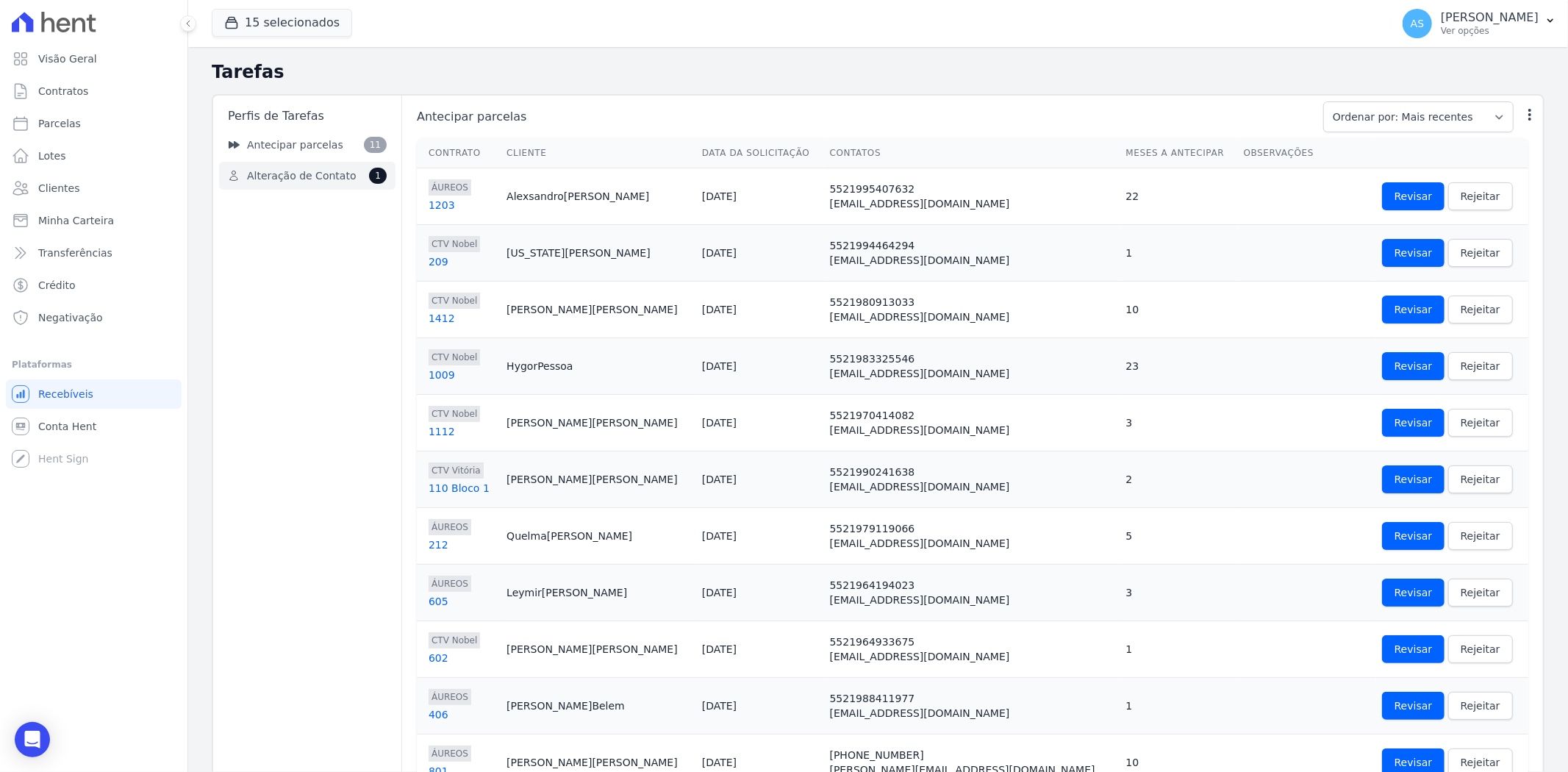
click at [285, 177] on span "Alteração de Contato" at bounding box center [302, 175] width 109 height 15
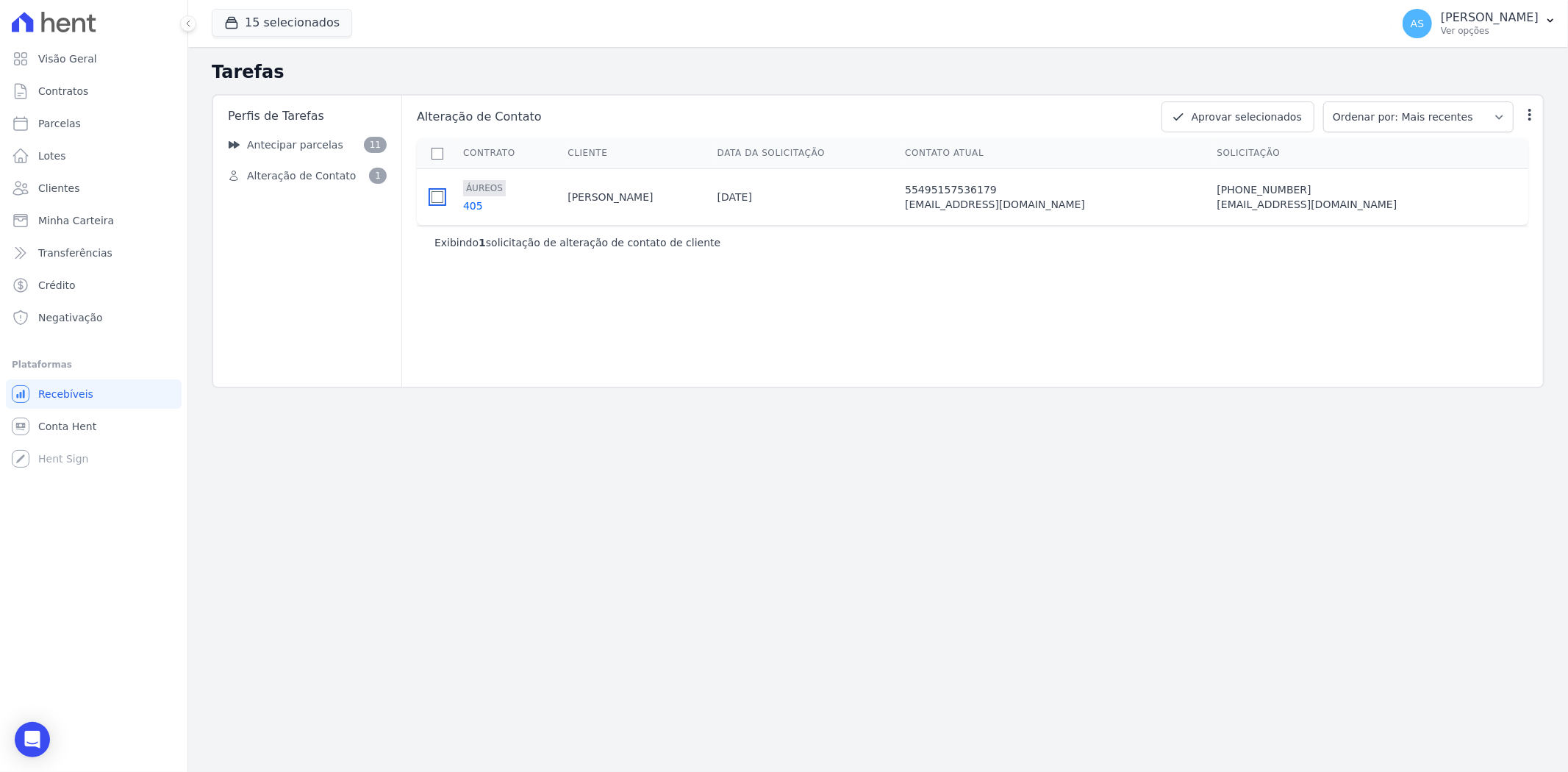
click at [443, 197] on input "checkbox" at bounding box center [437, 197] width 12 height 12
checkbox input "true"
click at [1263, 112] on button "Aprovar selecionados" at bounding box center [1238, 117] width 153 height 31
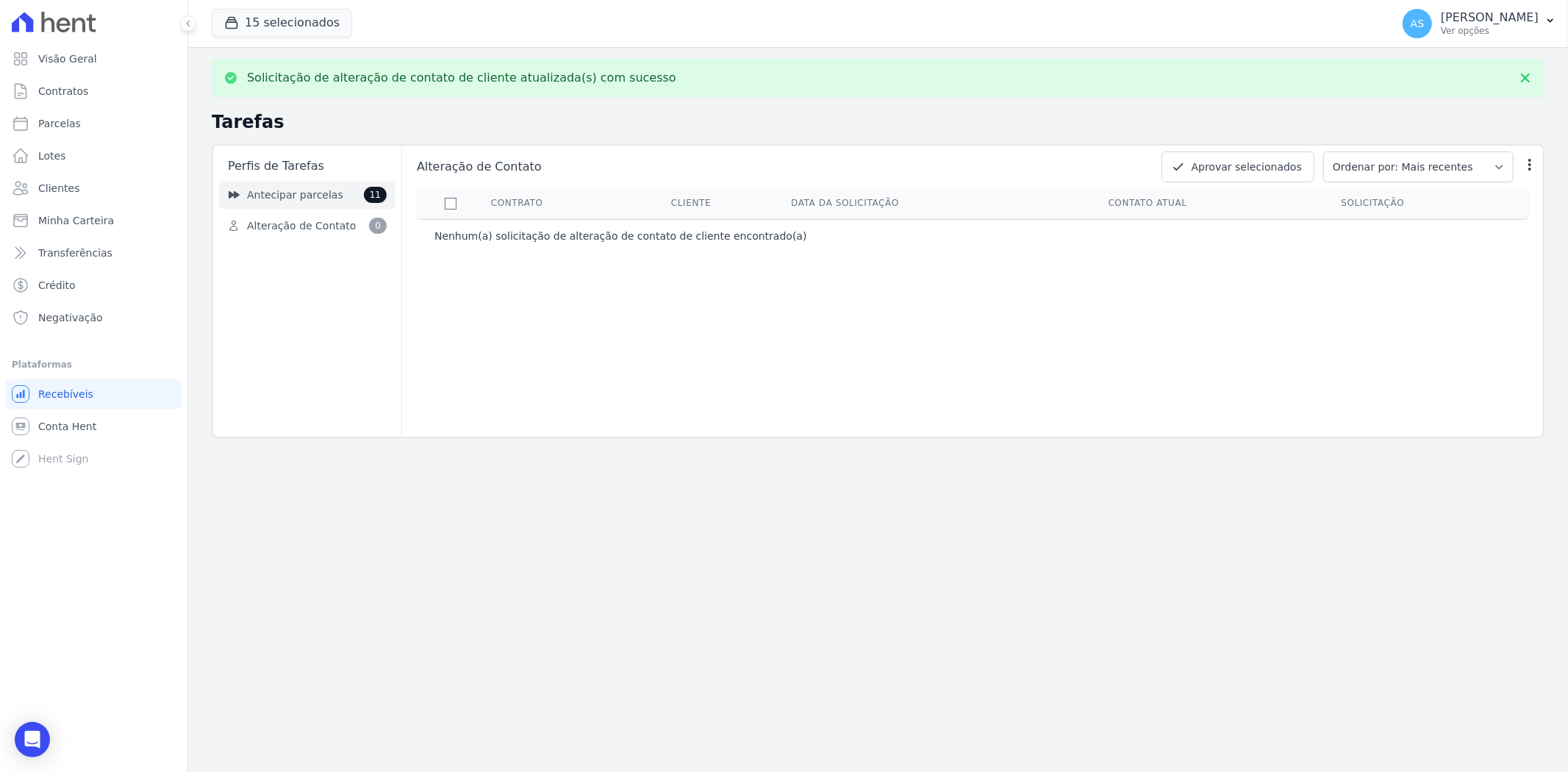
click at [285, 193] on span "Antecipar parcelas" at bounding box center [295, 195] width 96 height 15
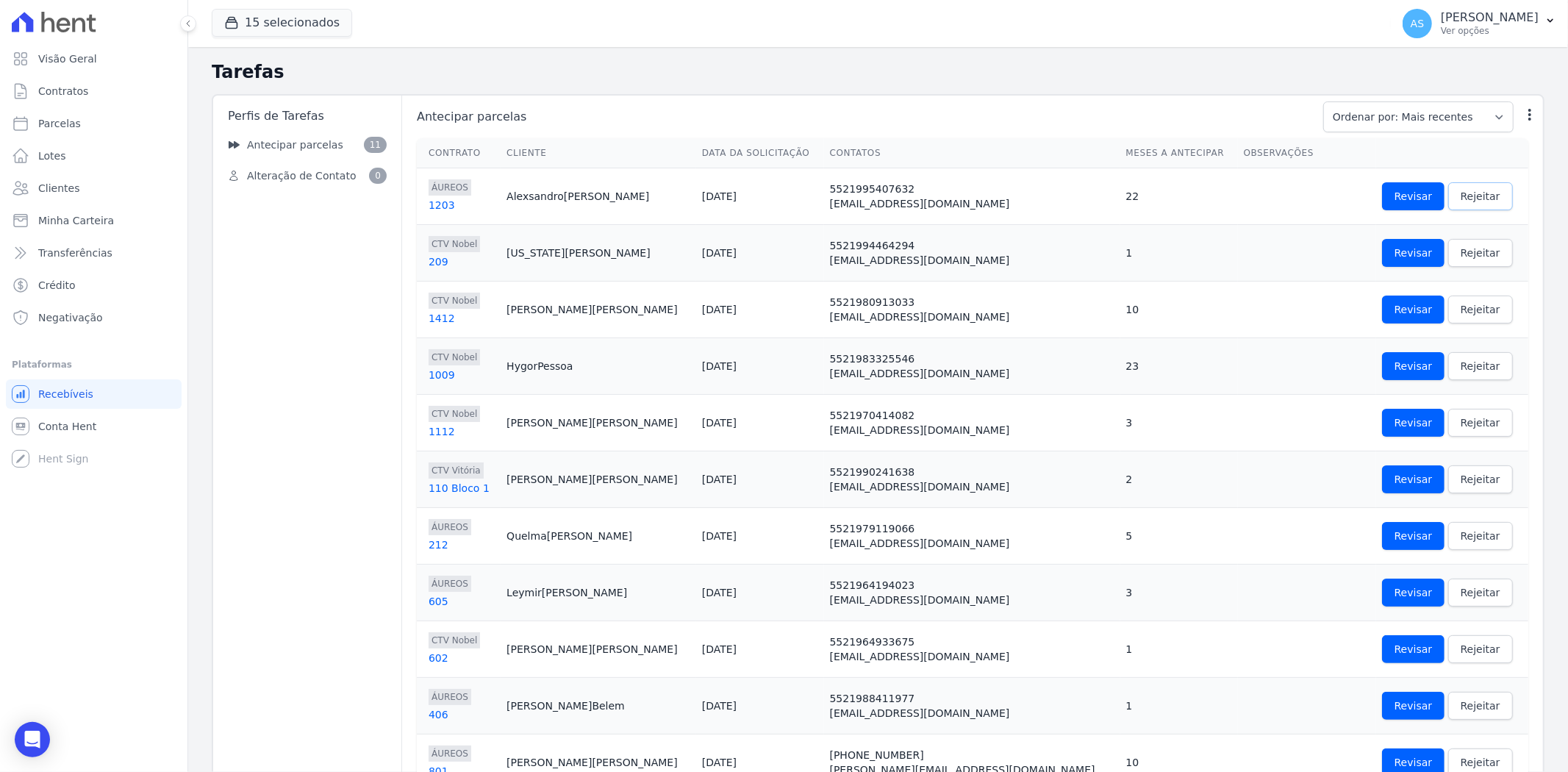
click at [1451, 189] on link "Rejeitar" at bounding box center [1480, 196] width 65 height 28
click at [1460, 251] on span "Rejeitar" at bounding box center [1480, 253] width 40 height 15
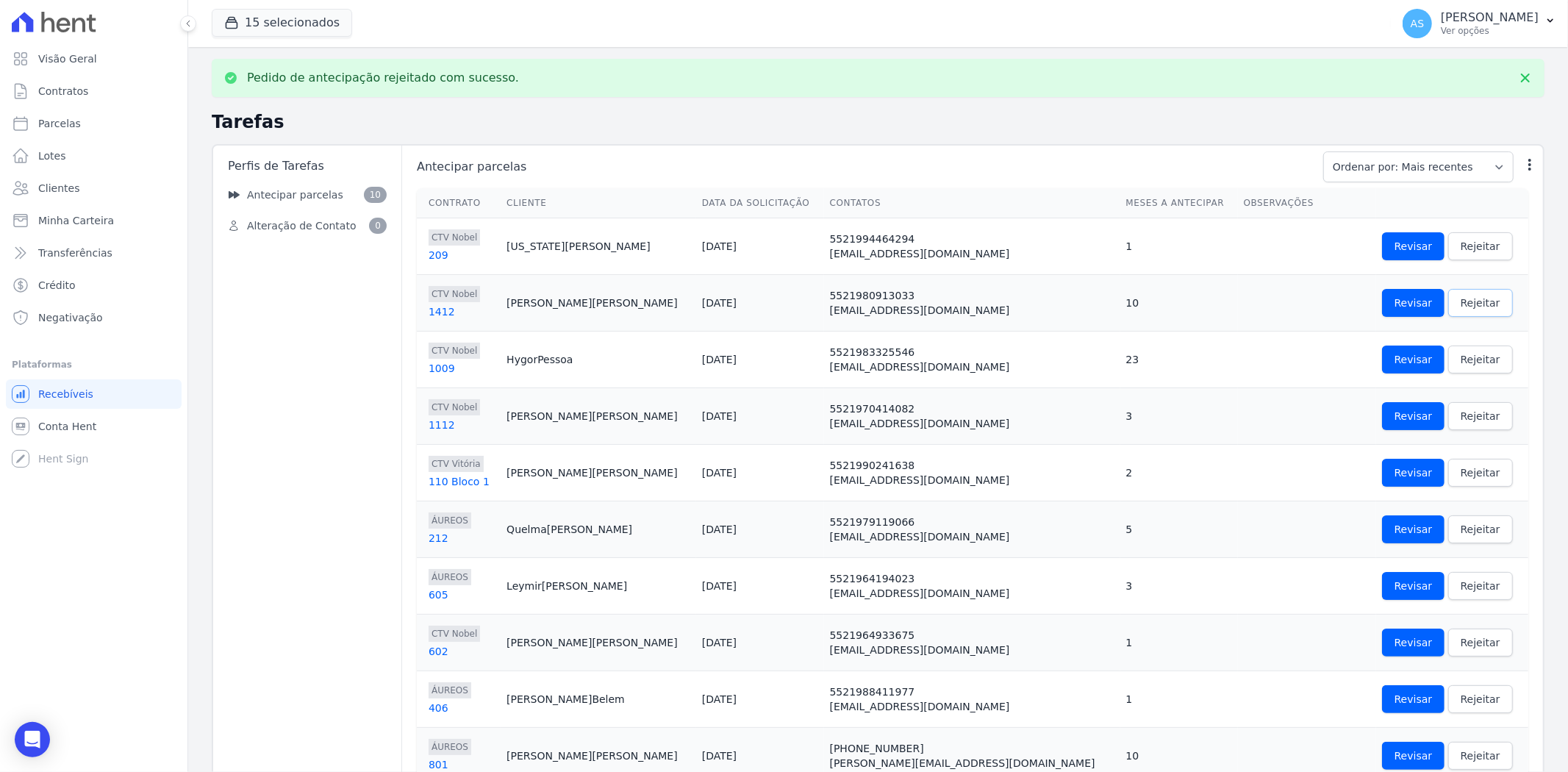
click at [1460, 302] on span "Rejeitar" at bounding box center [1480, 302] width 40 height 15
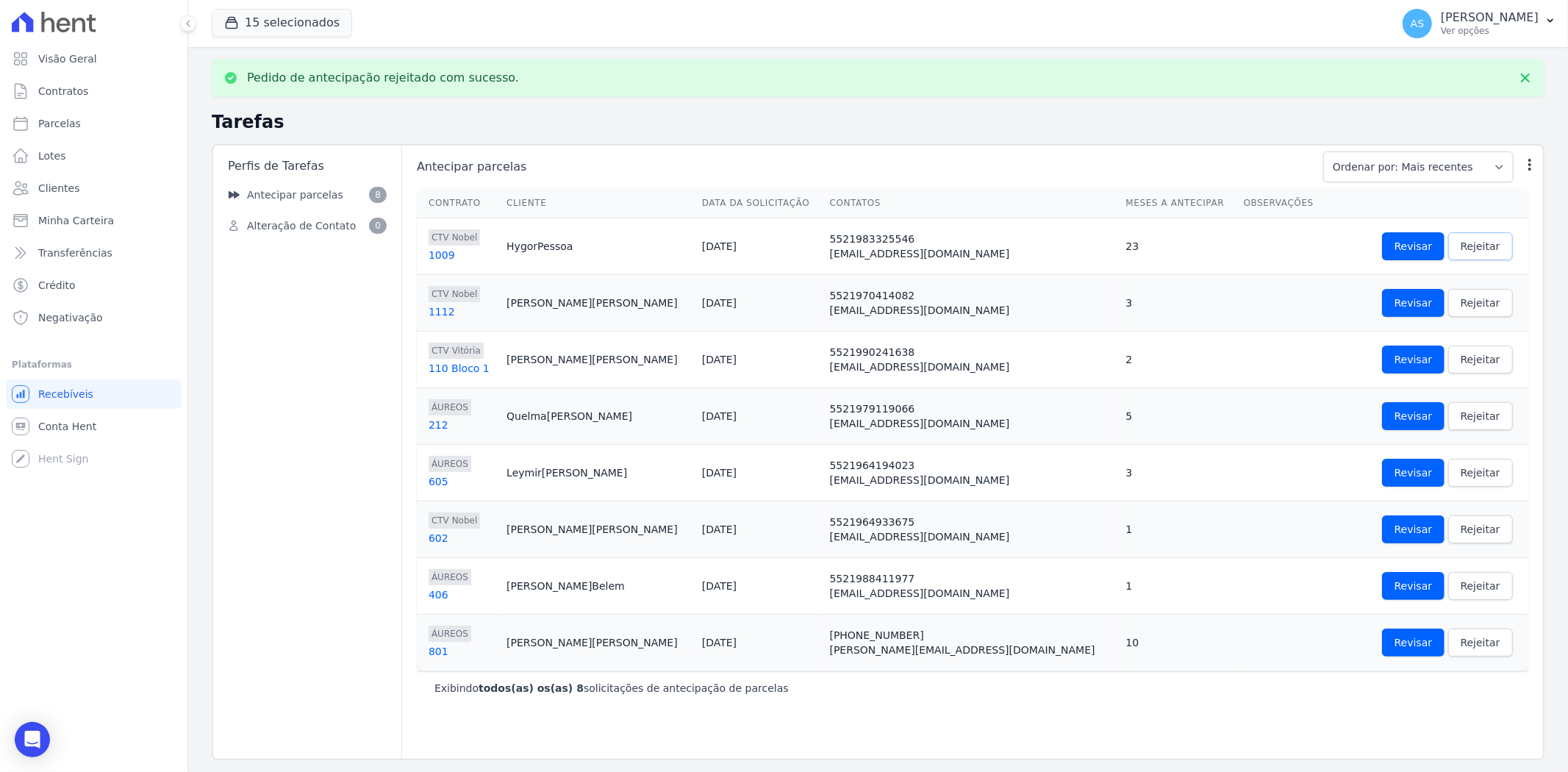
click at [1460, 244] on span "Rejeitar" at bounding box center [1480, 246] width 40 height 15
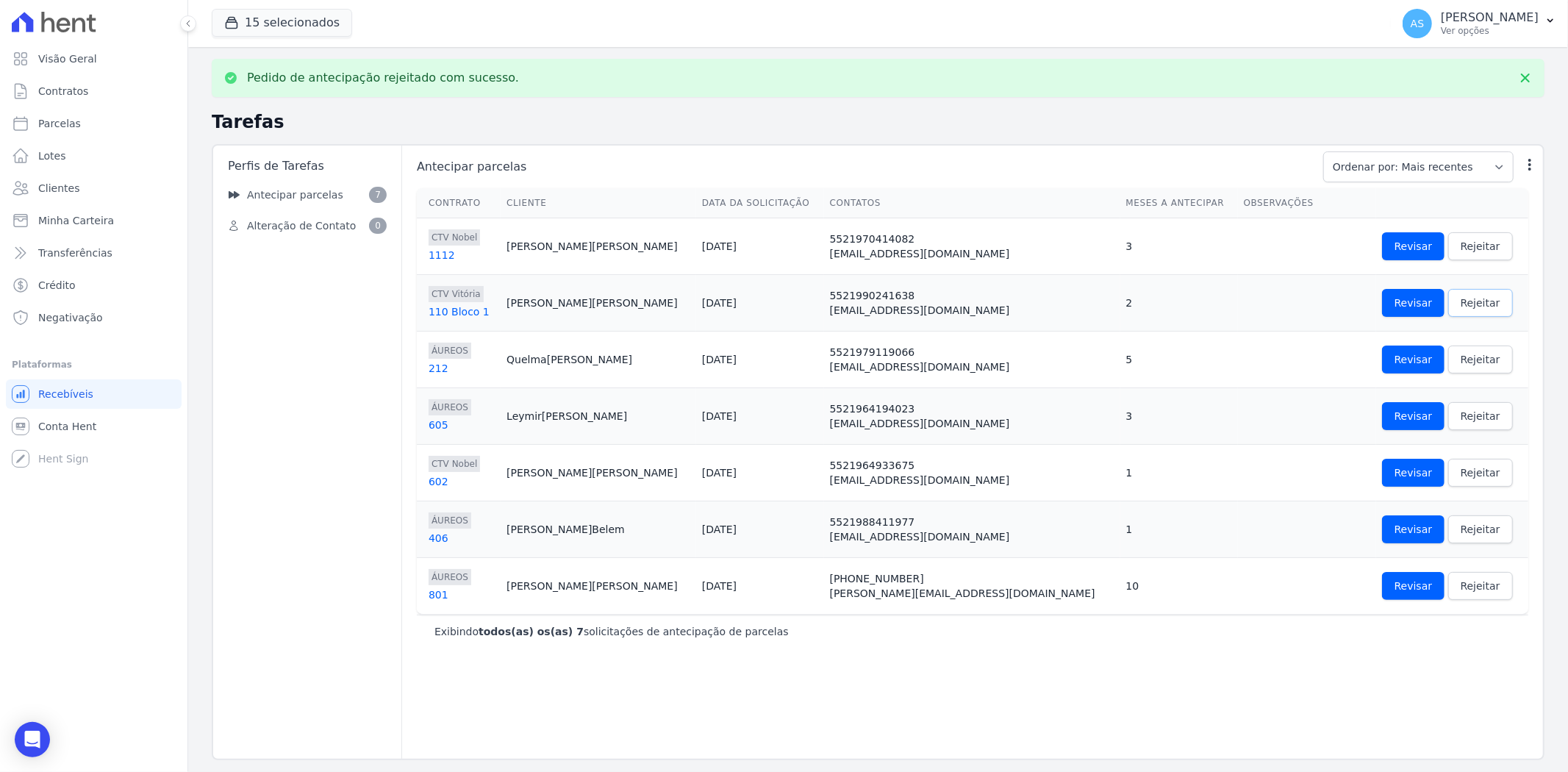
click at [1460, 295] on span "Rejeitar" at bounding box center [1480, 302] width 40 height 15
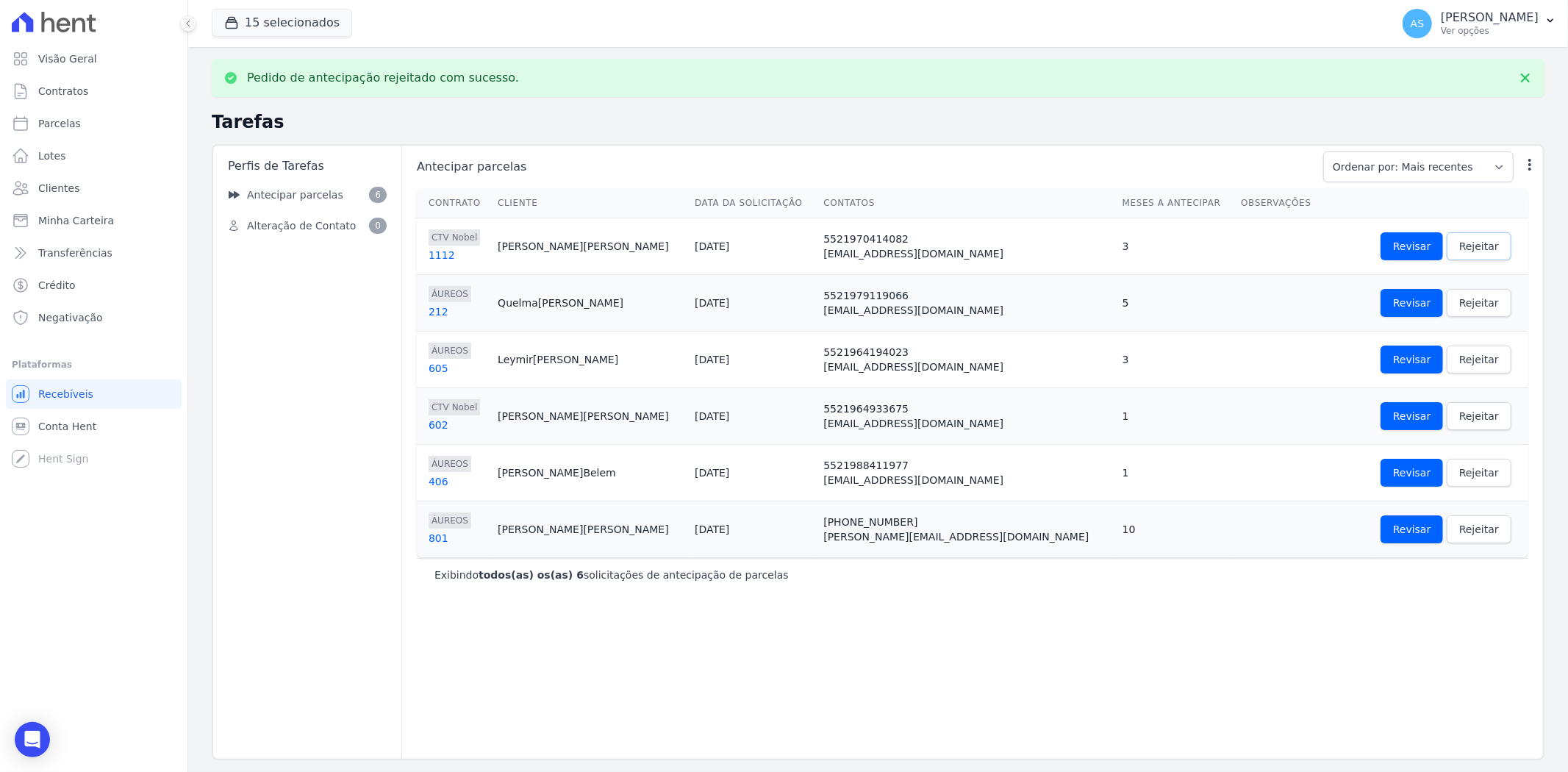
click at [1459, 244] on span "Rejeitar" at bounding box center [1478, 246] width 40 height 15
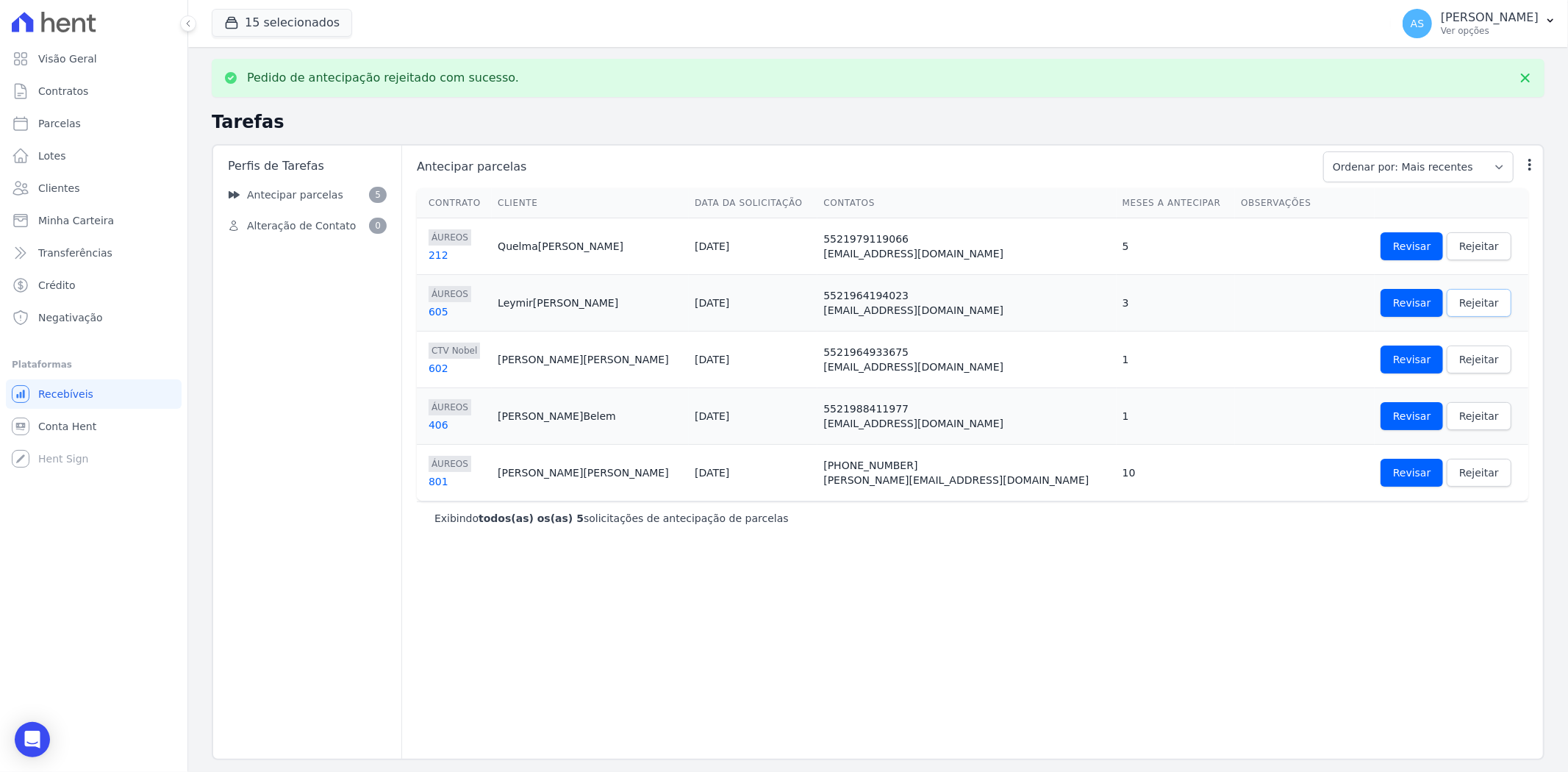
click at [1459, 295] on span "Rejeitar" at bounding box center [1478, 302] width 40 height 15
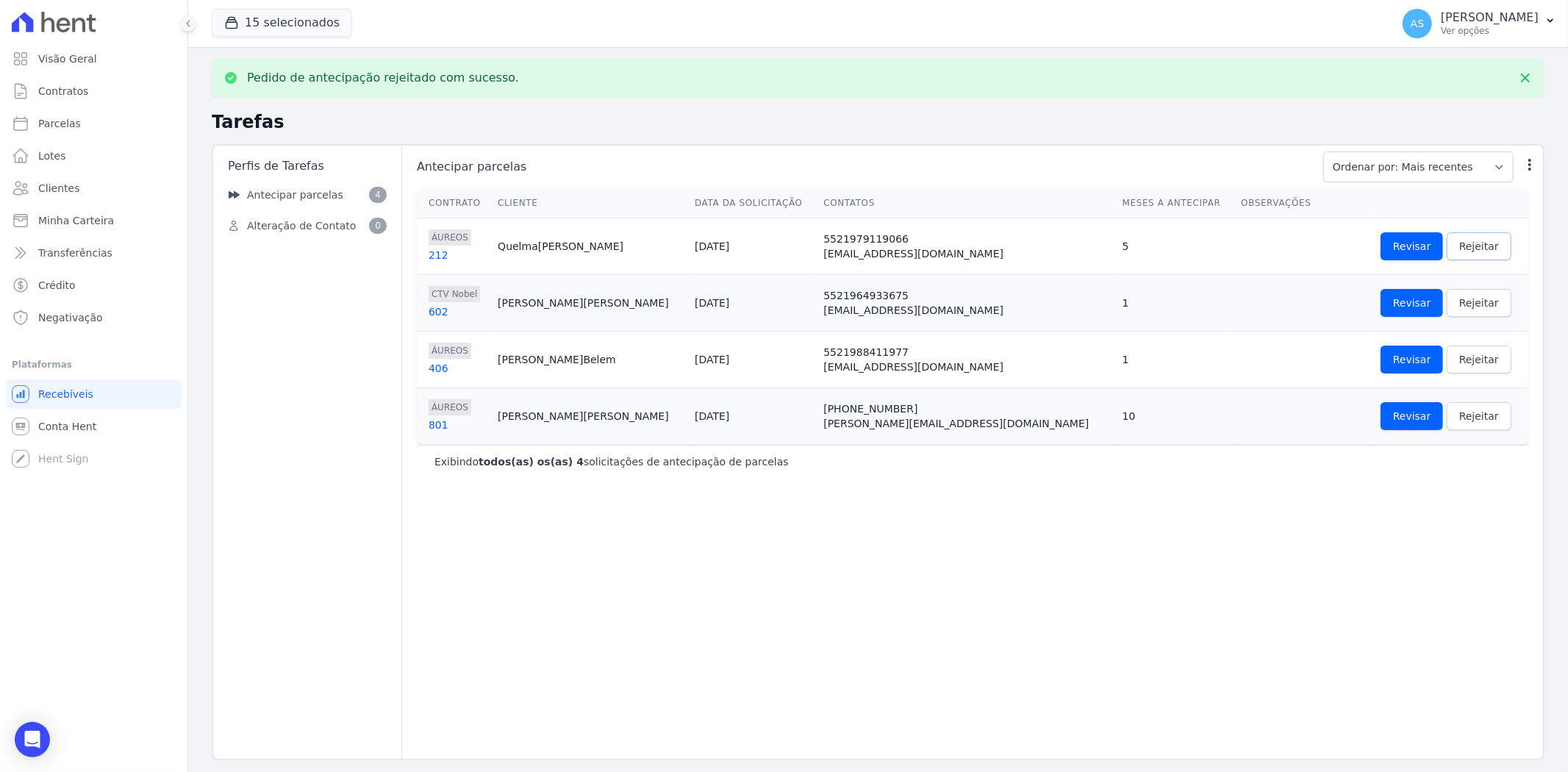
click at [1459, 240] on span "Rejeitar" at bounding box center [1478, 246] width 40 height 15
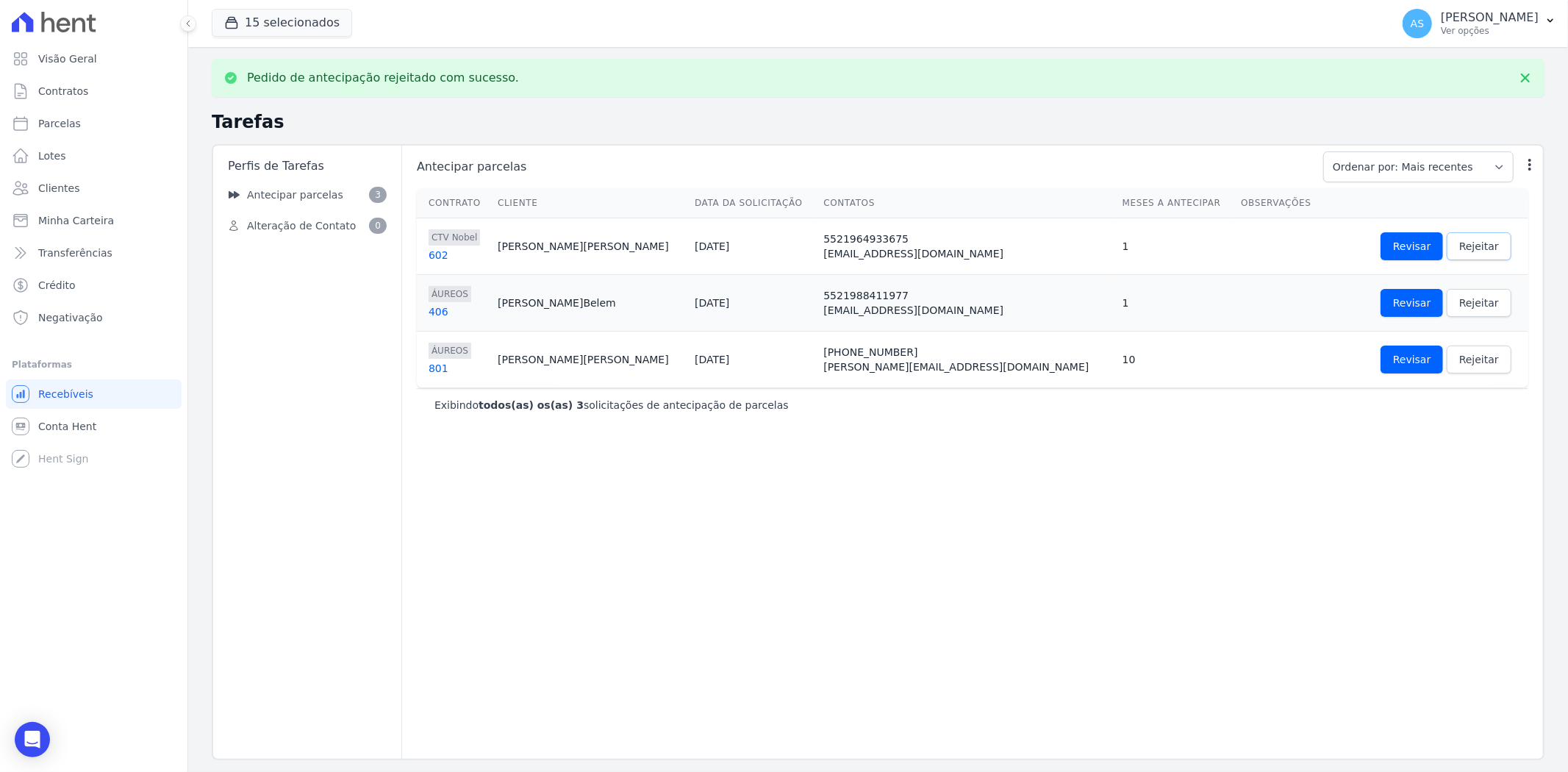
click at [1453, 239] on link "Rejeitar" at bounding box center [1478, 245] width 65 height 28
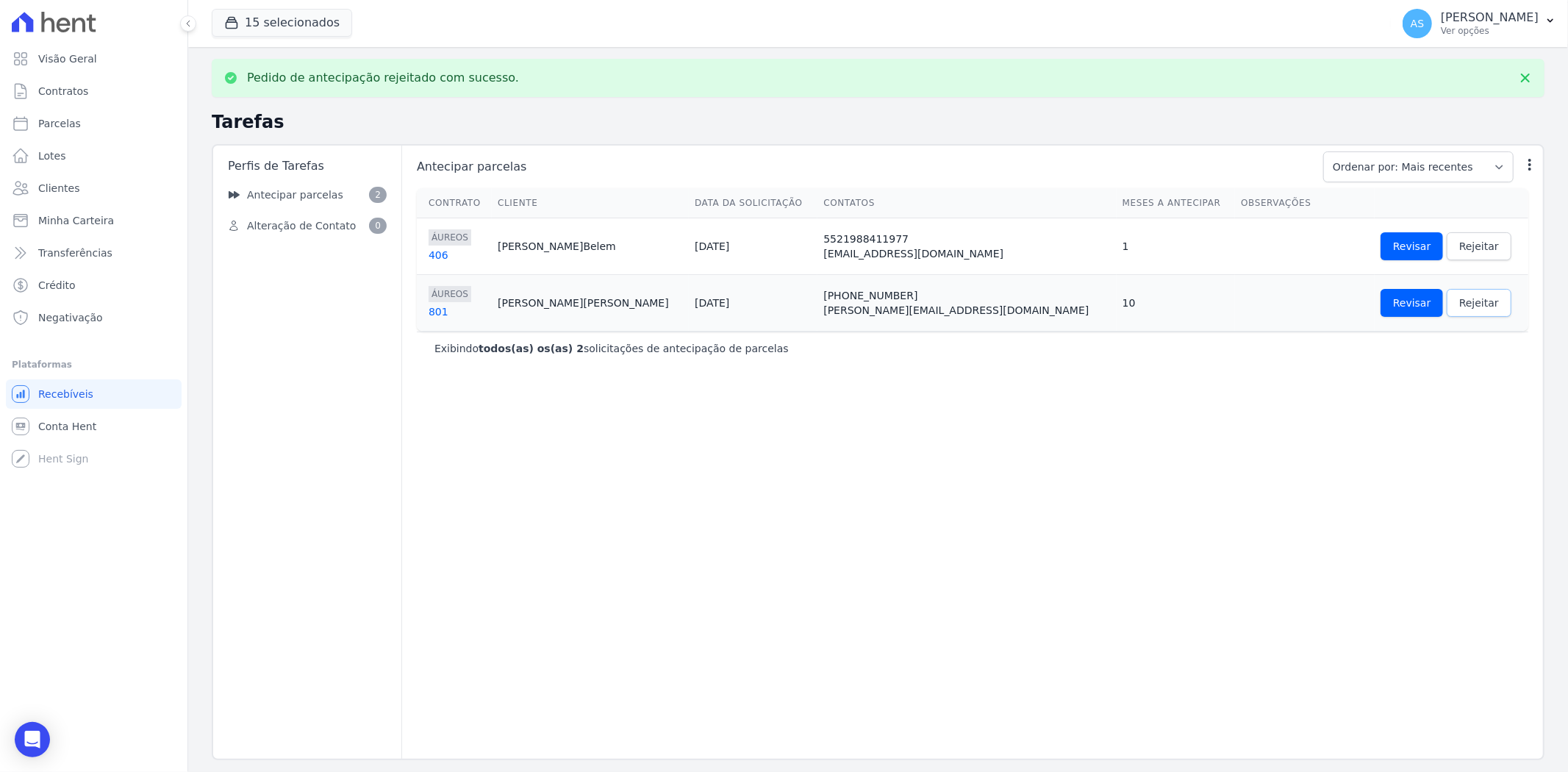
click at [1459, 298] on span "Rejeitar" at bounding box center [1478, 302] width 40 height 15
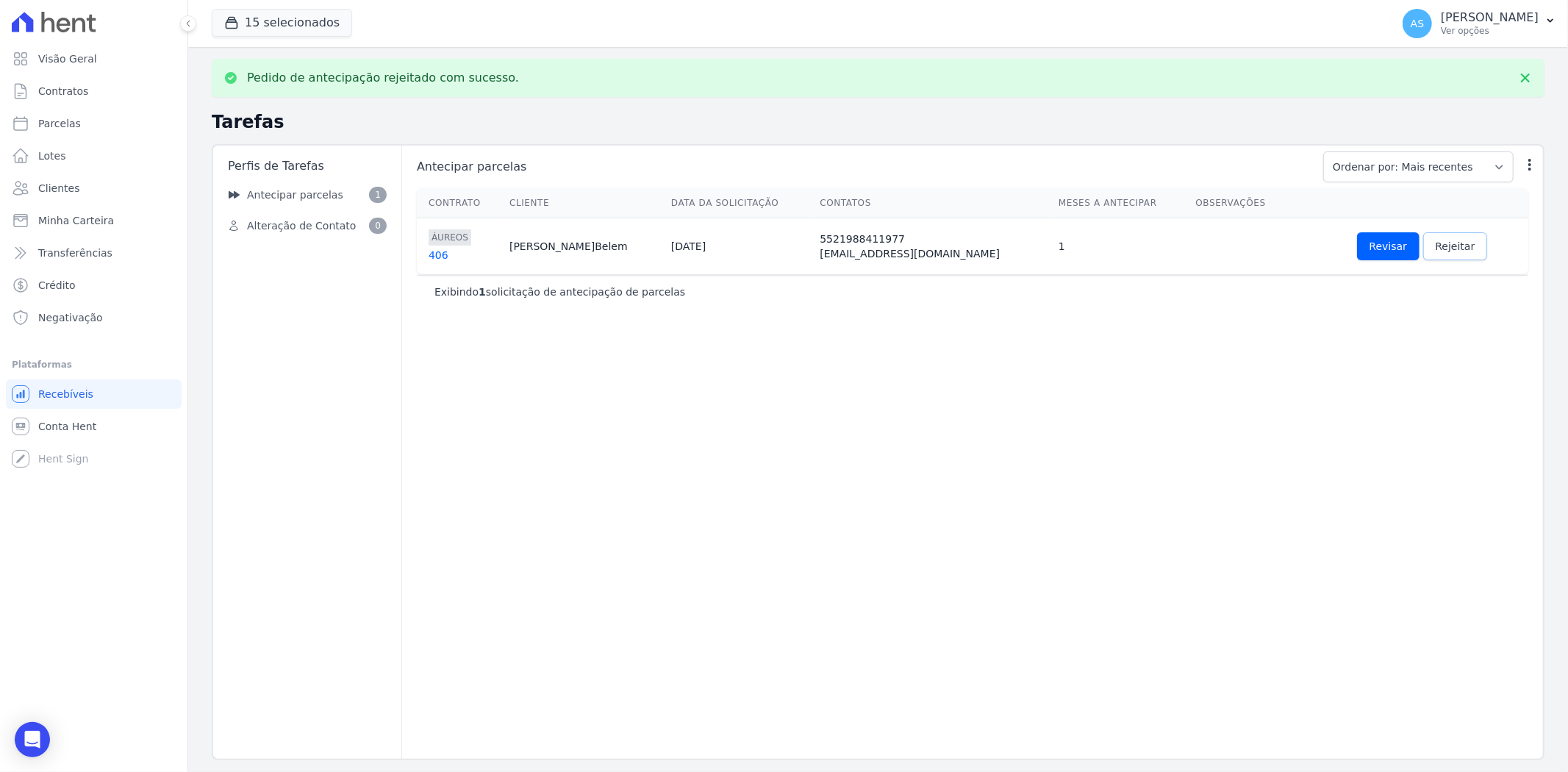
click at [1445, 241] on span "Rejeitar" at bounding box center [1455, 246] width 40 height 15
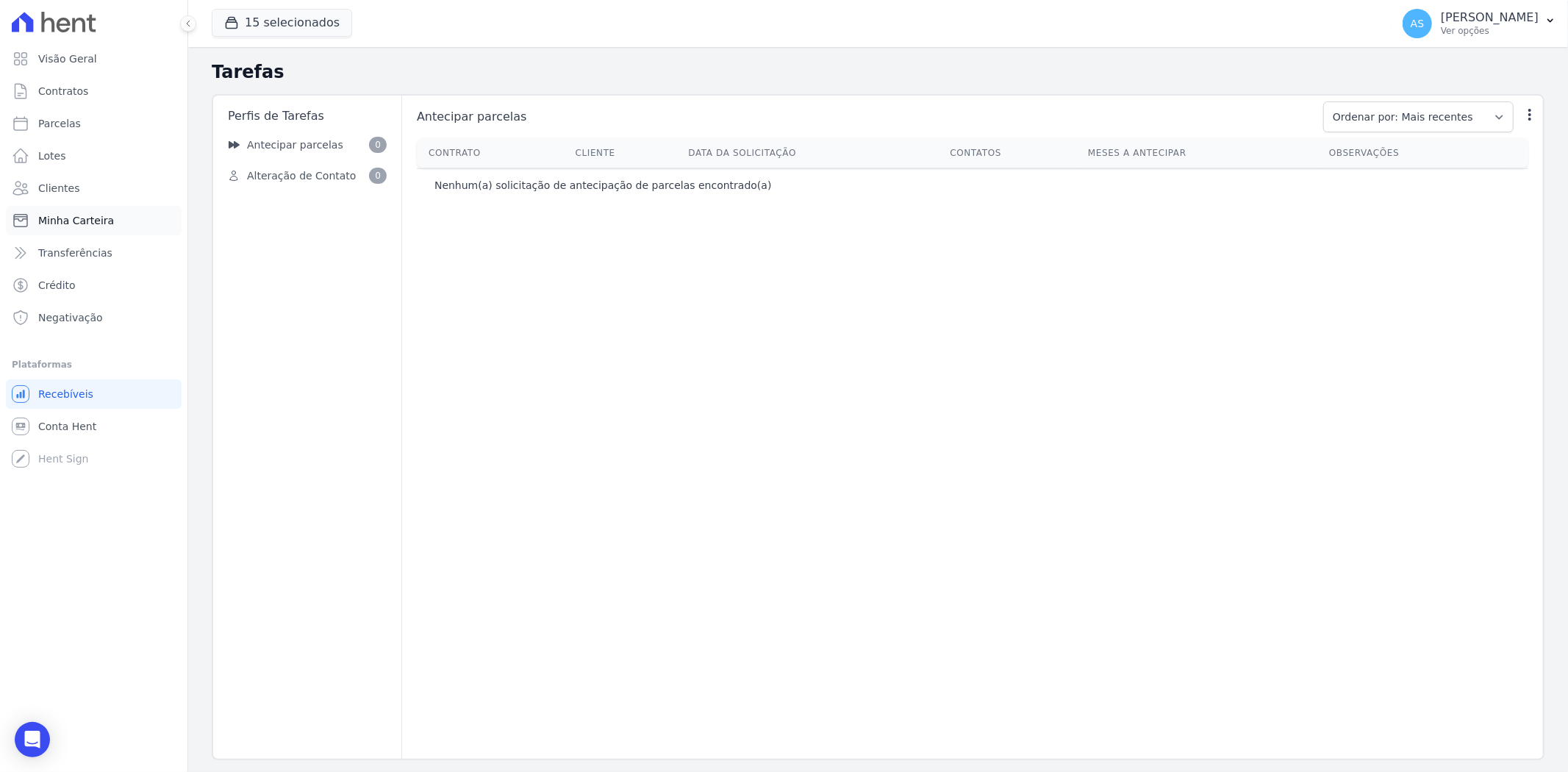
click at [40, 222] on span "Minha Carteira" at bounding box center [76, 221] width 76 height 15
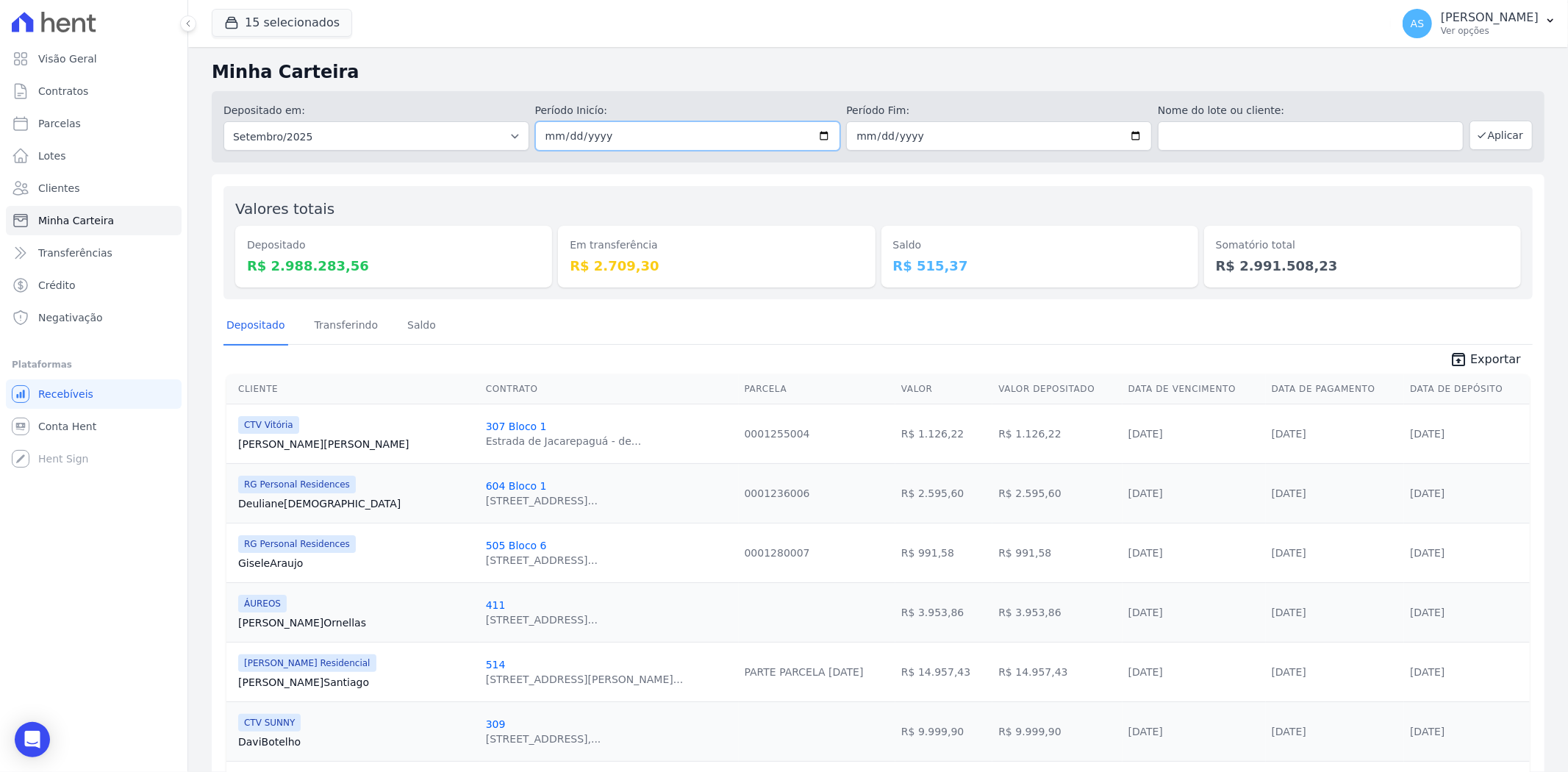
click at [816, 138] on input "2025-09-01" at bounding box center [688, 135] width 306 height 29
type input "[DATE]"
click at [1488, 141] on button "Aplicar" at bounding box center [1500, 135] width 63 height 29
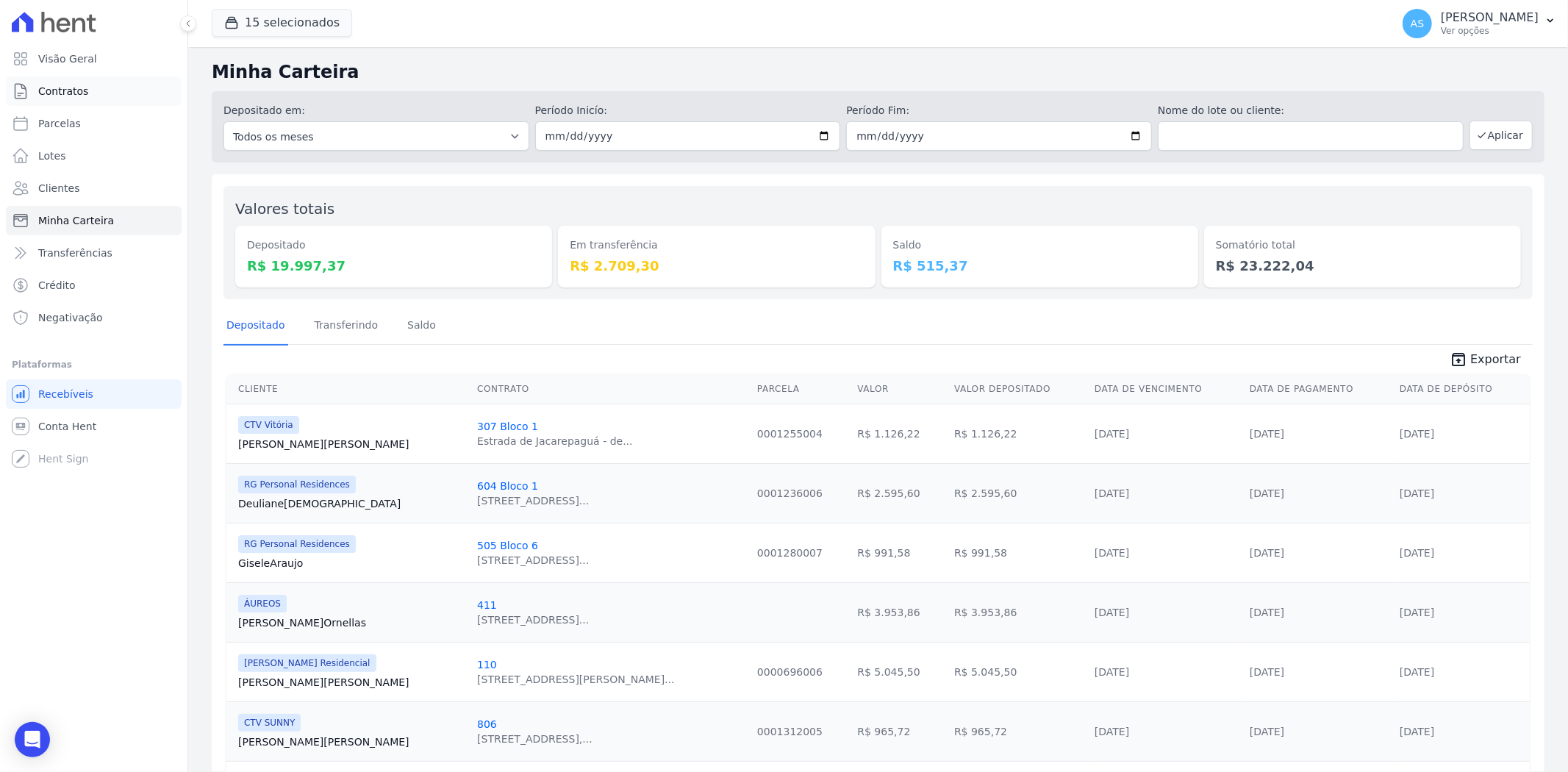
click at [48, 86] on span "Contratos" at bounding box center [63, 91] width 50 height 15
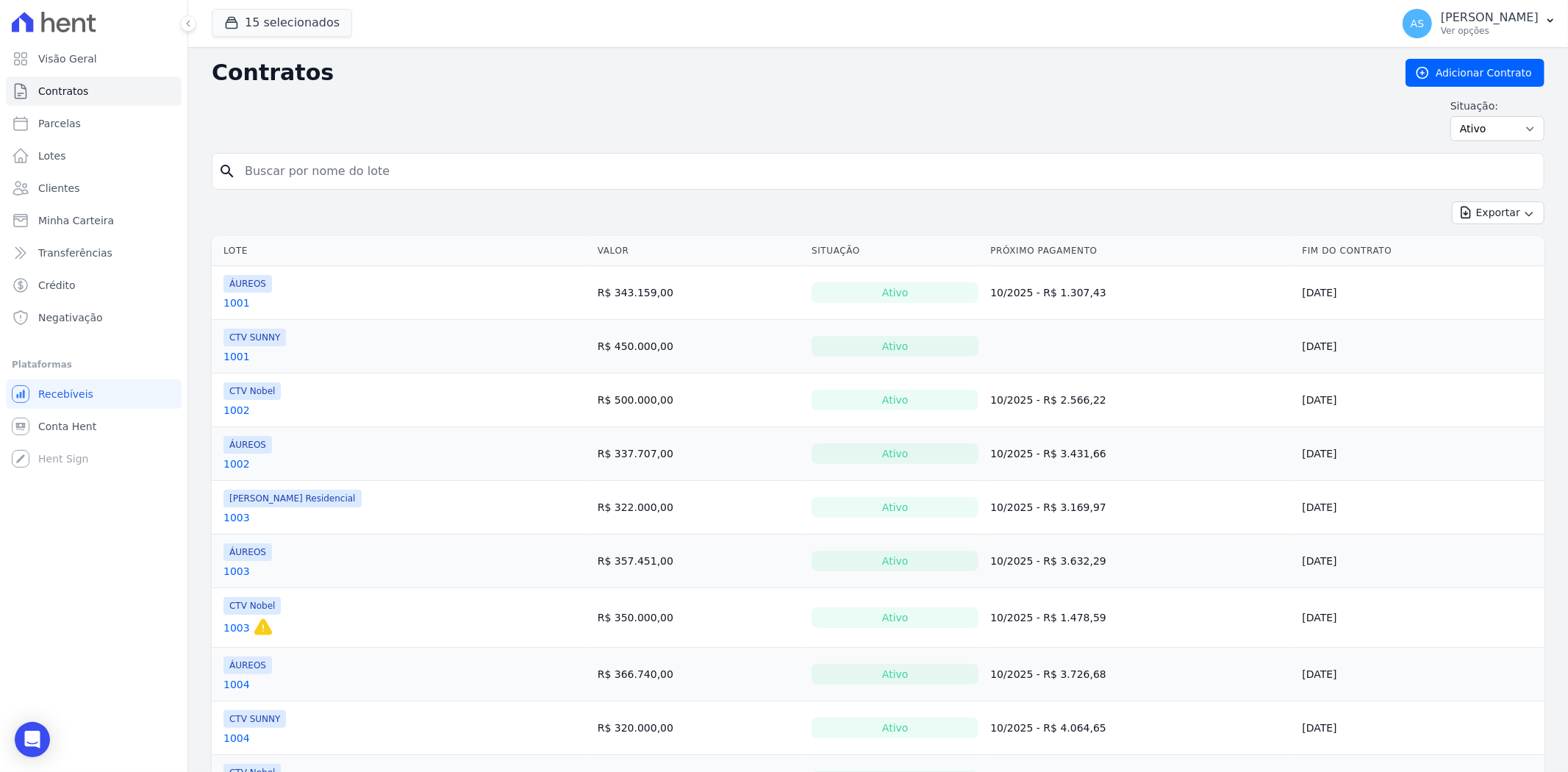
click at [261, 163] on input "search" at bounding box center [886, 171] width 1301 height 29
type input "1205"
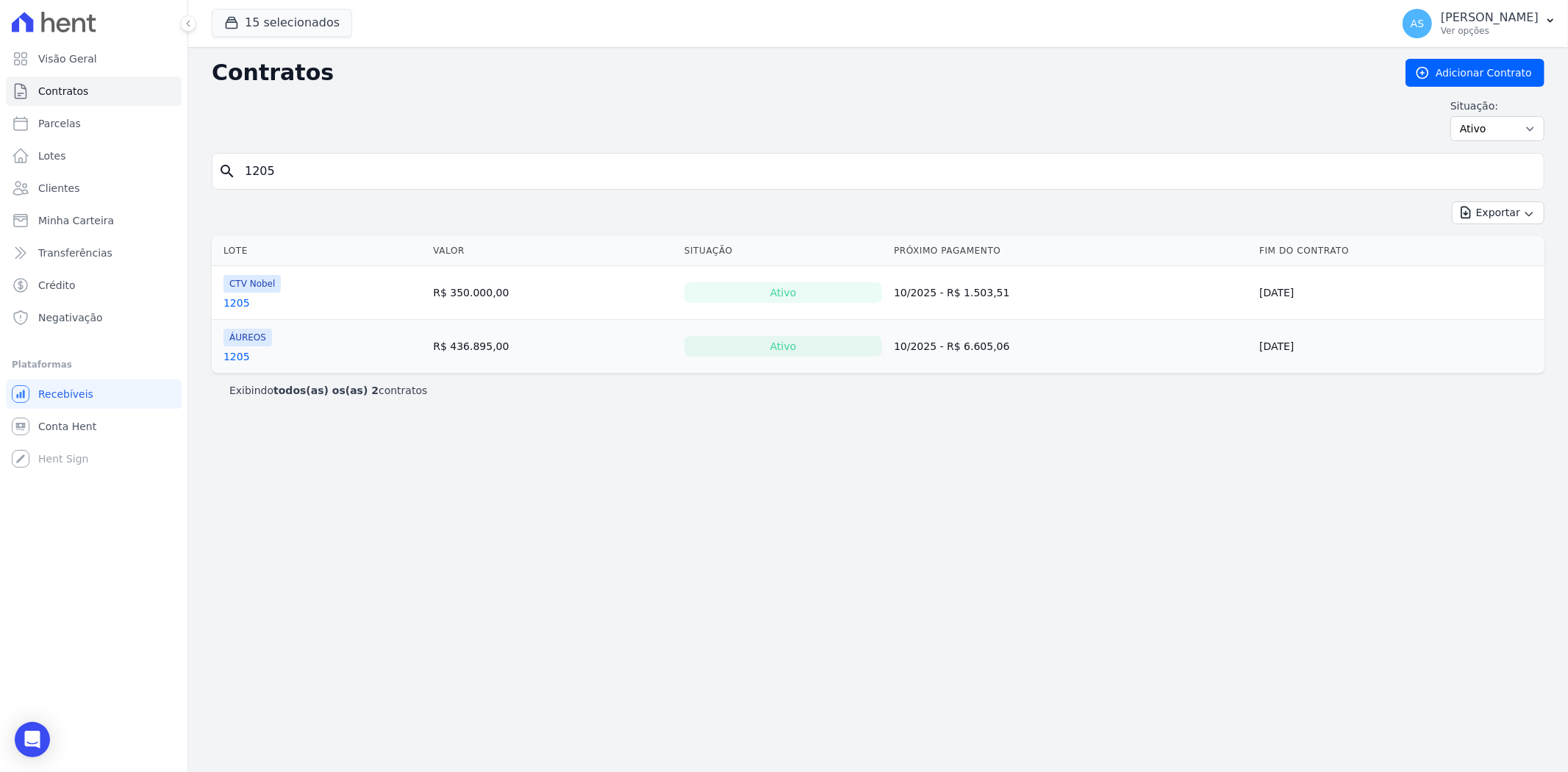
click at [230, 358] on link "1205" at bounding box center [237, 357] width 27 height 15
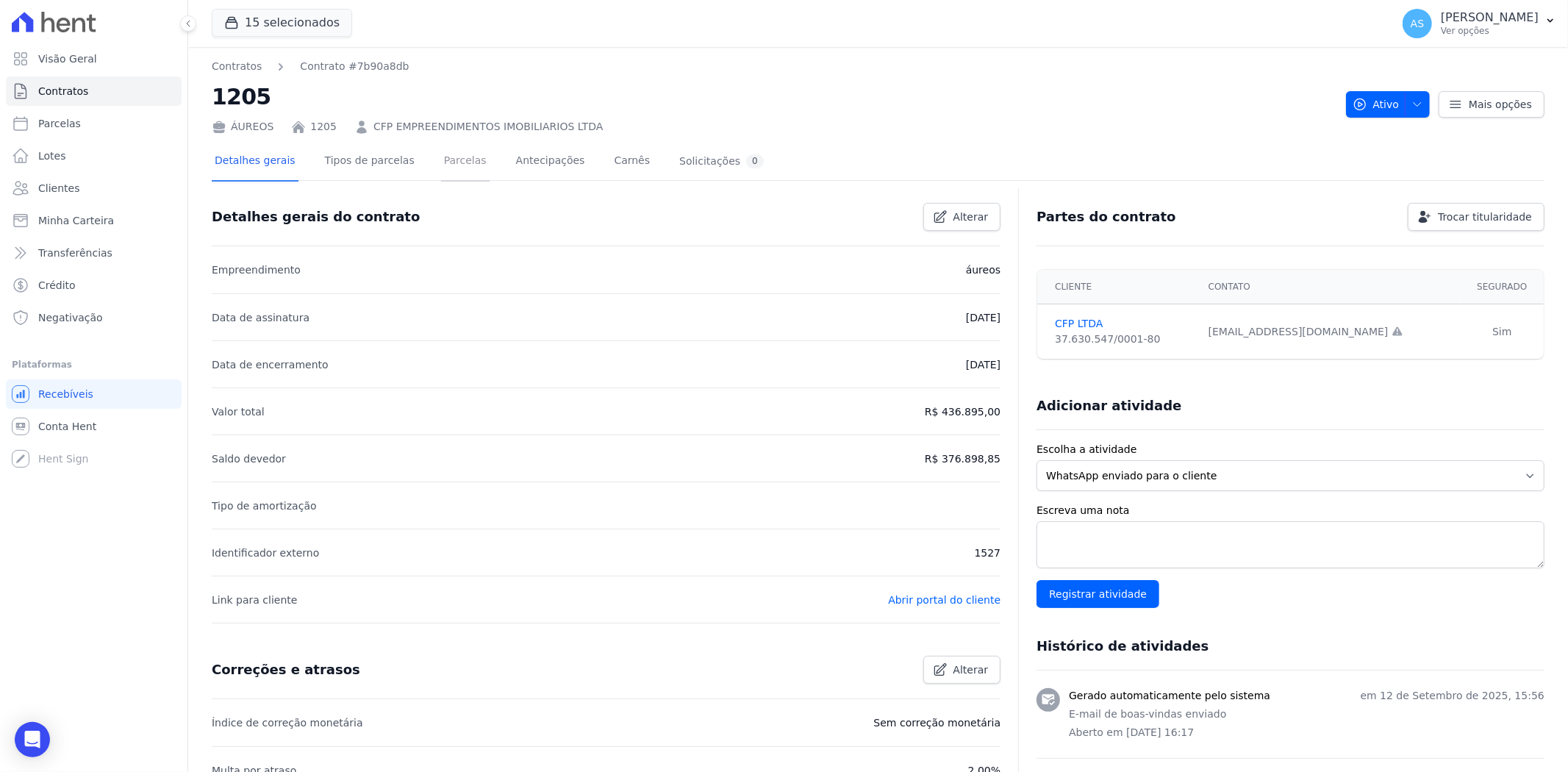
click at [441, 157] on link "Parcelas" at bounding box center [465, 162] width 49 height 39
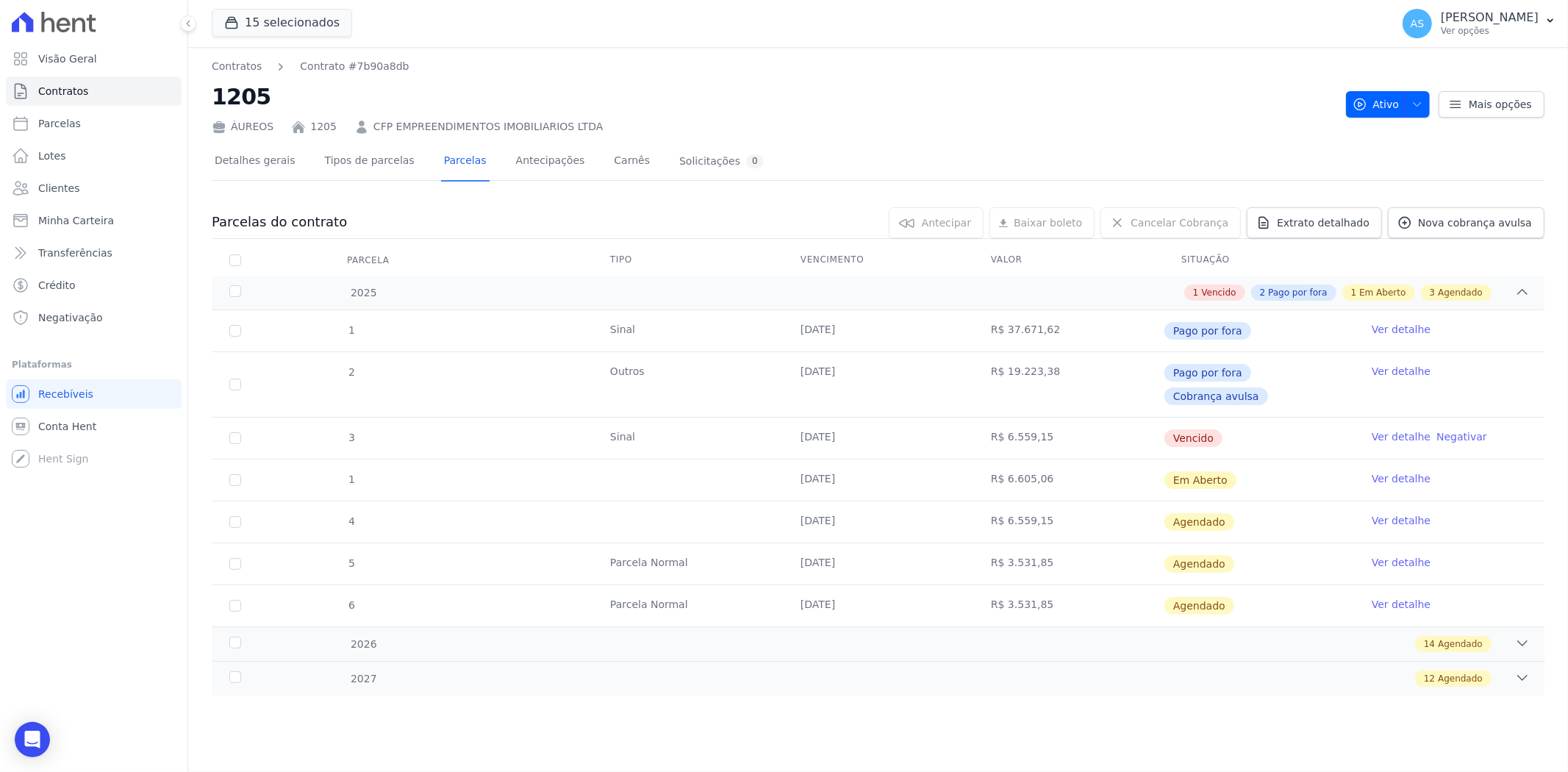
click at [1385, 430] on link "Ver detalhe" at bounding box center [1401, 437] width 59 height 15
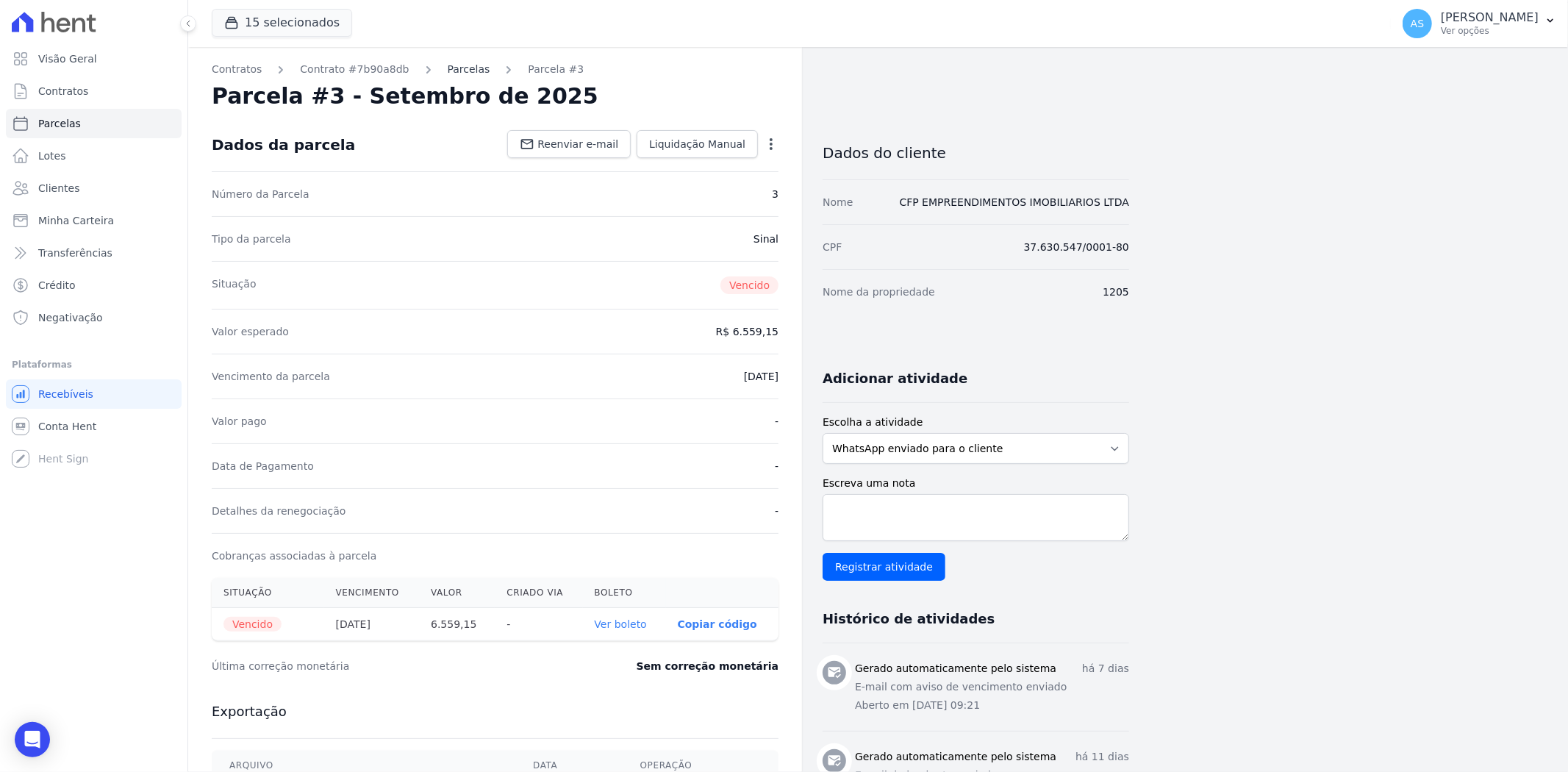
click at [453, 68] on link "Parcelas" at bounding box center [469, 68] width 43 height 15
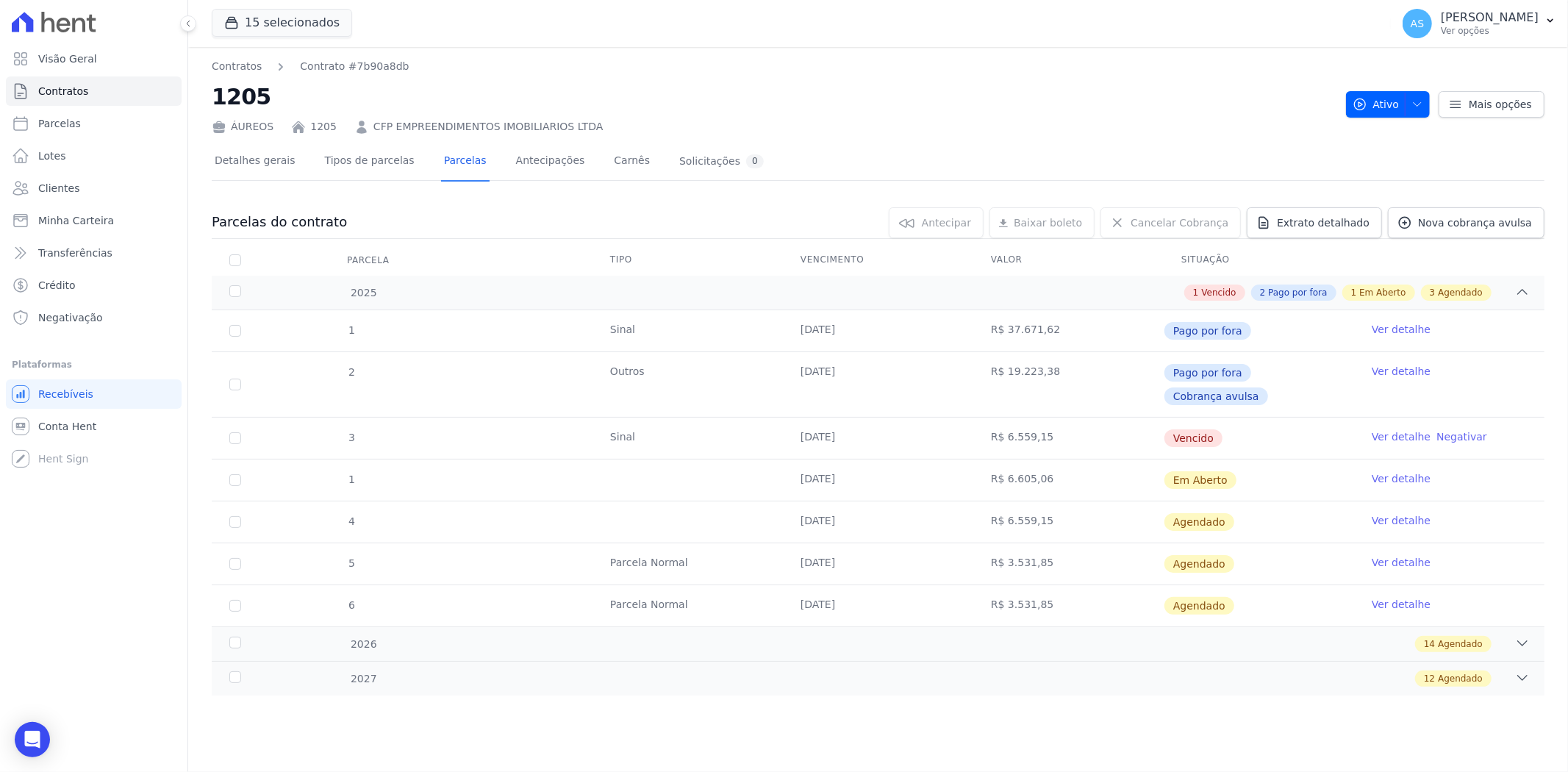
click at [500, 129] on link "CFP EMPREENDIMENTOS IMOBILIARIOS LTDA" at bounding box center [488, 126] width 229 height 15
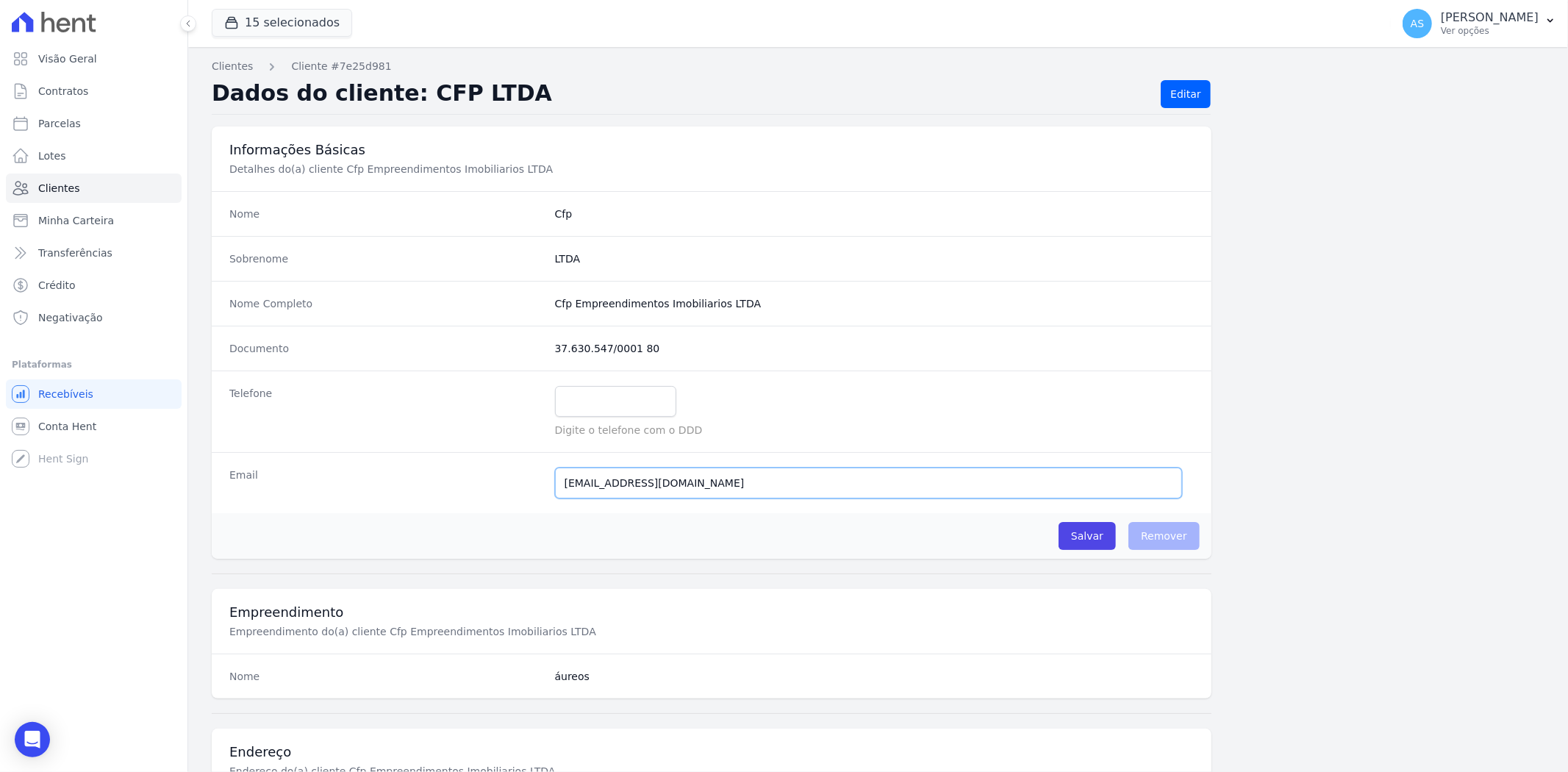
drag, startPoint x: 821, startPoint y: 480, endPoint x: 451, endPoint y: 500, distance: 370.5
click at [461, 498] on div "Email LEGALIZACAO@MFVALLECONTABILIDADE.COM.BR Email confirmado." at bounding box center [712, 482] width 1000 height 61
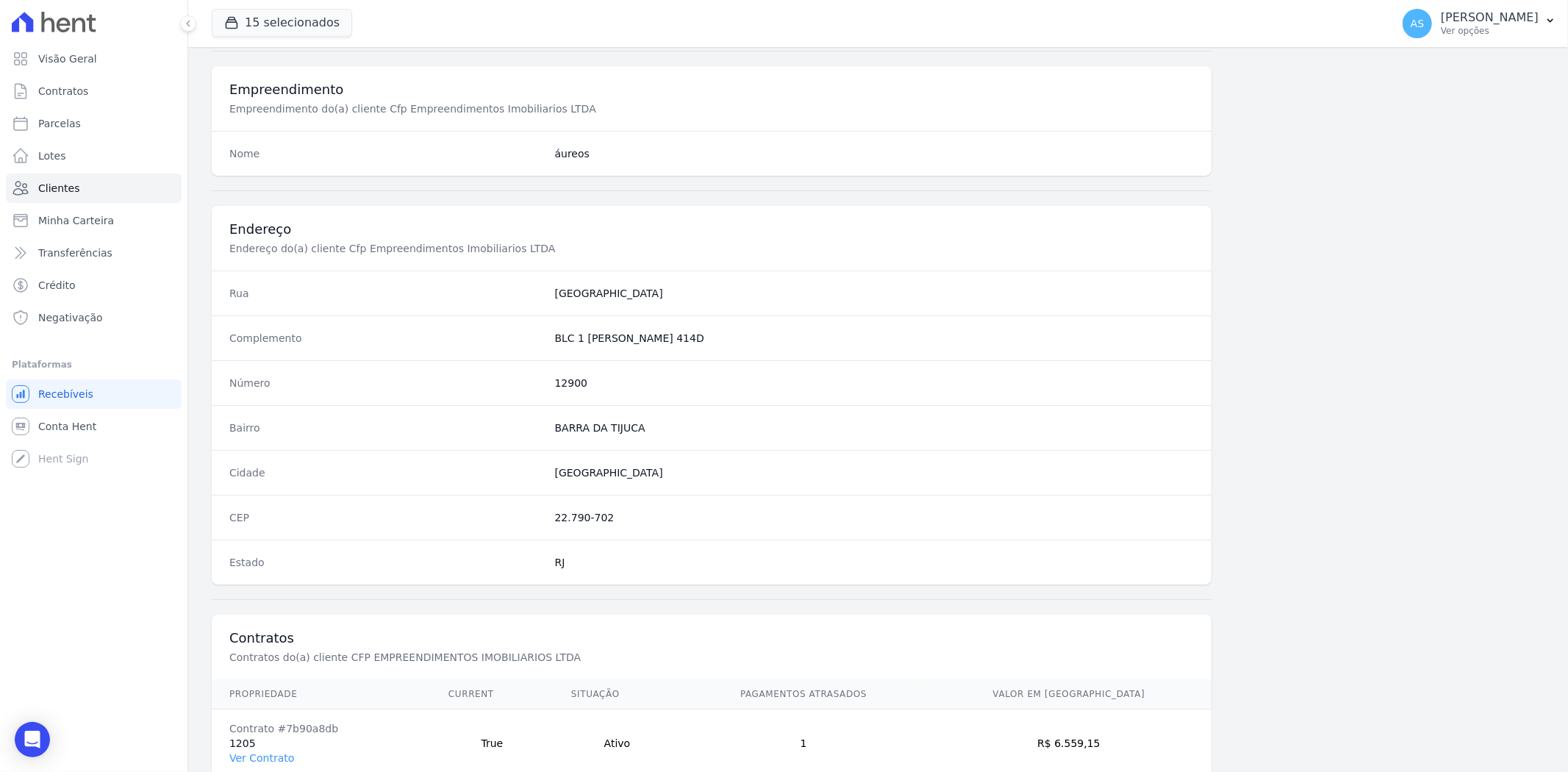
scroll to position [606, 0]
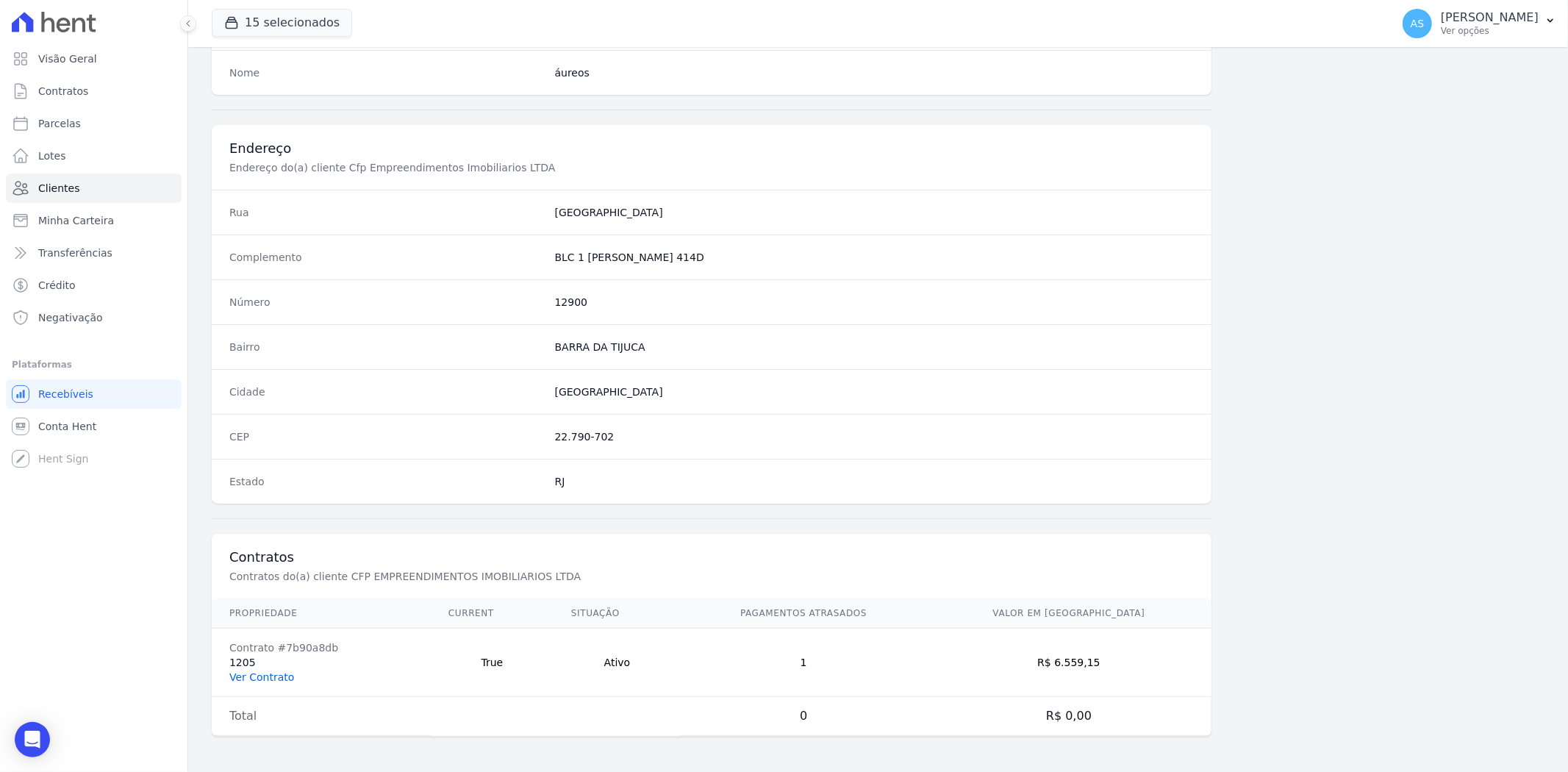
click at [243, 678] on link "Ver Contrato" at bounding box center [261, 676] width 65 height 12
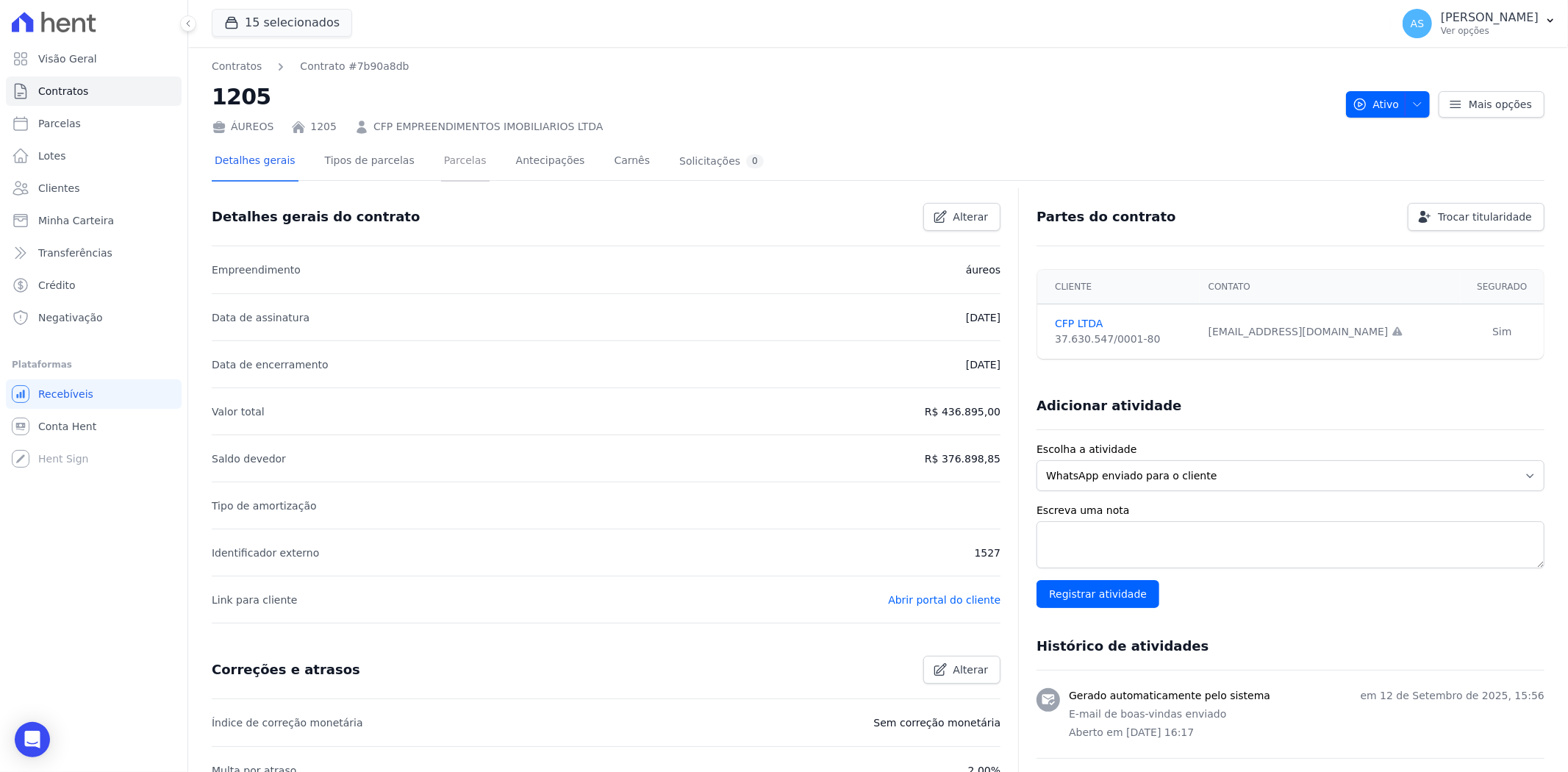
click at [454, 164] on link "Parcelas" at bounding box center [465, 162] width 49 height 39
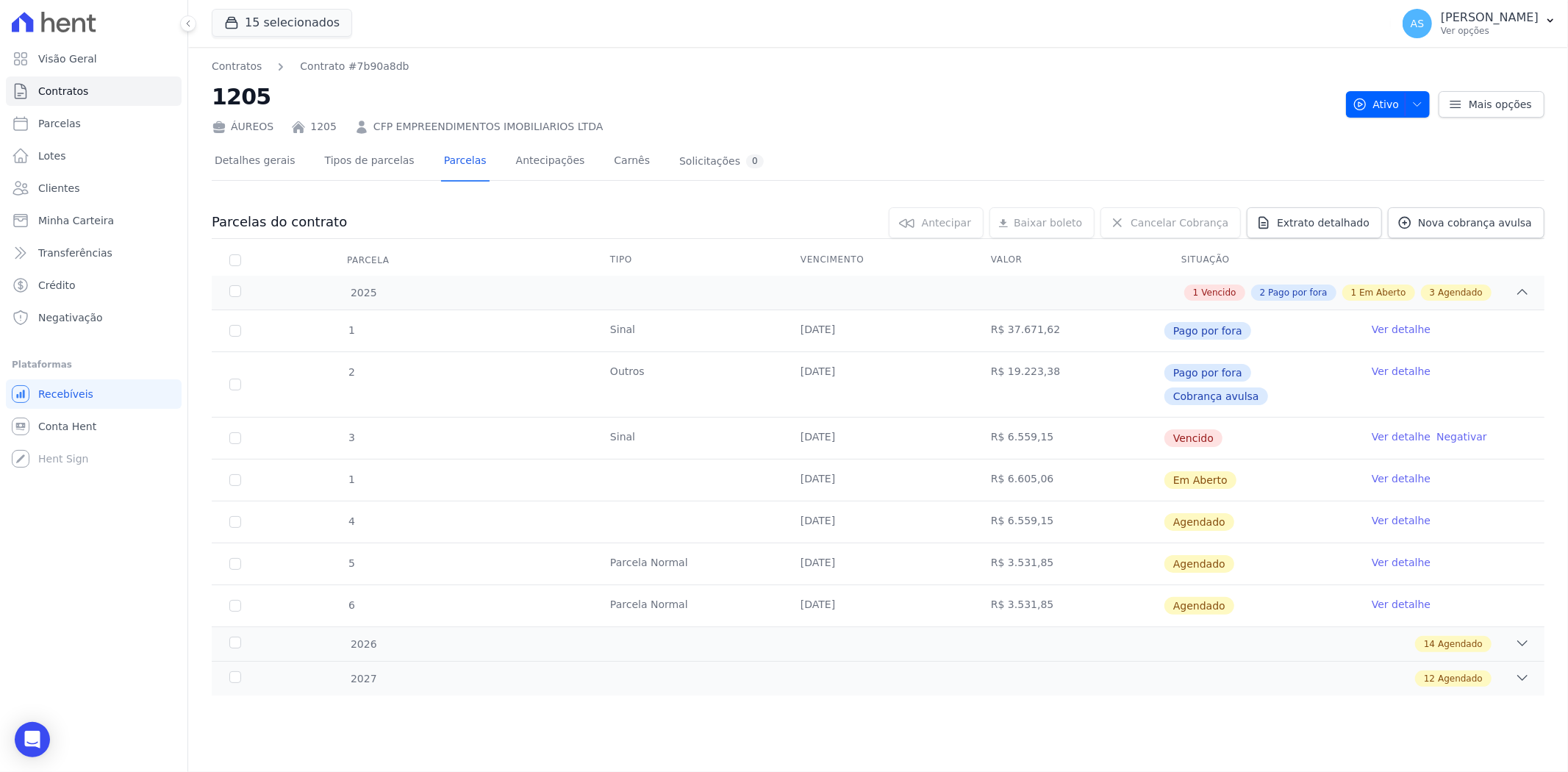
click at [1393, 430] on link "Ver detalhe" at bounding box center [1401, 437] width 59 height 15
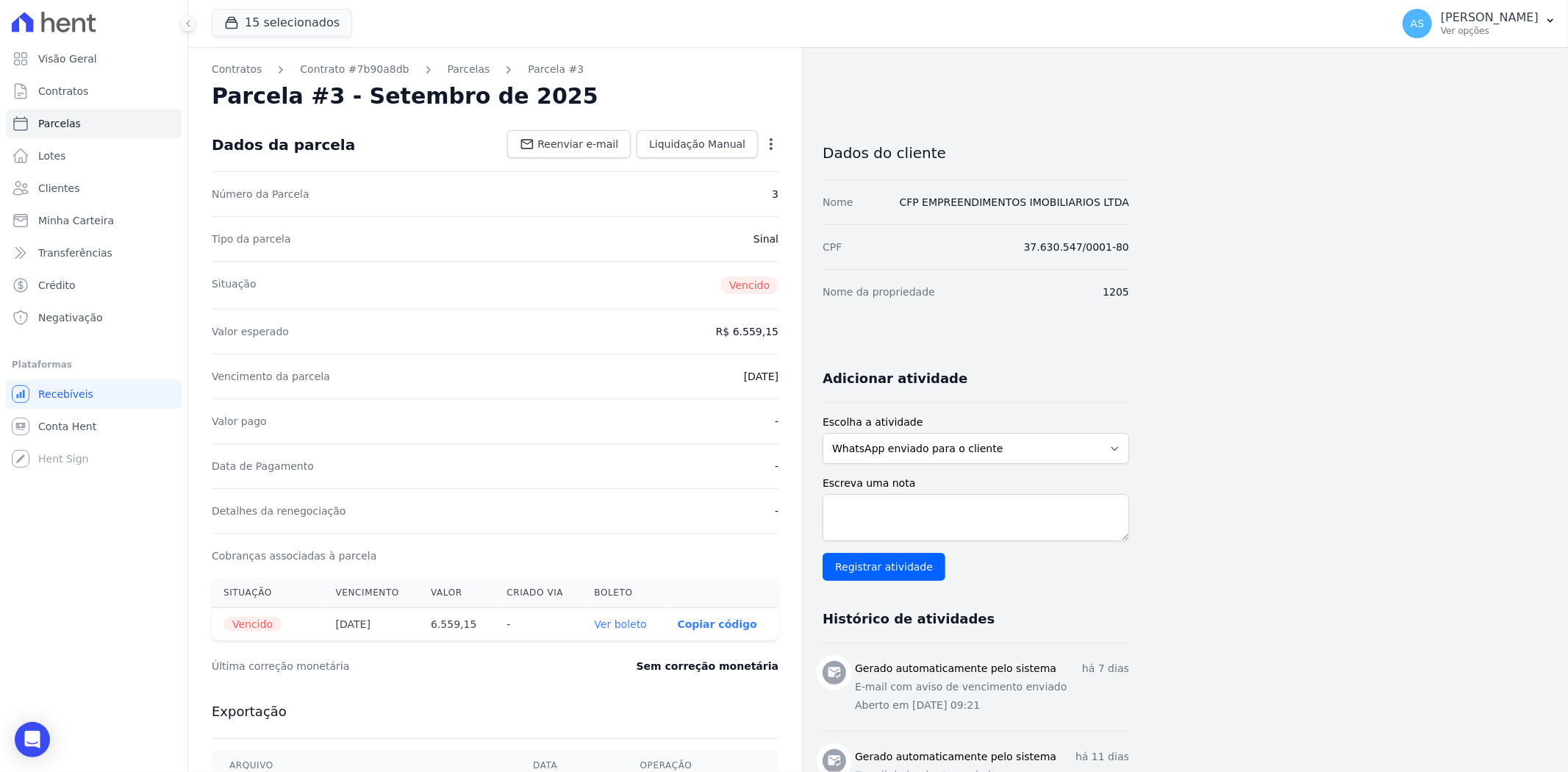
click at [637, 622] on link "Ver boleto" at bounding box center [621, 623] width 52 height 12
click at [768, 148] on icon "button" at bounding box center [771, 144] width 15 height 15
click at [681, 166] on link "Alterar" at bounding box center [707, 164] width 129 height 27
click at [671, 162] on link "Alterar" at bounding box center [707, 164] width 129 height 27
click at [674, 159] on link "Alterar" at bounding box center [707, 164] width 129 height 27
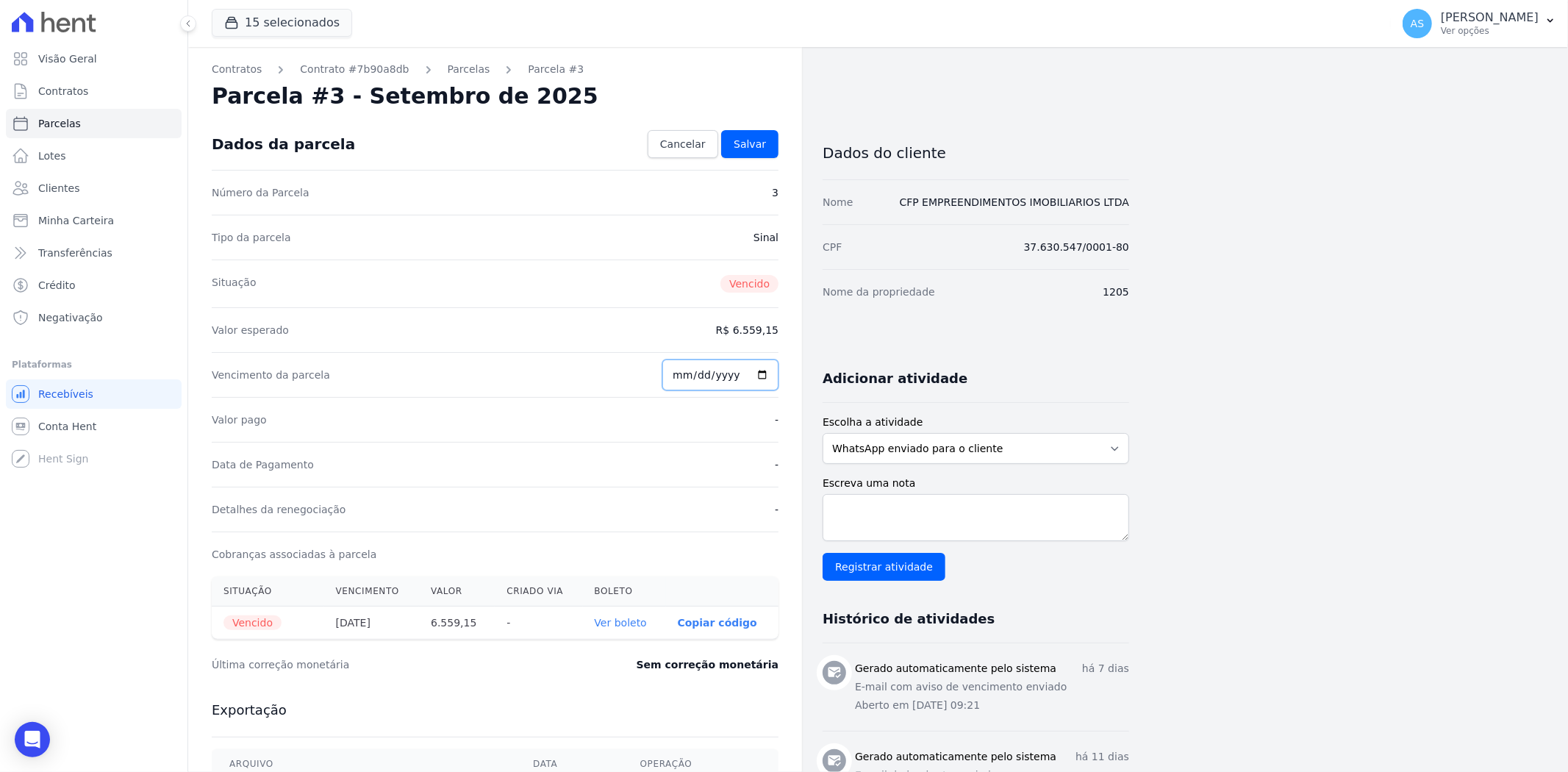
click at [757, 372] on input "[DATE]" at bounding box center [720, 374] width 117 height 31
click at [768, 145] on icon "button" at bounding box center [771, 144] width 15 height 15
click at [677, 160] on link "Alterar" at bounding box center [707, 164] width 129 height 27
click at [688, 379] on input "2025-09-20" at bounding box center [720, 374] width 117 height 31
type input "[DATE]"
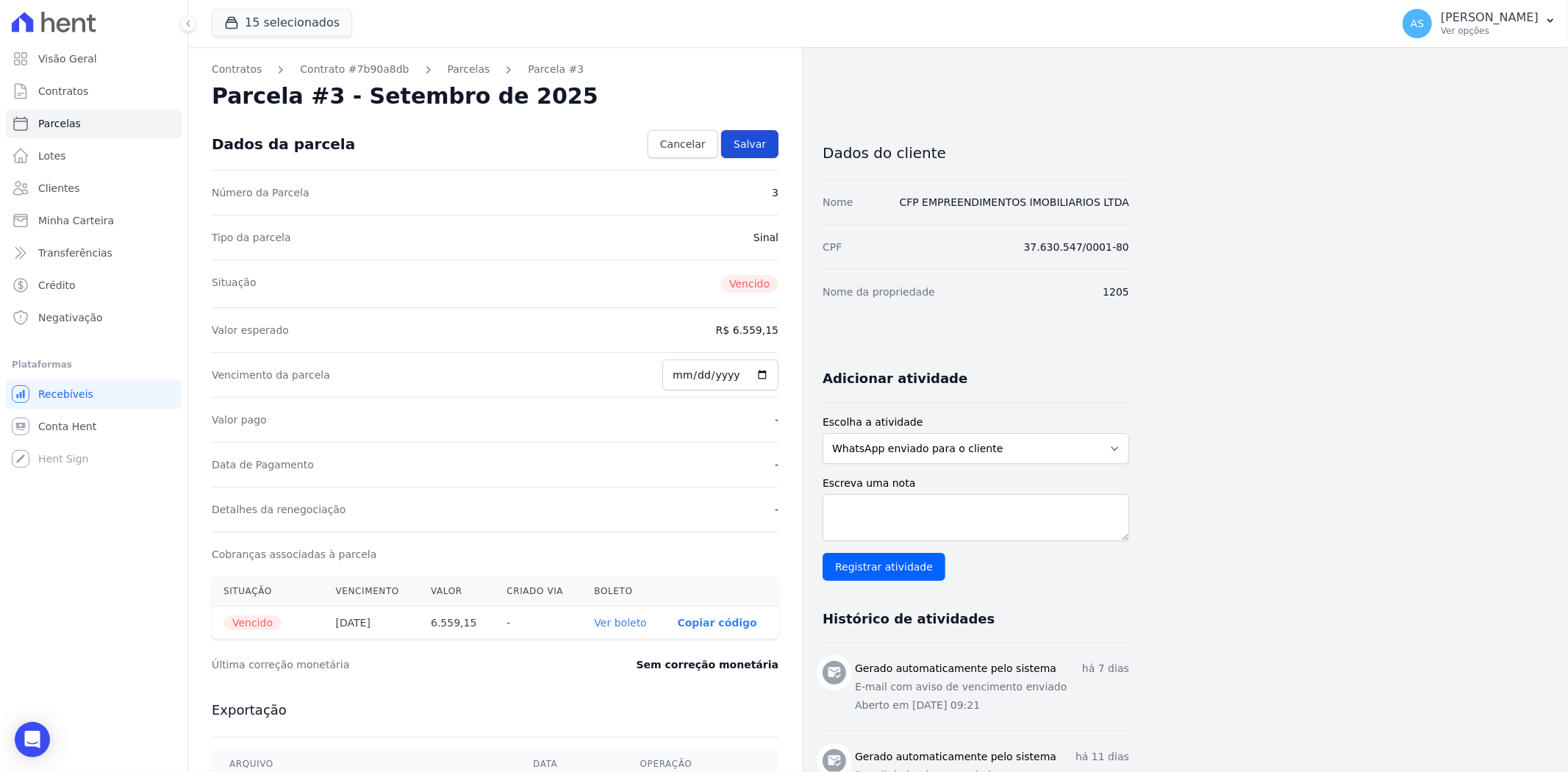
click at [761, 134] on link "Salvar" at bounding box center [750, 143] width 57 height 28
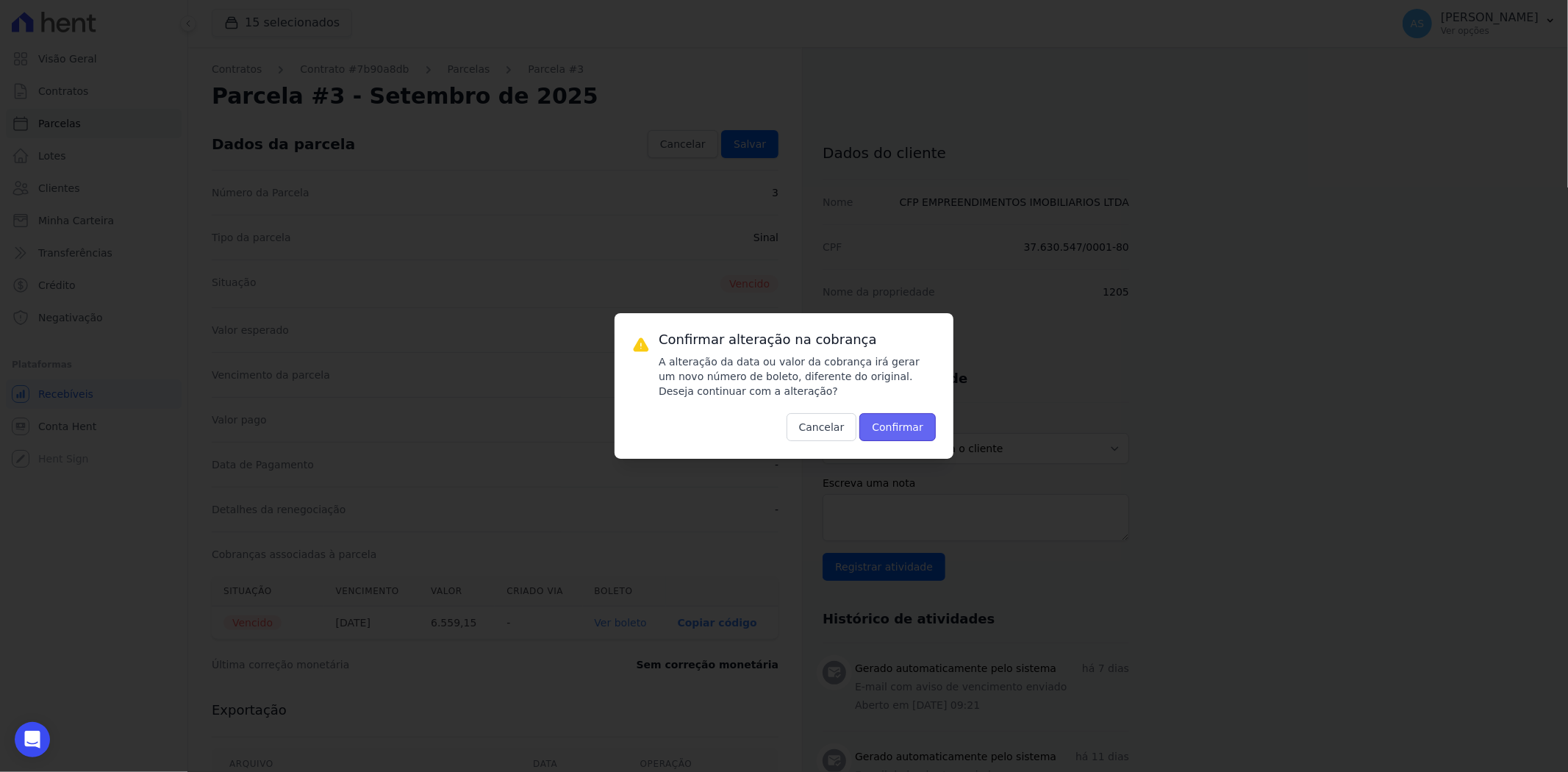
click at [908, 434] on button "Confirmar" at bounding box center [897, 426] width 76 height 28
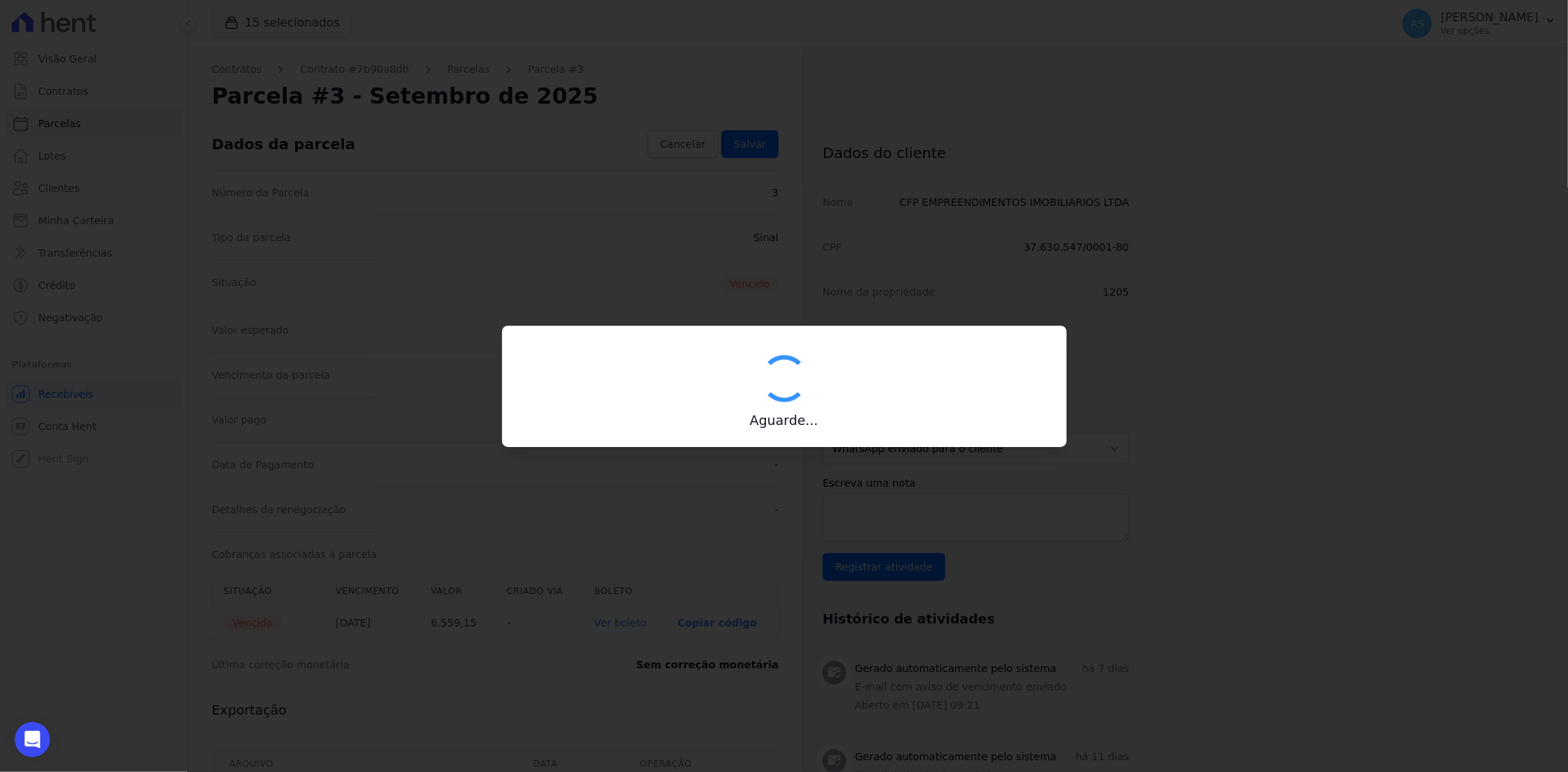
type input "00190000090335103300000675498174812100000655915"
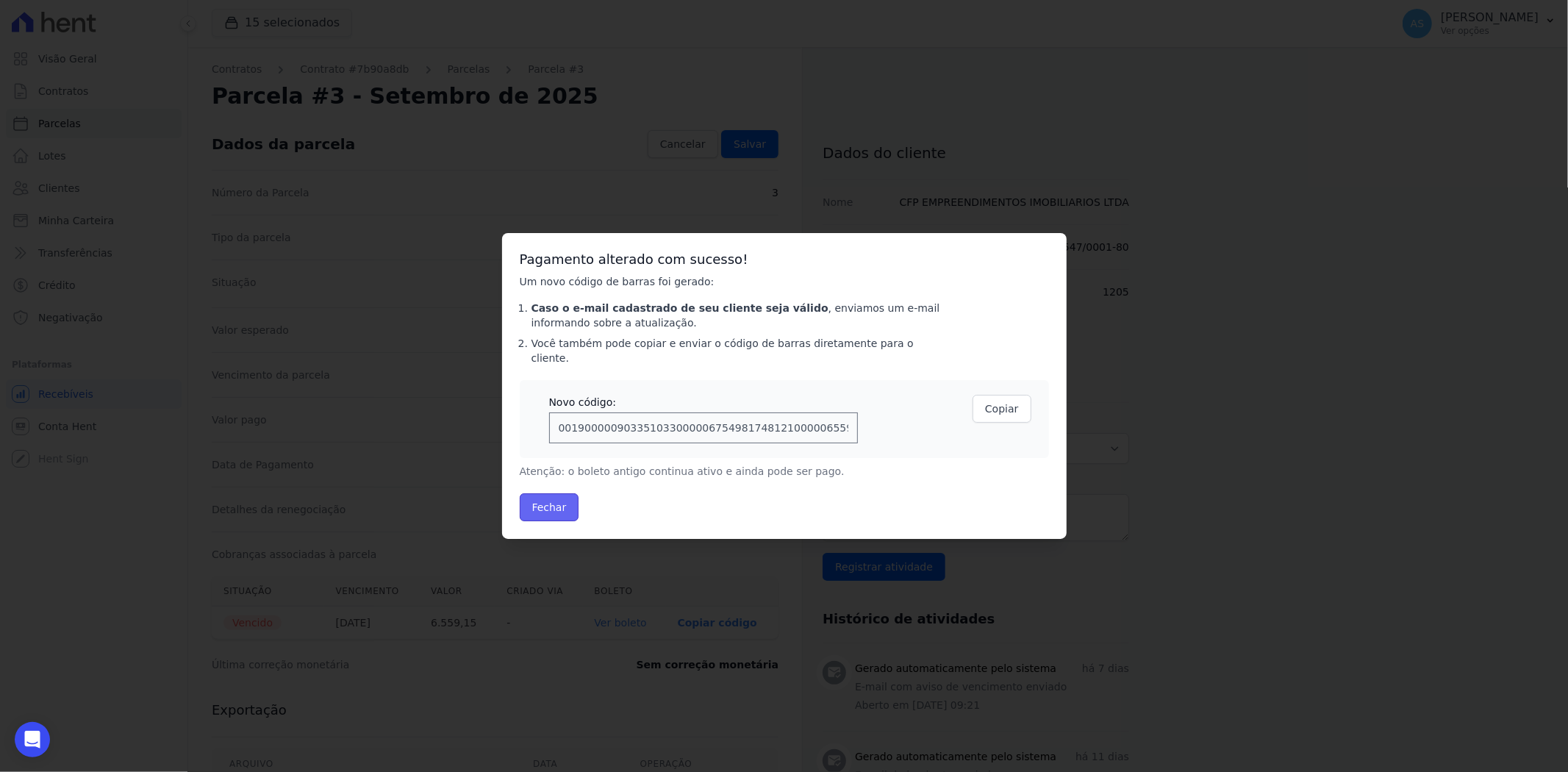
click at [560, 493] on button "Fechar" at bounding box center [549, 506] width 60 height 28
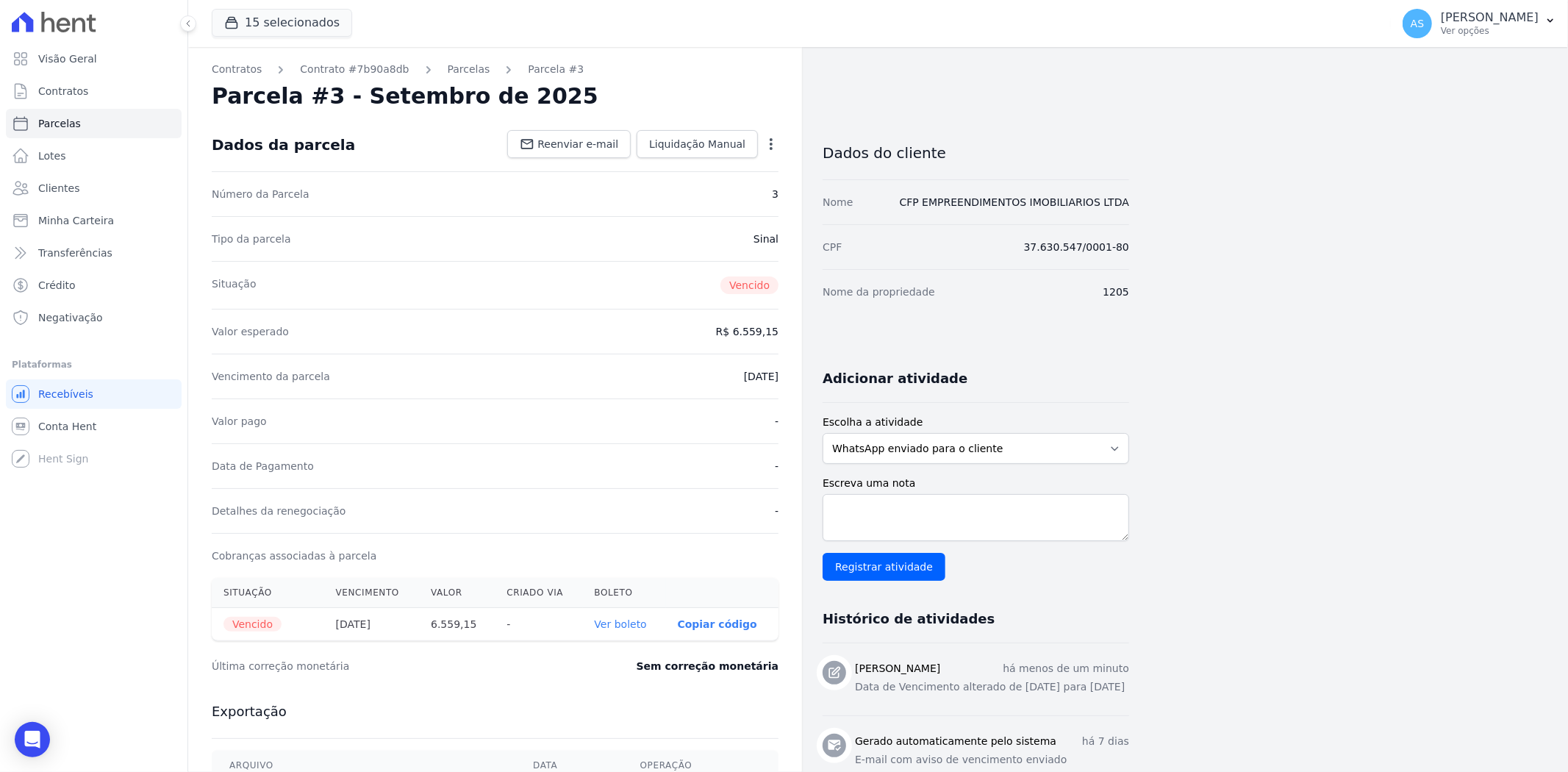
click at [634, 624] on link "Ver boleto" at bounding box center [621, 623] width 52 height 12
click at [1534, 19] on p "[PERSON_NAME]" at bounding box center [1490, 18] width 98 height 15
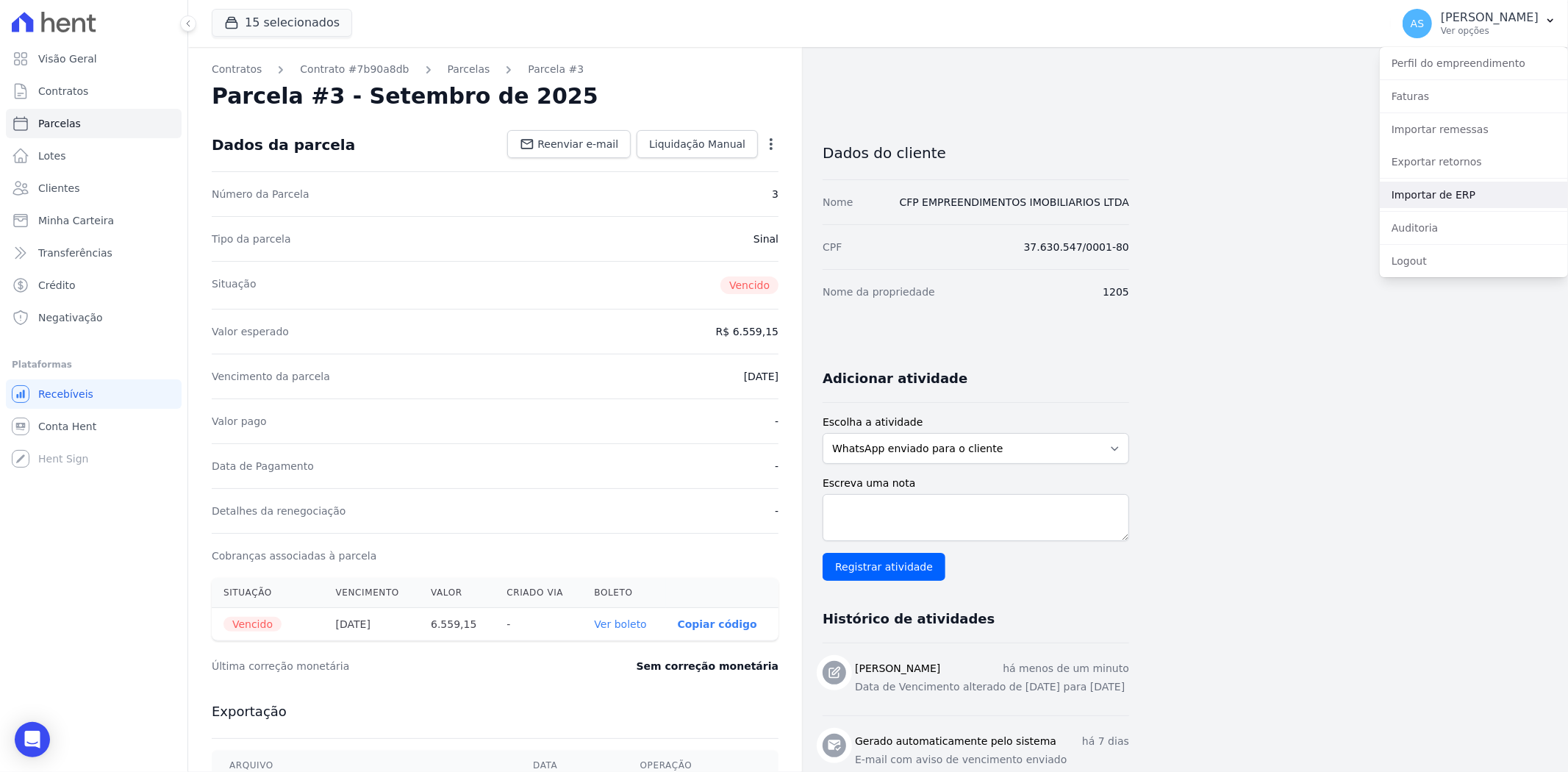
click at [1428, 194] on link "Importar de ERP" at bounding box center [1474, 195] width 189 height 27
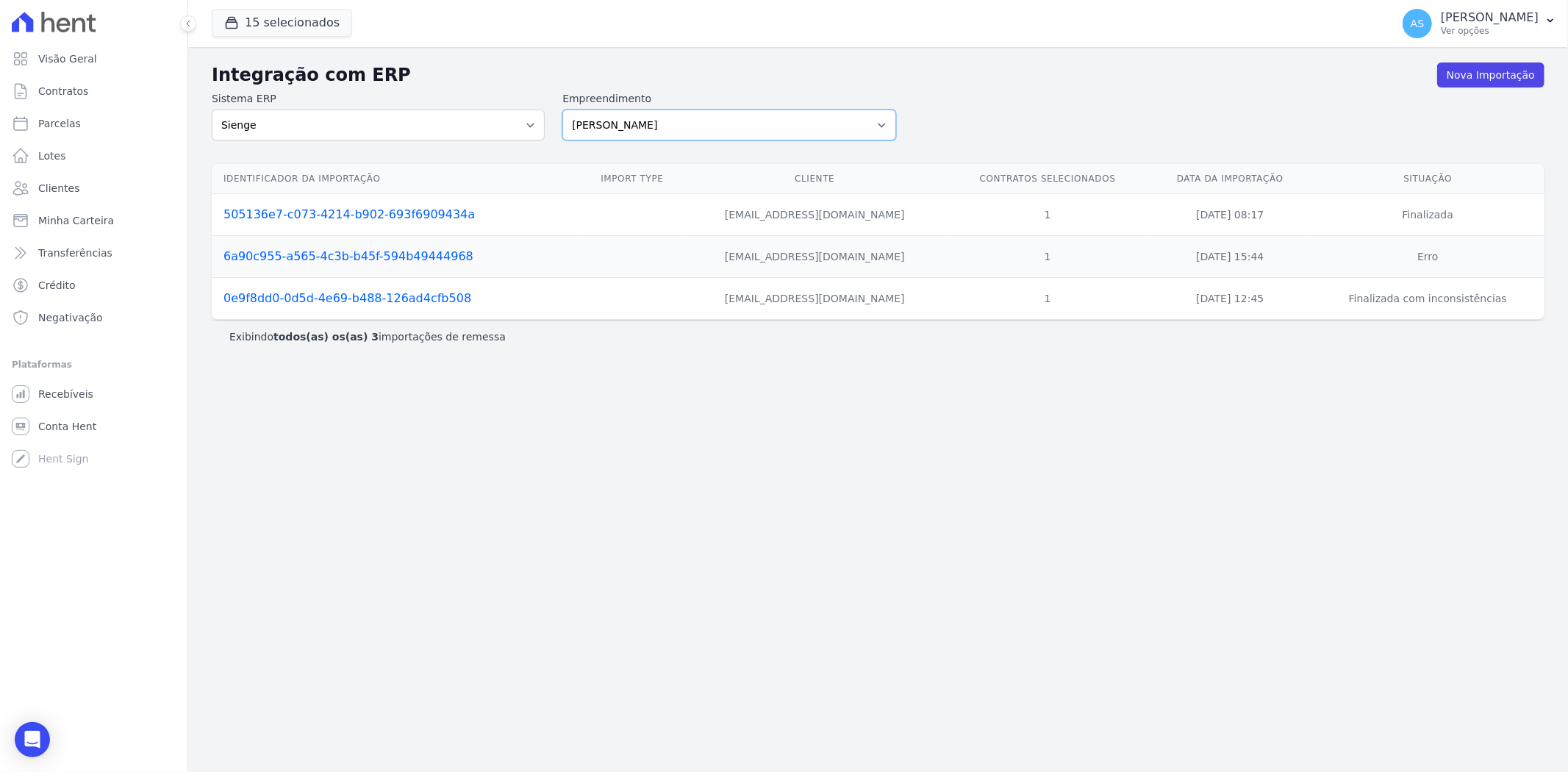
click at [880, 121] on select "Amaré Arpoador Art Prime - Irajá ÁUREOS B. Unique CTV Beat Residencial CTV Mob …" at bounding box center [728, 125] width 333 height 31
select select "9db4d767-ec98-4519-aed7-f9568aa0b04c"
click at [562, 109] on select "Amaré Arpoador Art Prime - Irajá ÁUREOS B. Unique CTV Beat Residencial CTV Mob …" at bounding box center [728, 125] width 333 height 31
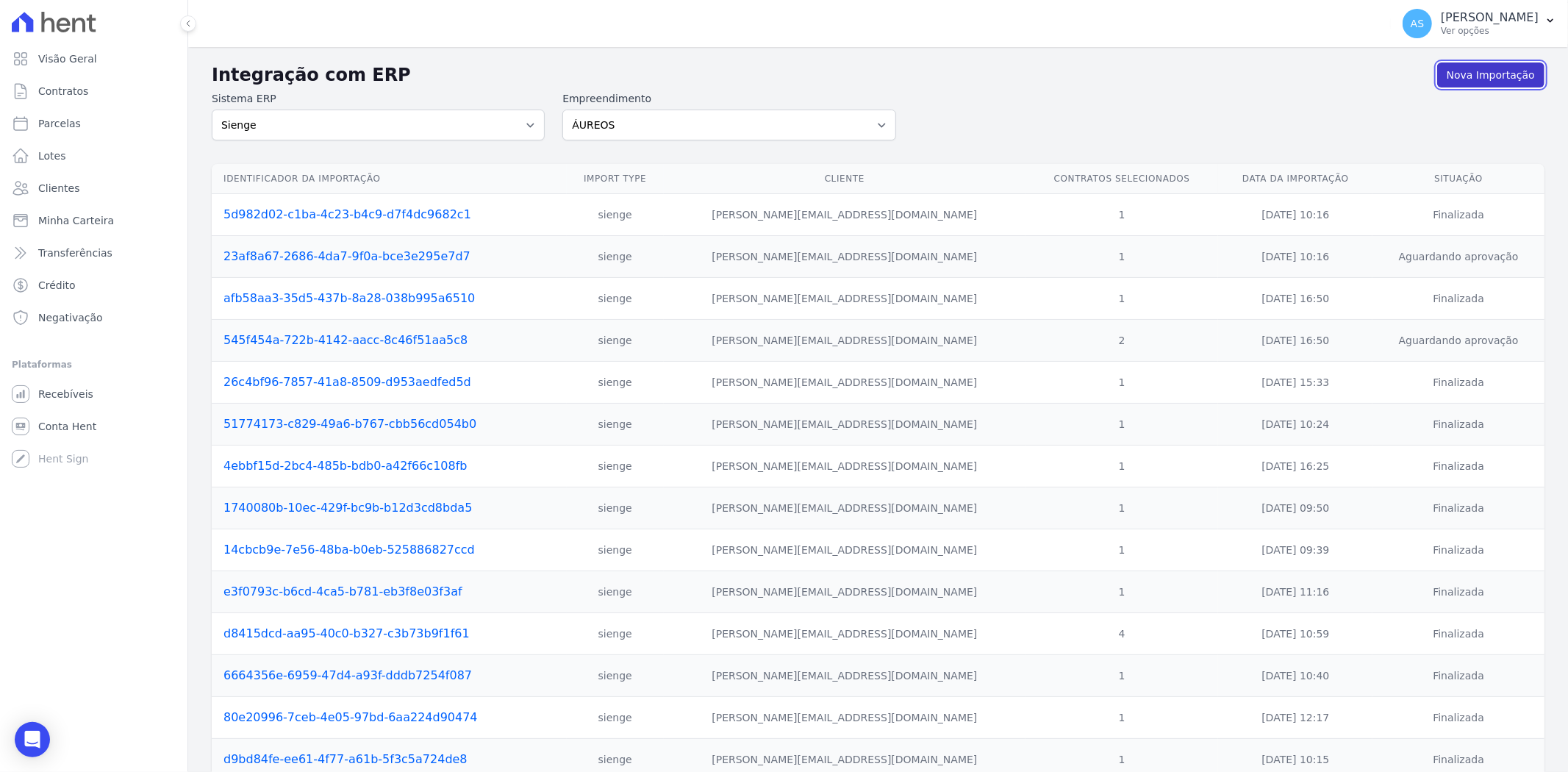
click at [1485, 70] on link "Nova Importação" at bounding box center [1491, 75] width 108 height 25
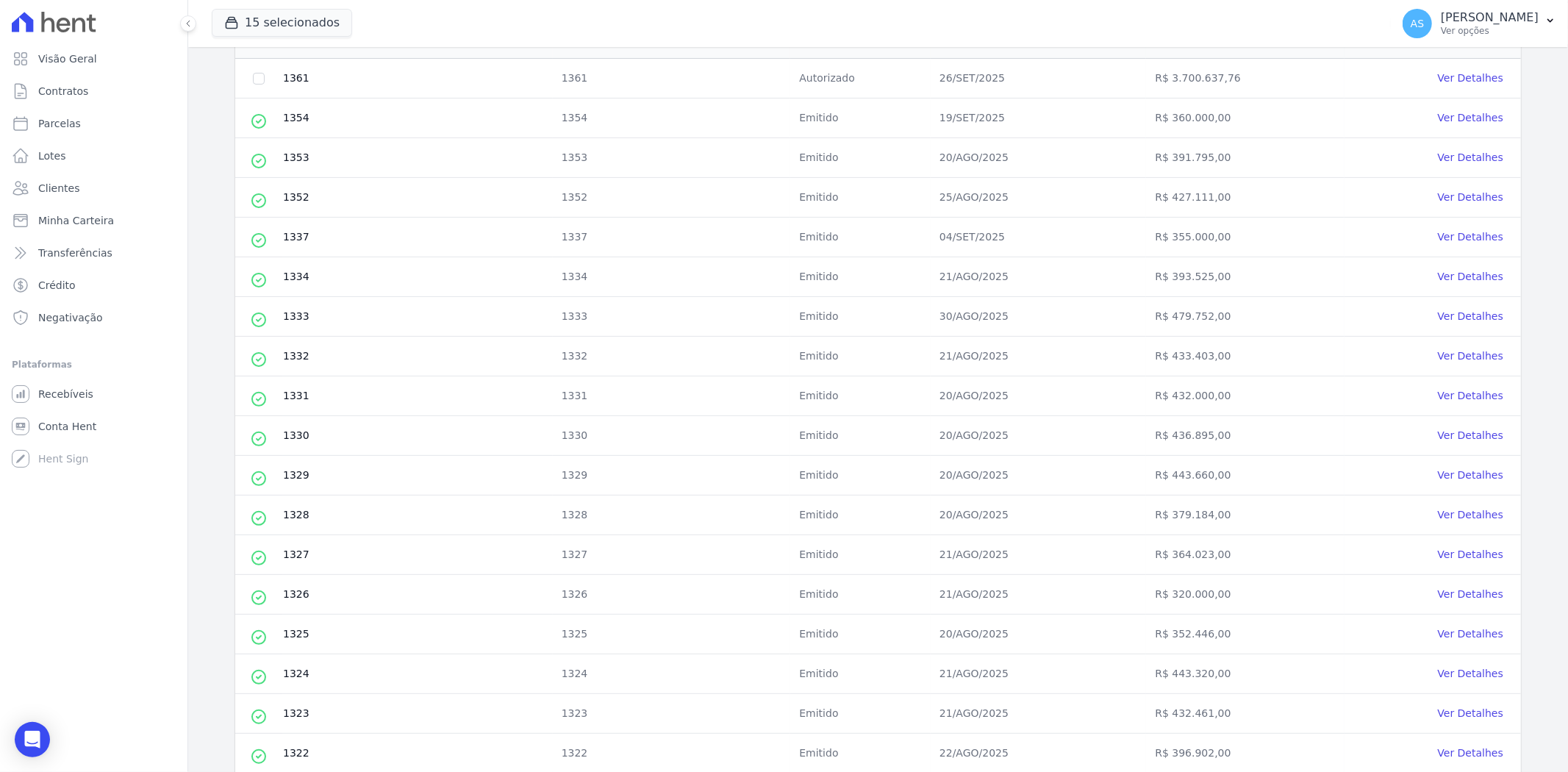
scroll to position [421, 0]
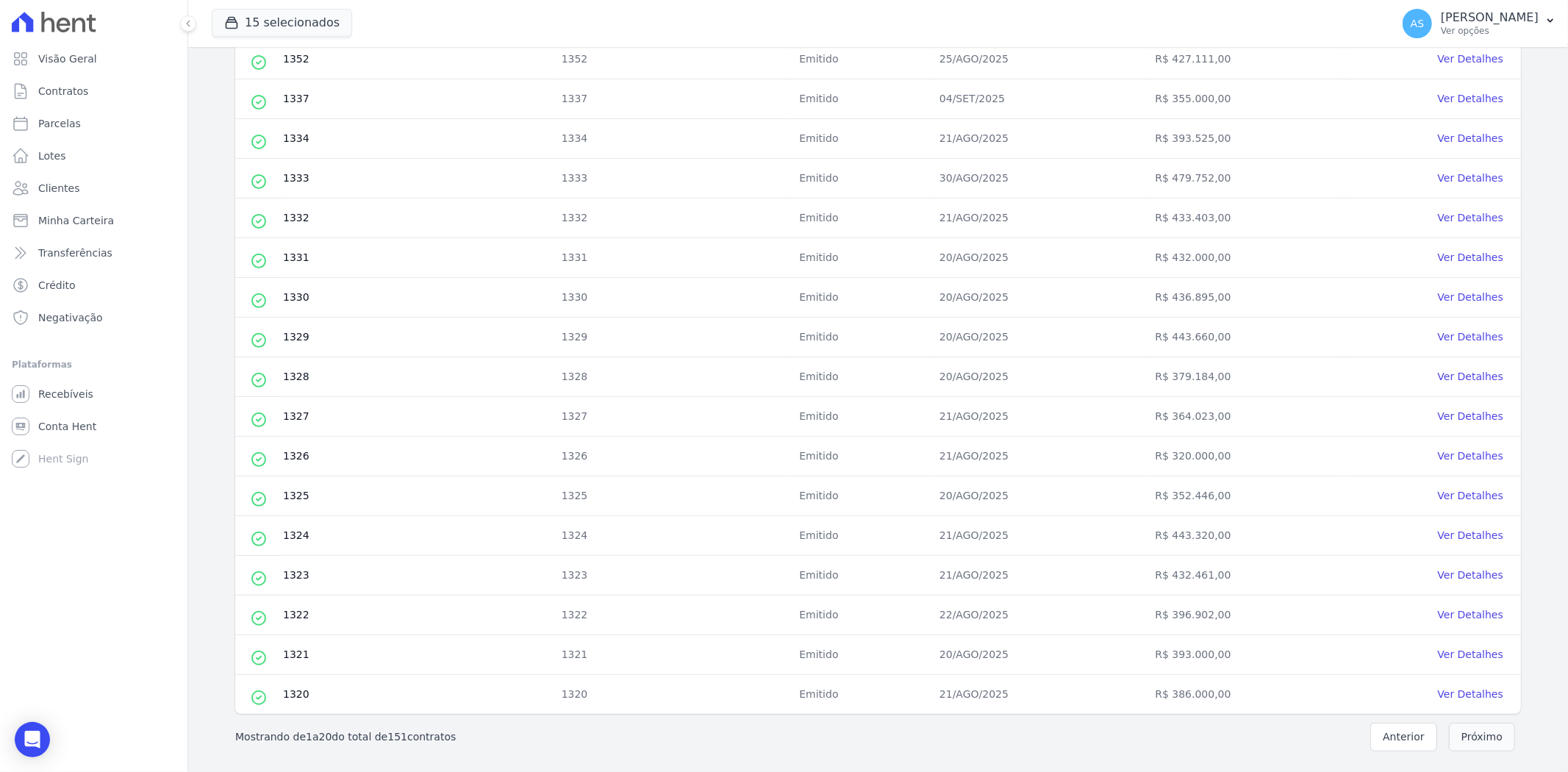
click at [1488, 730] on button "Próximo" at bounding box center [1482, 736] width 66 height 28
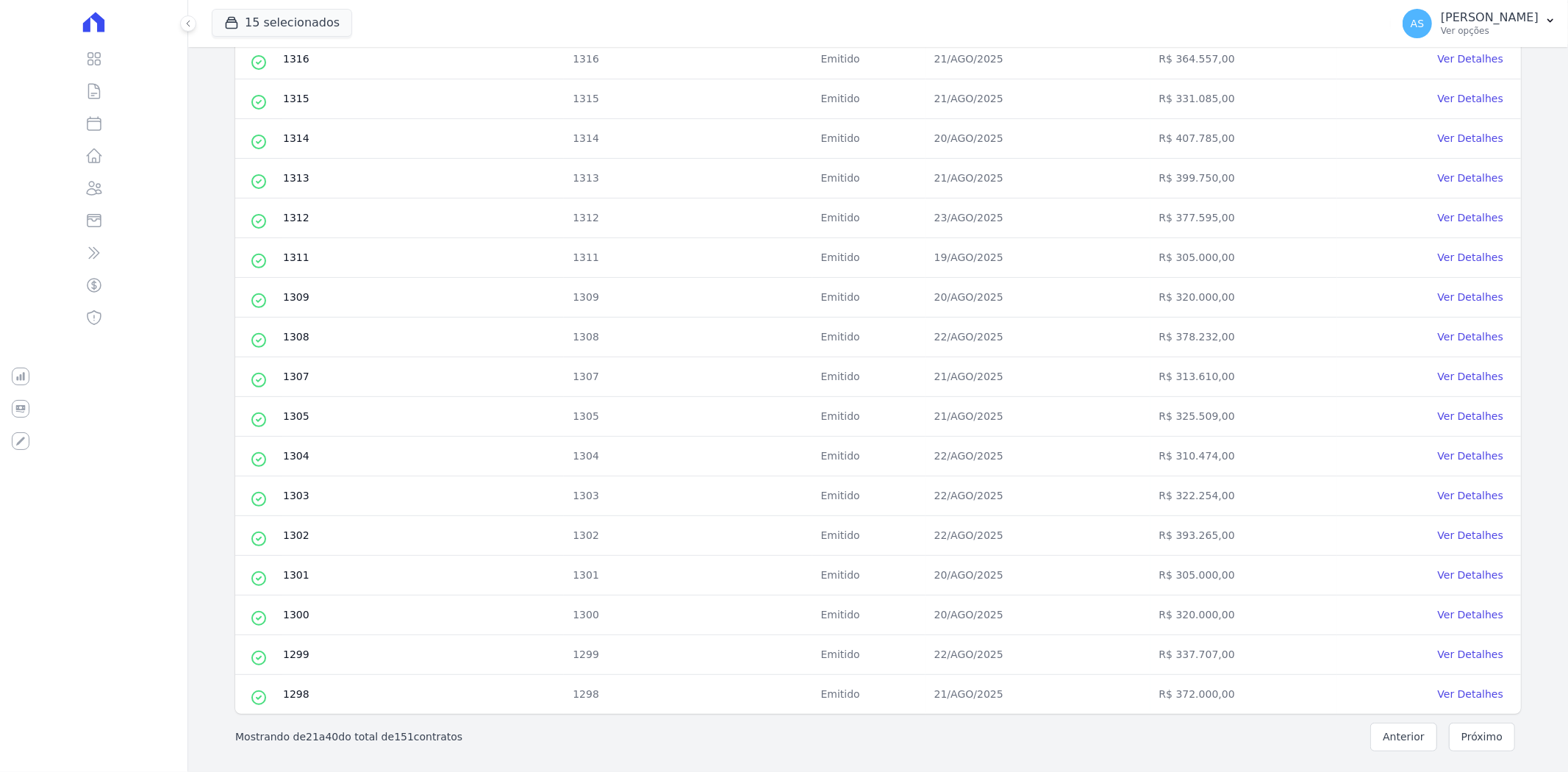
click at [1472, 738] on button "Próximo" at bounding box center [1482, 736] width 66 height 28
click at [251, 290] on td at bounding box center [258, 297] width 47 height 40
click at [253, 295] on input "checkbox" at bounding box center [258, 297] width 12 height 12
checkbox input "true"
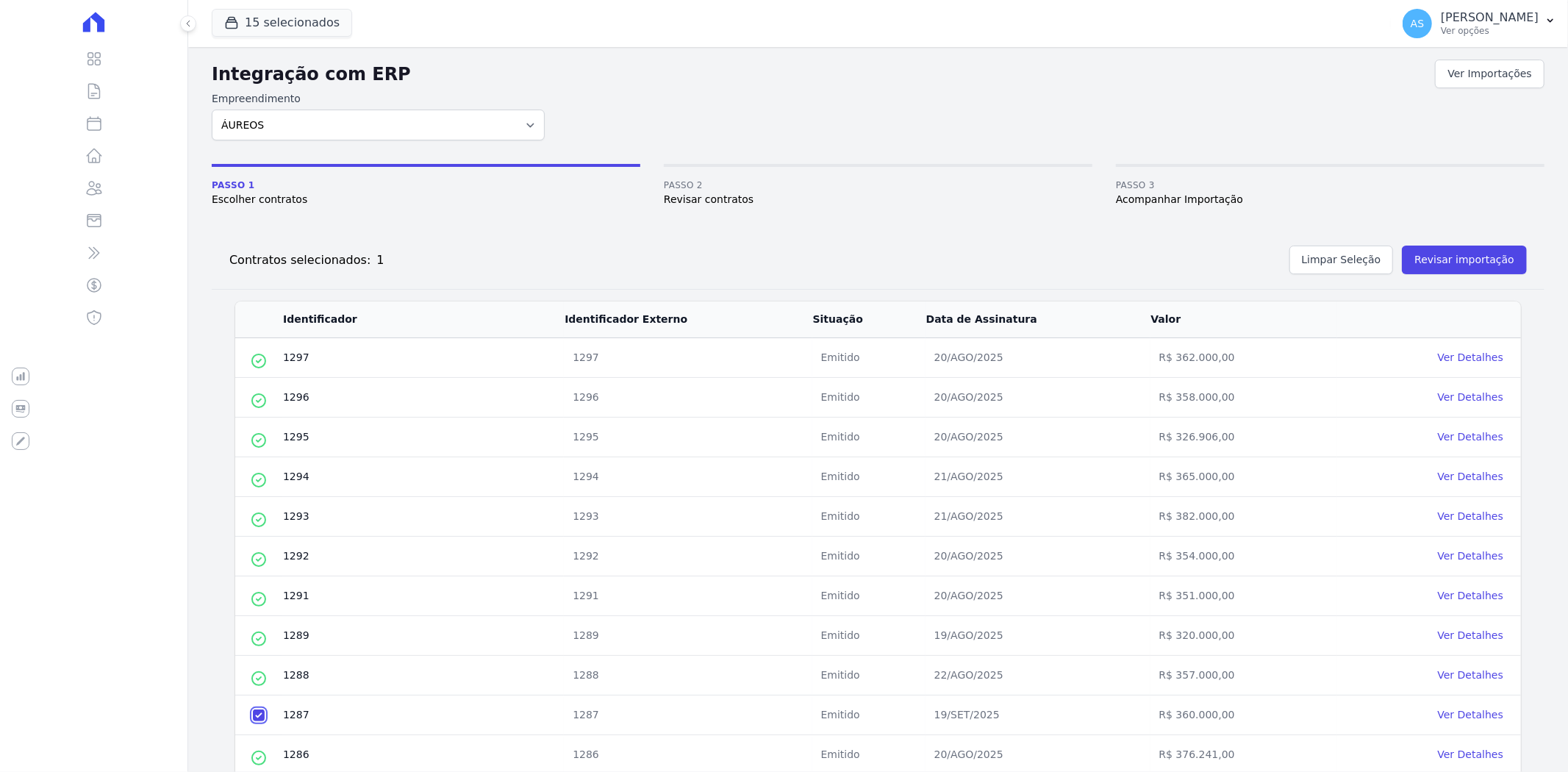
scroll to position [0, 0]
click at [1451, 264] on button "Revisar importação" at bounding box center [1464, 261] width 125 height 28
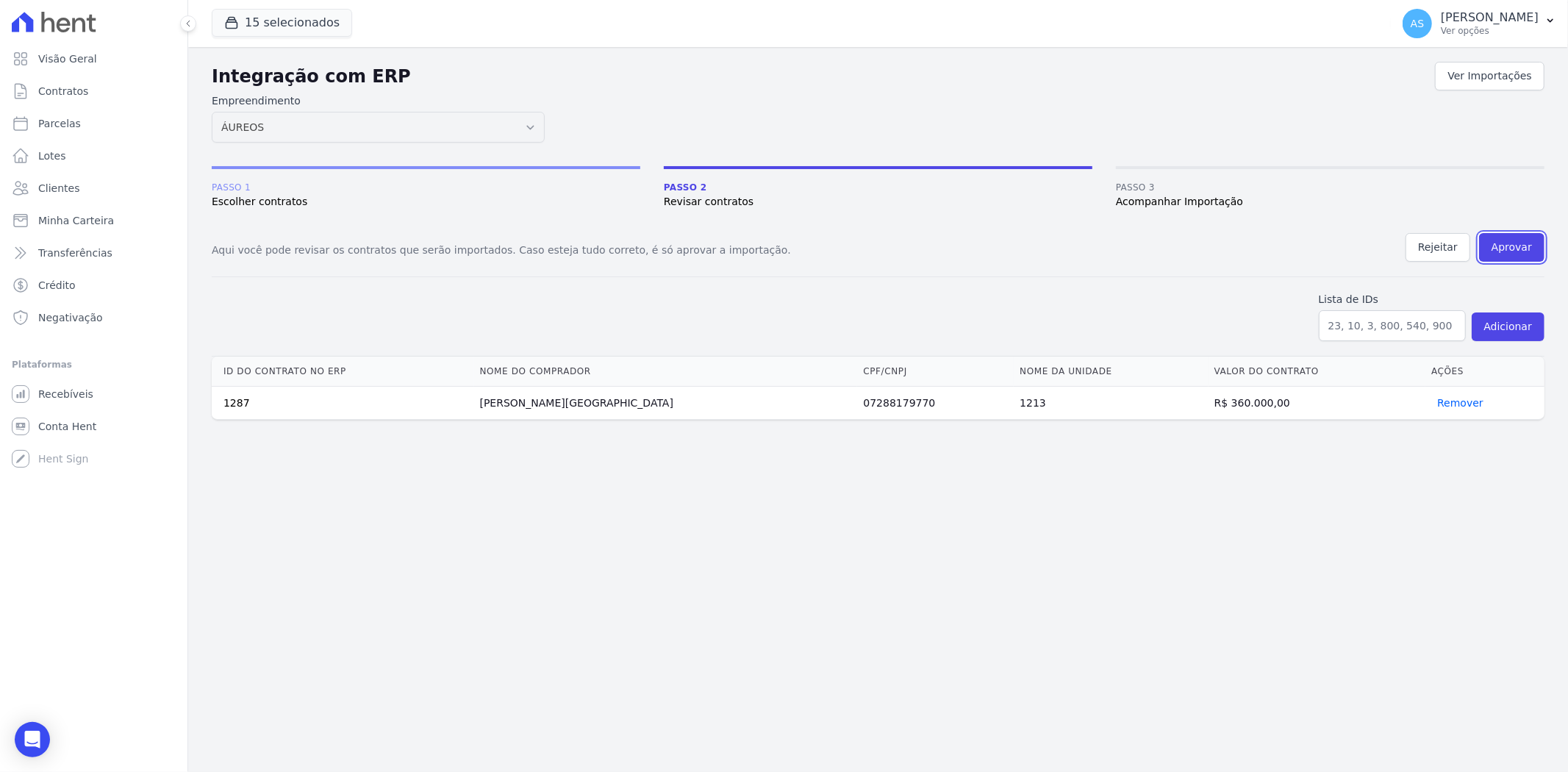
drag, startPoint x: 1520, startPoint y: 244, endPoint x: 828, endPoint y: 92, distance: 708.5
click at [1520, 243] on button "Aprovar" at bounding box center [1512, 247] width 66 height 28
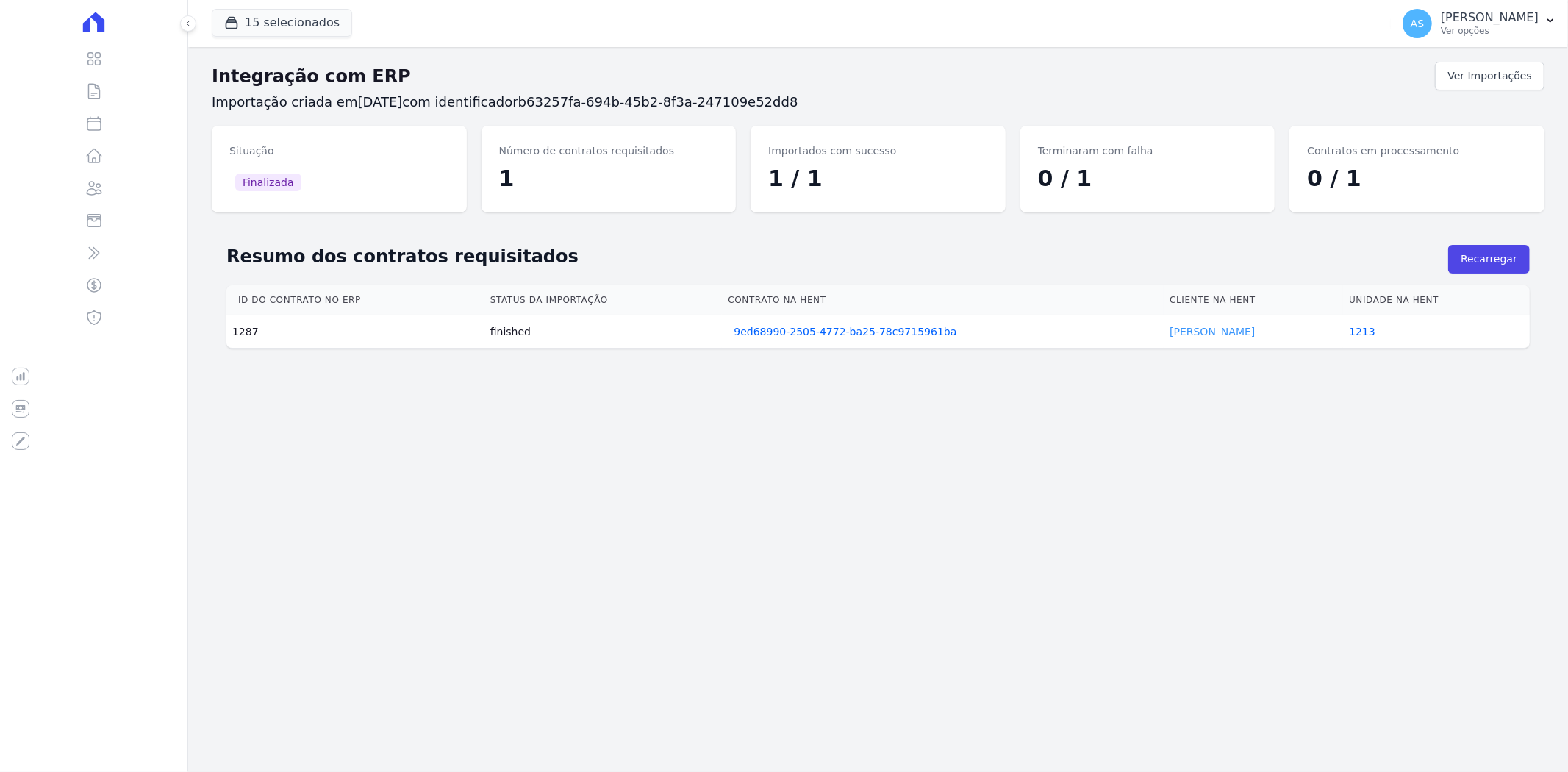
click at [1200, 334] on link "[PERSON_NAME]" at bounding box center [1212, 331] width 85 height 12
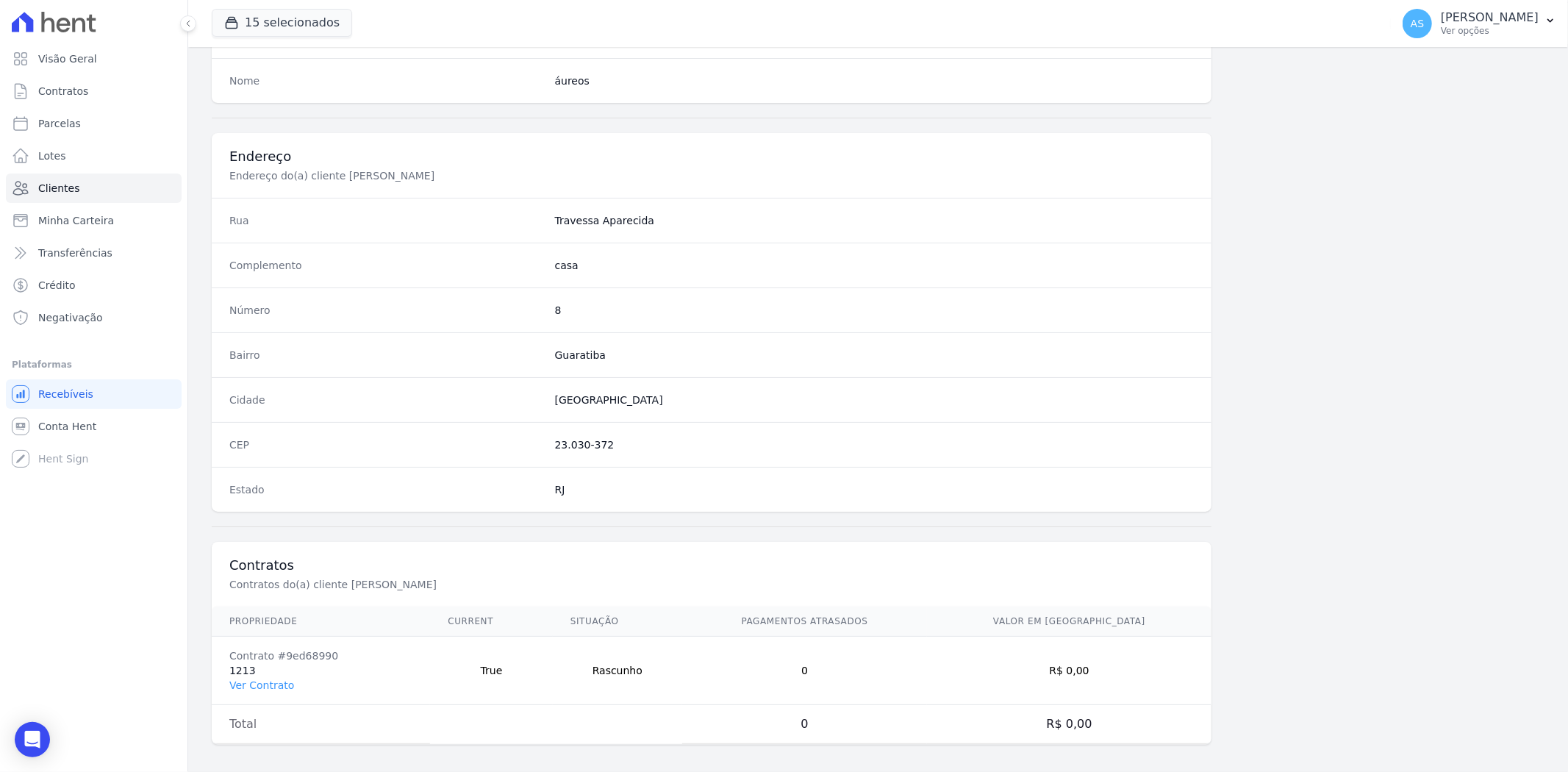
scroll to position [606, 0]
click at [246, 673] on link "Ver Contrato" at bounding box center [261, 676] width 65 height 12
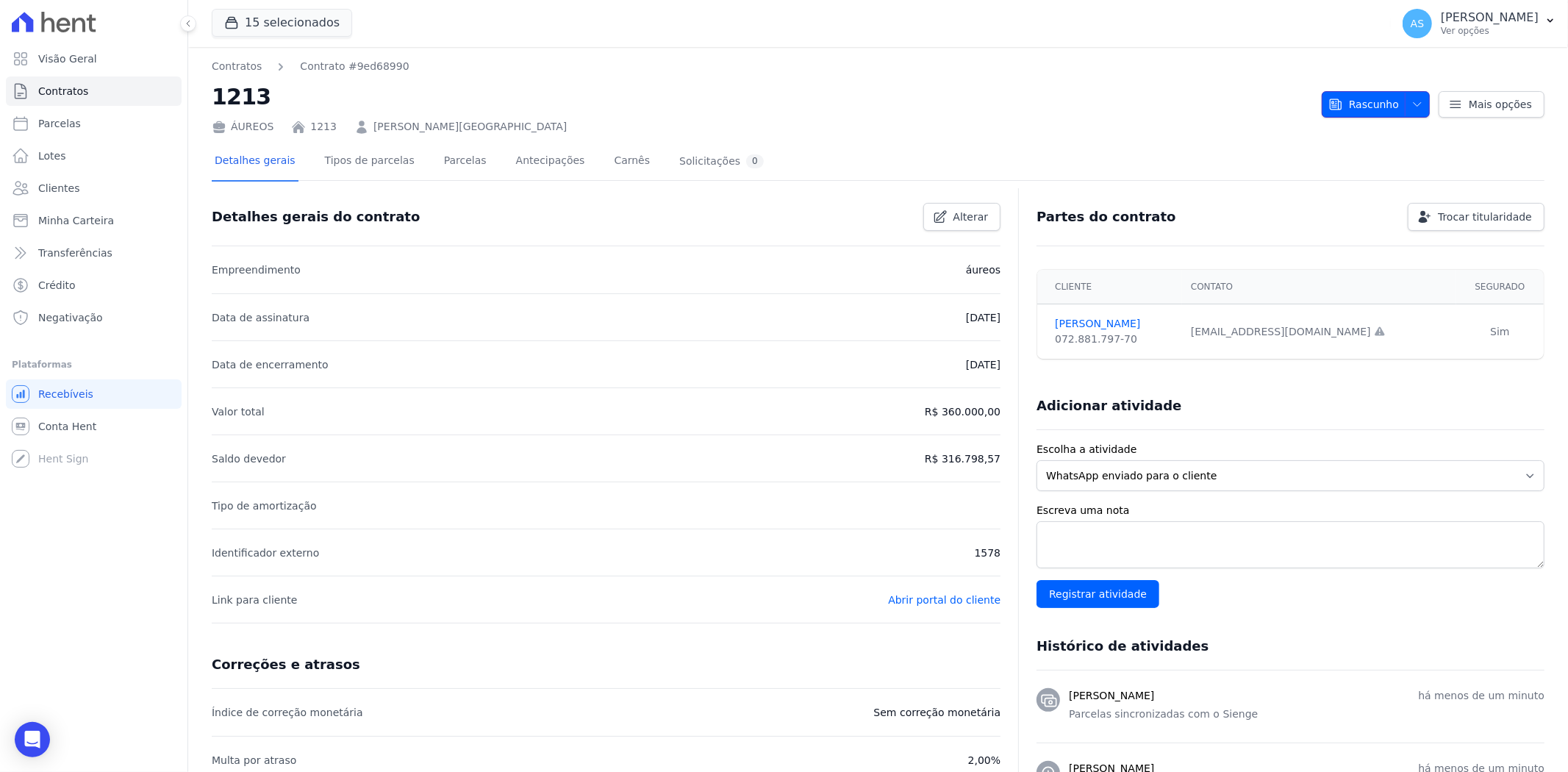
click at [1413, 105] on icon "button" at bounding box center [1417, 104] width 7 height 4
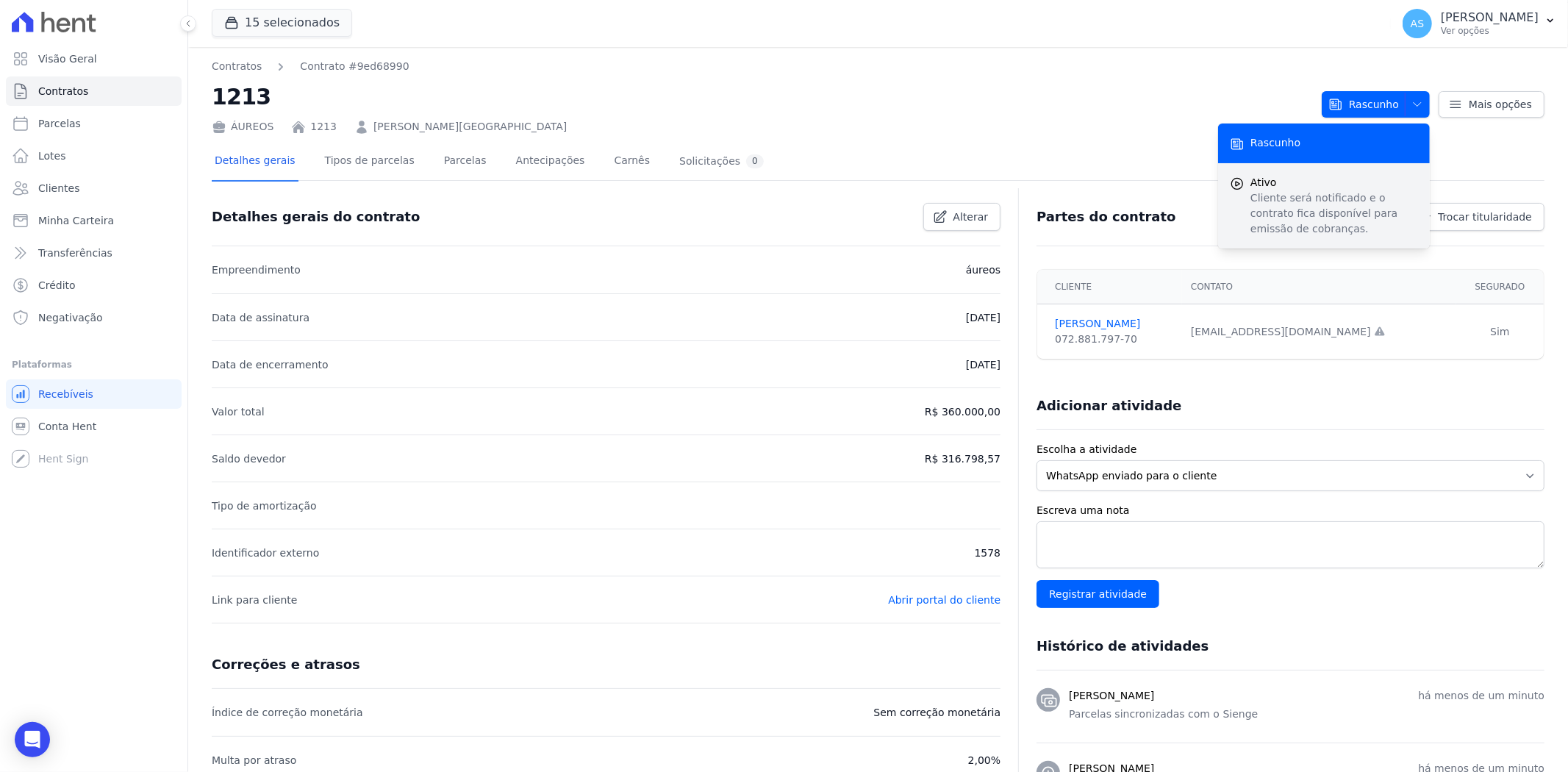
click at [1290, 190] on p "Cliente será notificado e o contrato fica disponível para emissão de cobranças." at bounding box center [1334, 213] width 167 height 46
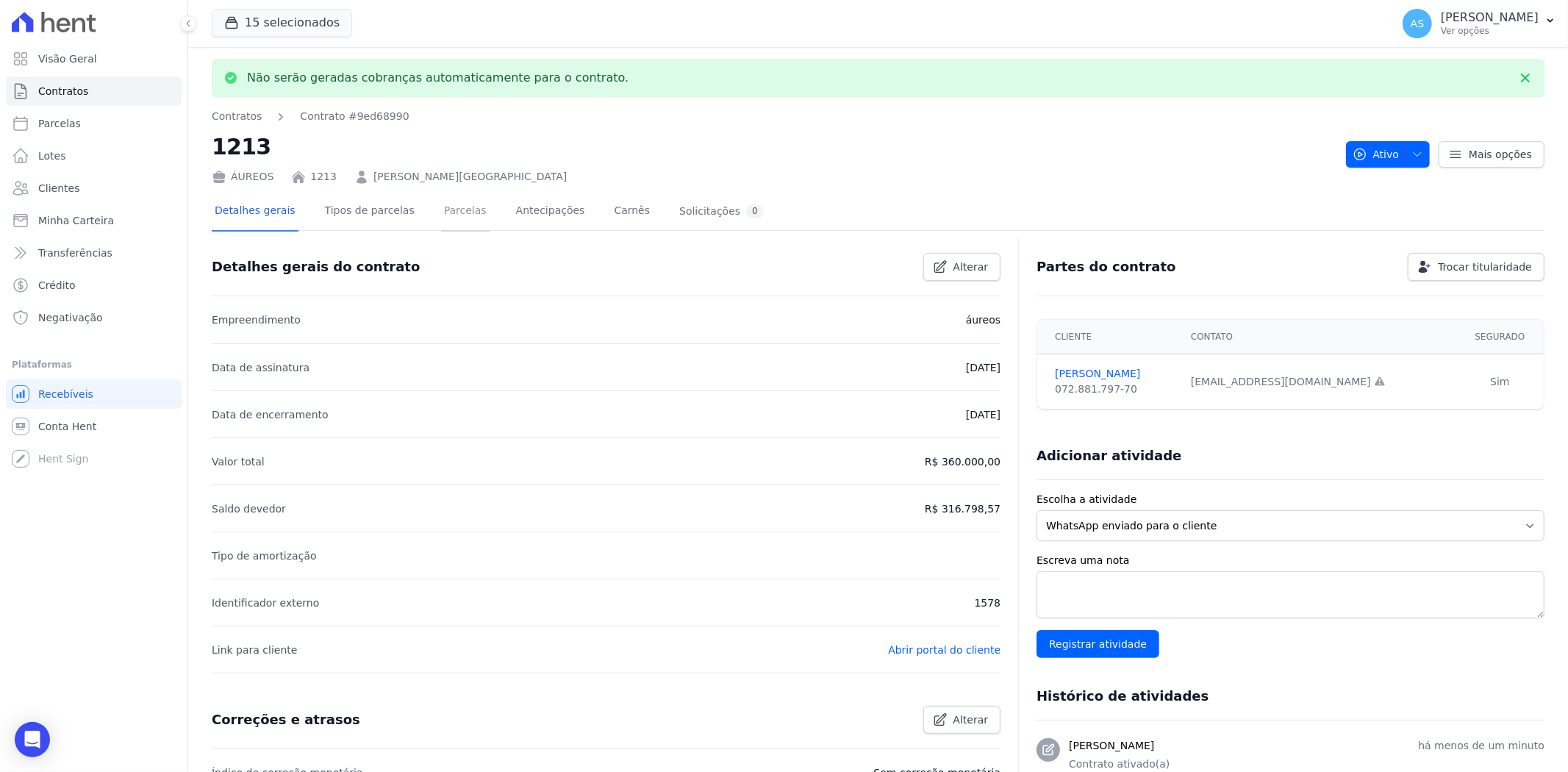
click at [451, 213] on link "Parcelas" at bounding box center [465, 213] width 49 height 39
